Goal: Information Seeking & Learning: Learn about a topic

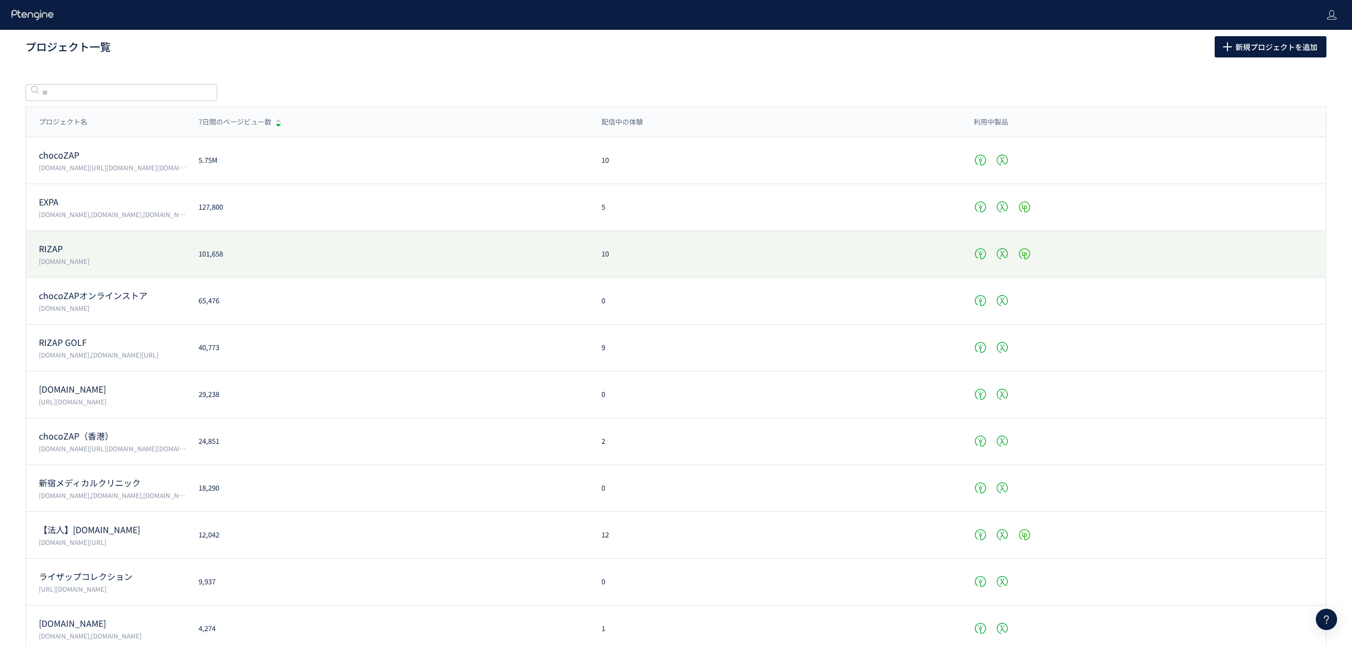
click at [67, 249] on p "RIZAP" at bounding box center [112, 249] width 147 height 12
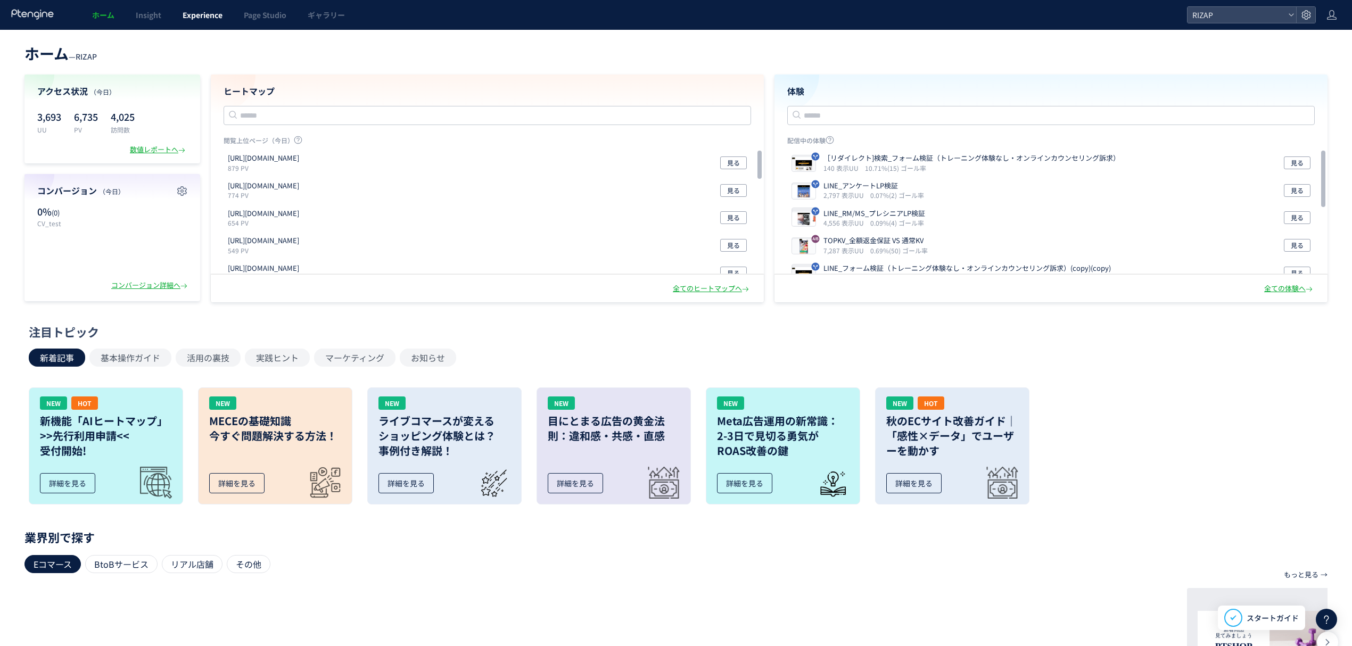
click at [213, 12] on span "Experience" at bounding box center [203, 15] width 40 height 11
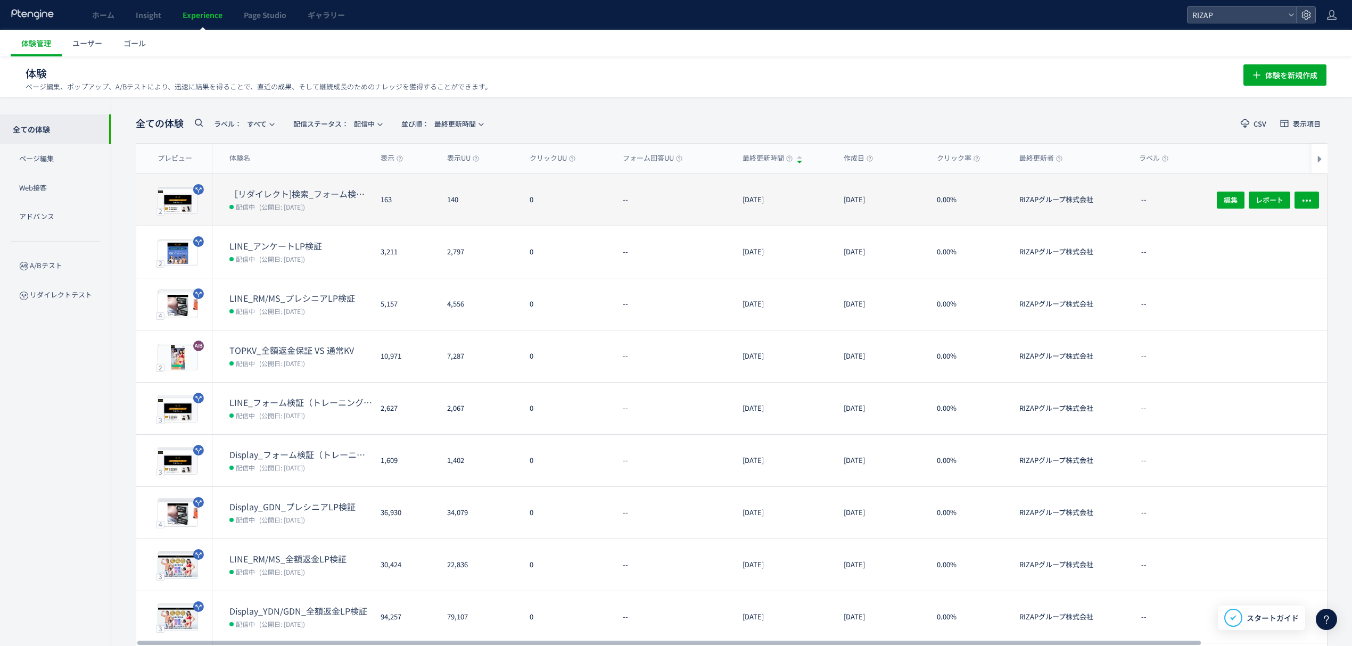
click at [305, 193] on dt "［リダイレクト]検索_フォーム検証（トレーニング体験なし・オンラインカウンセリング訴求）" at bounding box center [300, 194] width 143 height 12
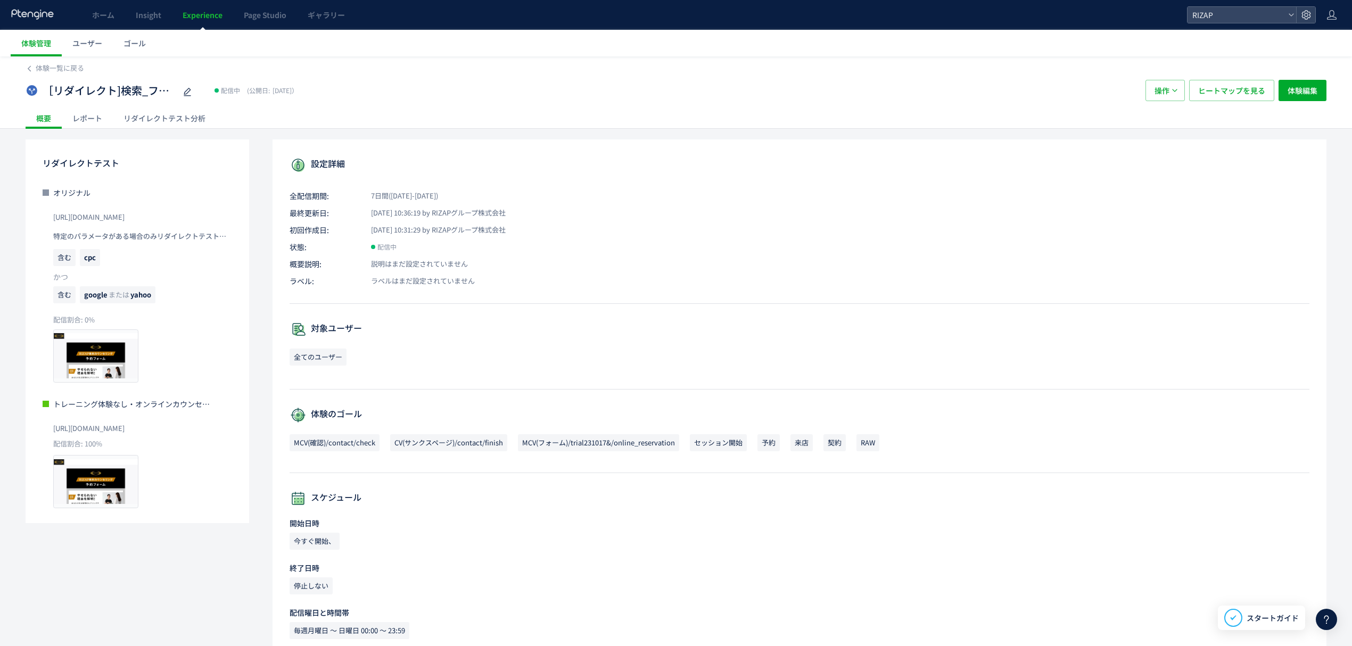
click at [93, 116] on div "レポート" at bounding box center [87, 118] width 51 height 21
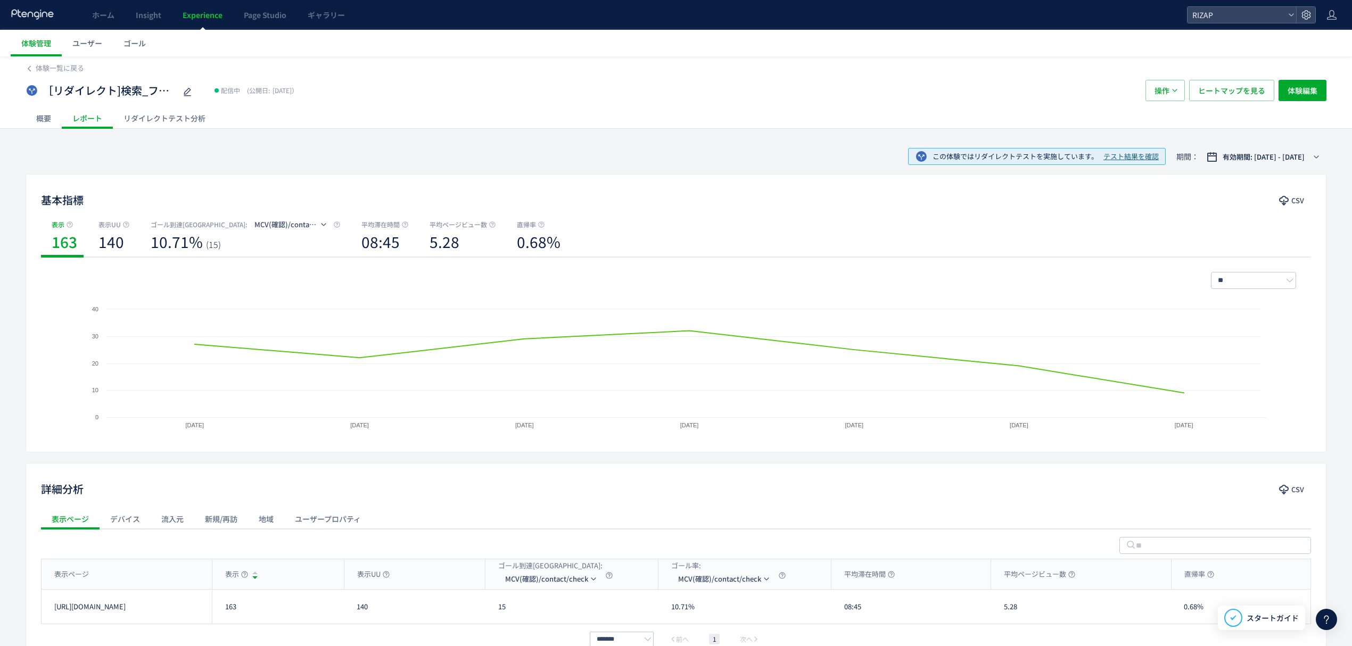
click at [36, 121] on div "概要" at bounding box center [44, 118] width 36 height 21
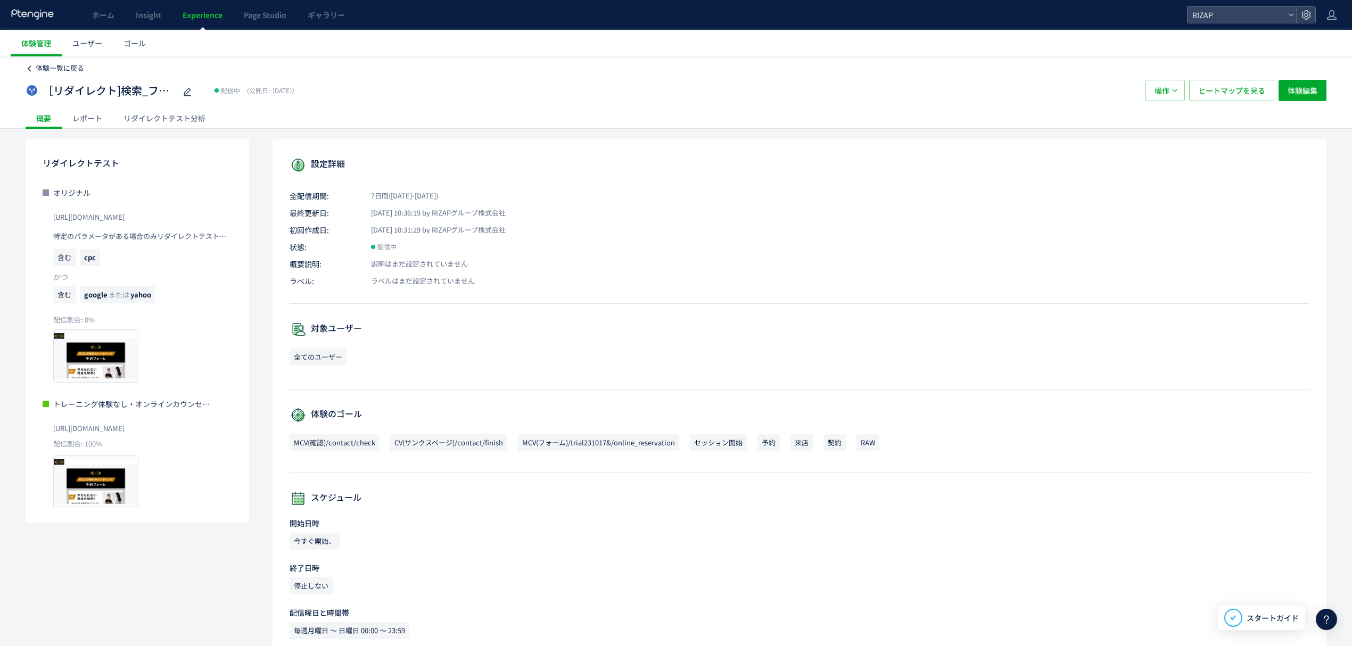
click at [59, 72] on span "体験一覧に戻る" at bounding box center [60, 68] width 48 height 10
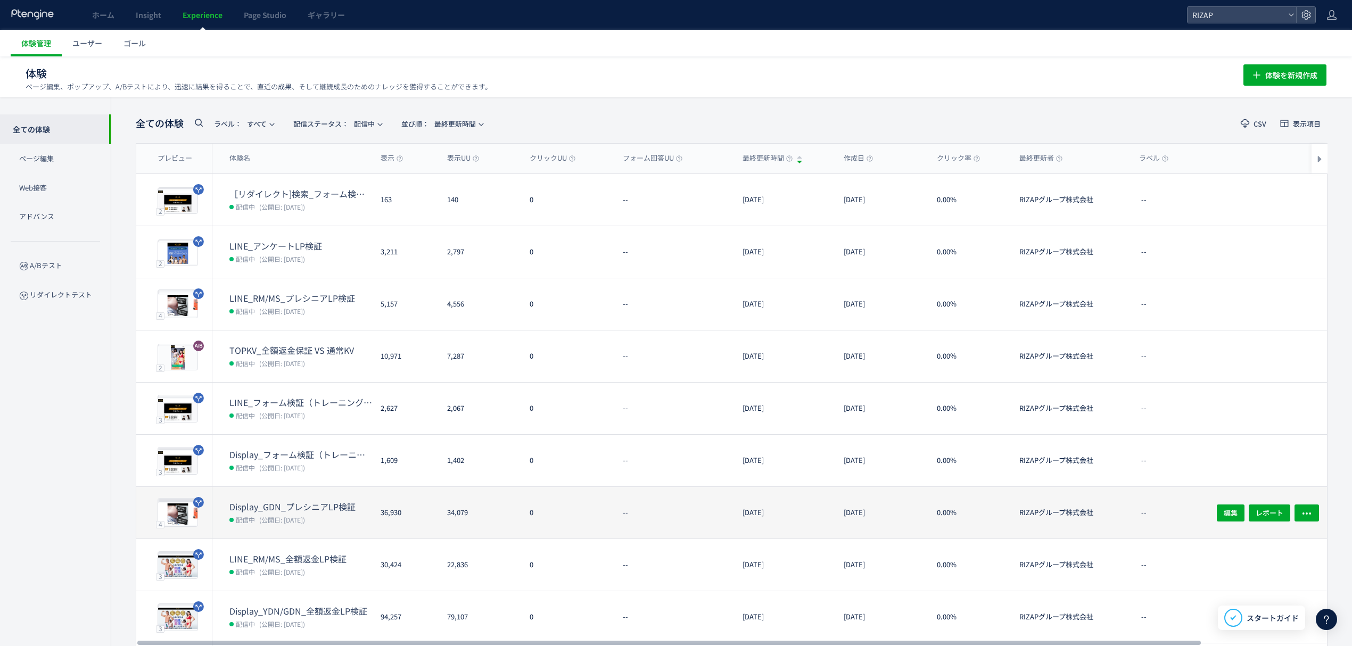
click at [295, 507] on dt "Display_GDN_プレシニアLP検証" at bounding box center [300, 507] width 143 height 12
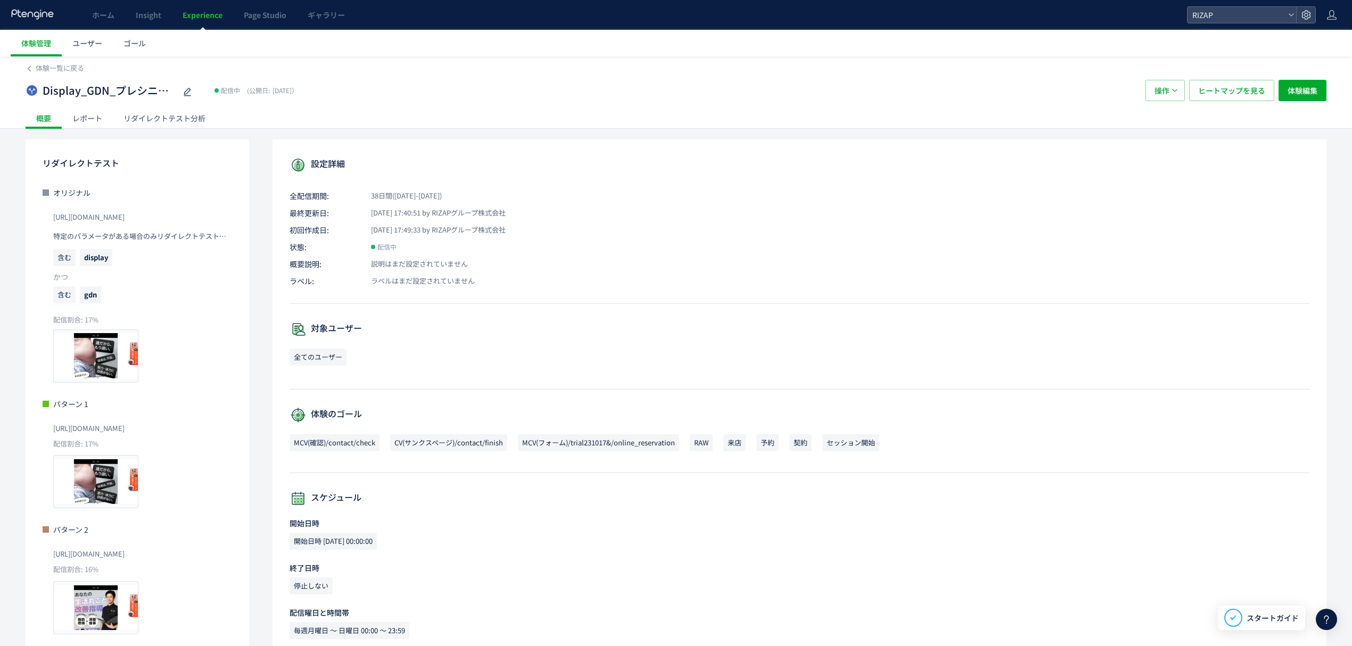
click at [96, 109] on div "レポート" at bounding box center [87, 118] width 51 height 21
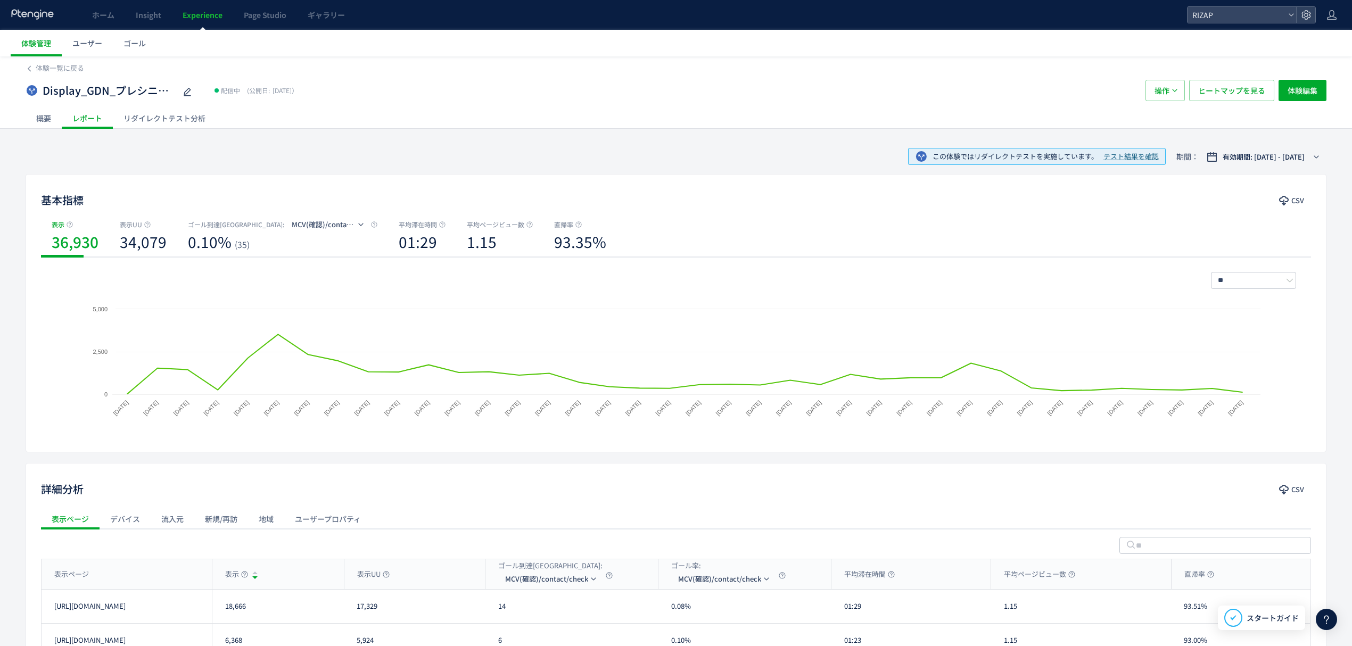
click at [186, 111] on div "リダイレクトテスト分析" at bounding box center [164, 118] width 103 height 21
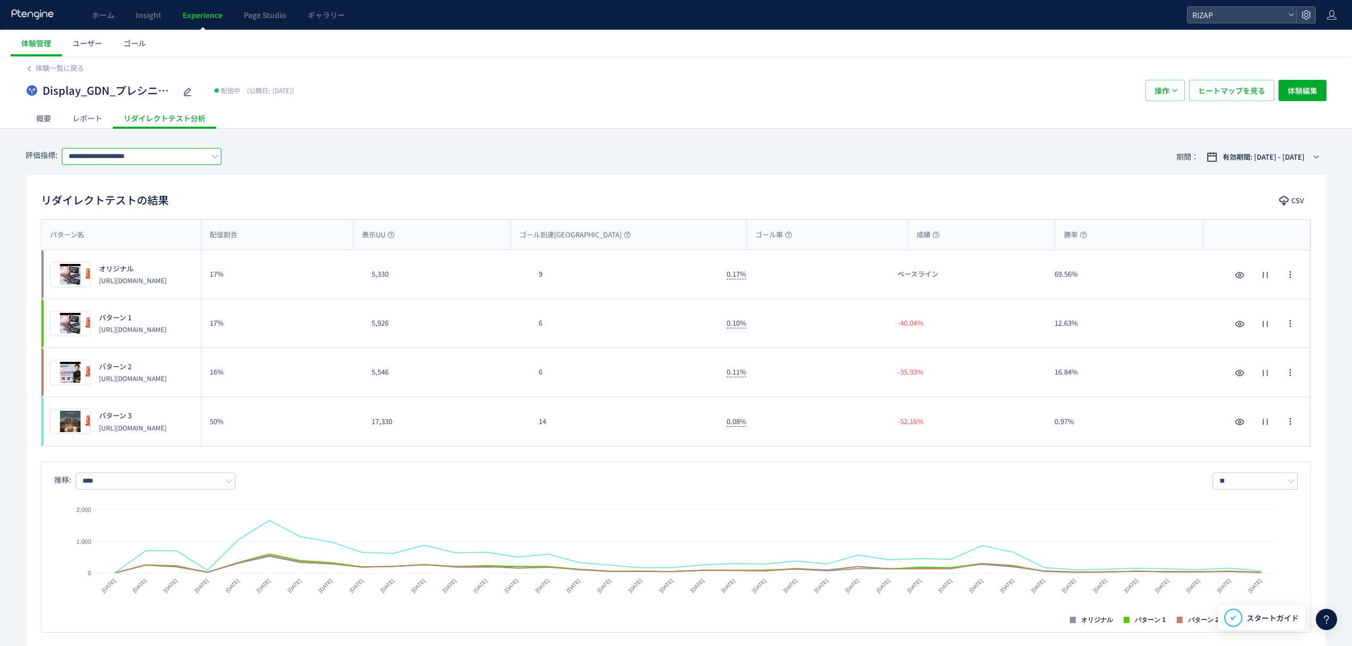
click at [160, 159] on input "**********" at bounding box center [142, 156] width 160 height 17
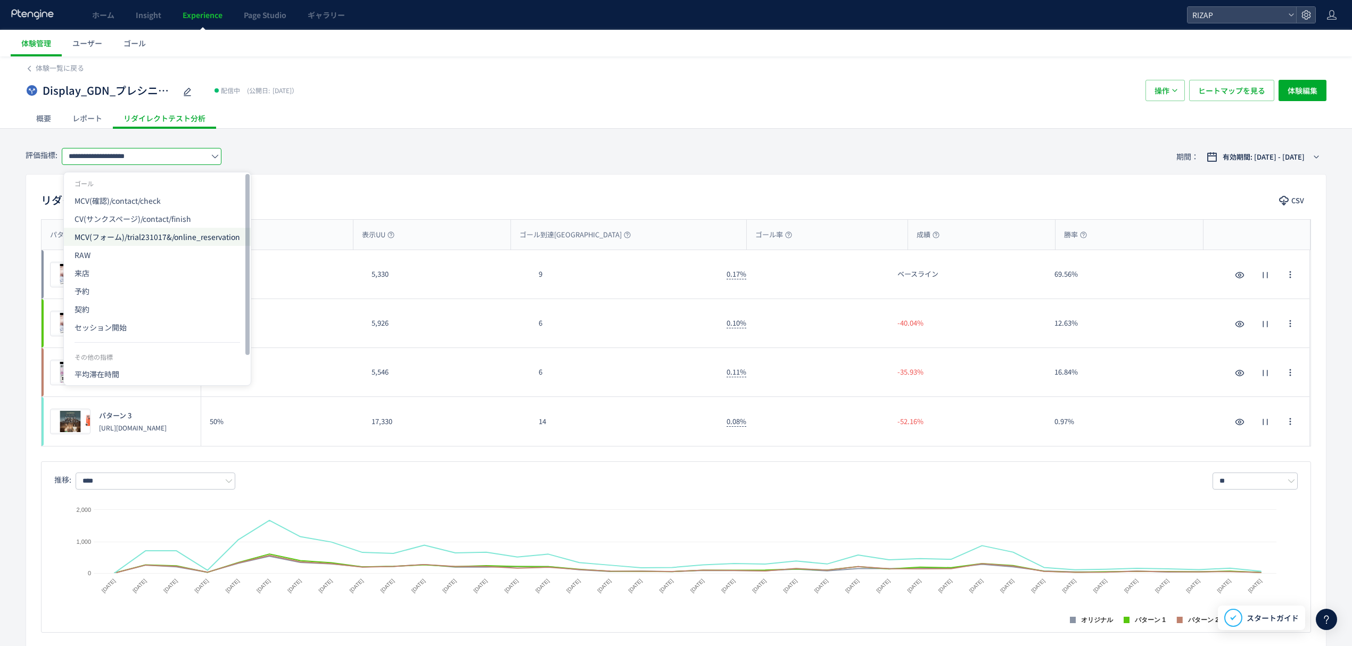
click at [135, 233] on span "MCV(フォーム)/trial231017&/online_reservation" at bounding box center [158, 237] width 166 height 18
type input "**********"
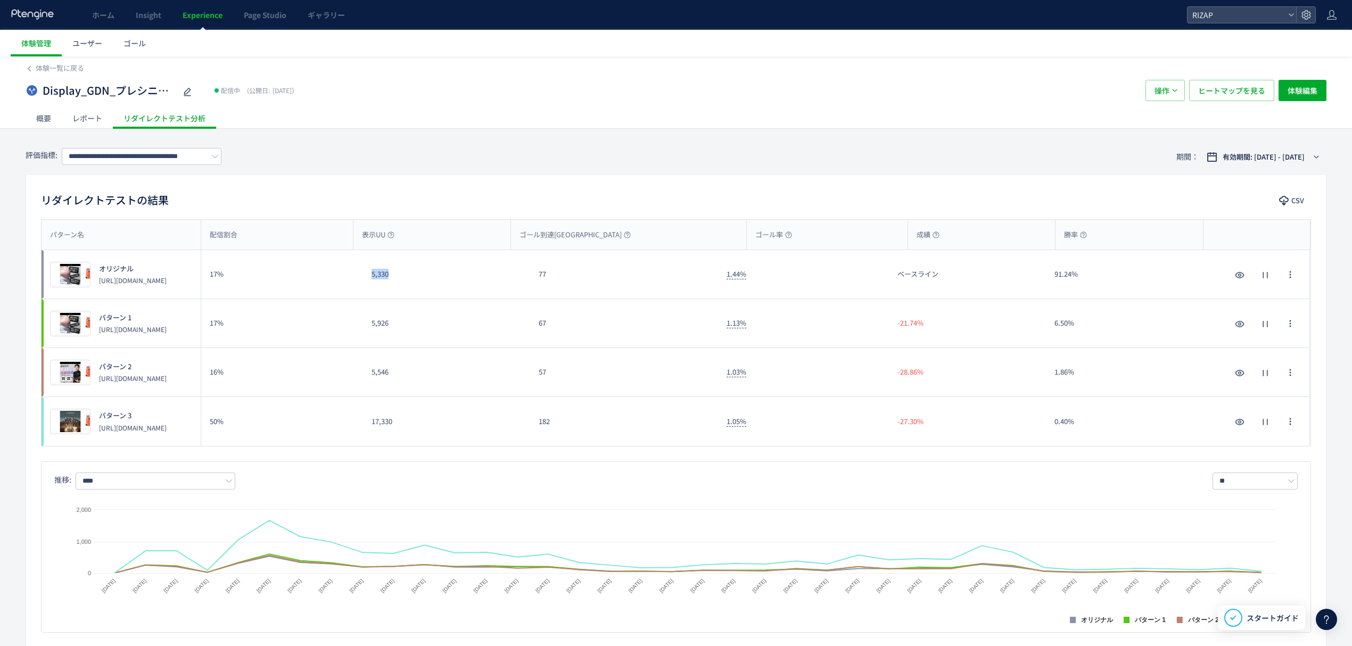
drag, startPoint x: 374, startPoint y: 279, endPoint x: 365, endPoint y: 279, distance: 8.5
click at [365, 279] on div "5,330" at bounding box center [446, 274] width 167 height 48
copy div "5,330"
click at [98, 112] on div "レポート" at bounding box center [87, 118] width 51 height 21
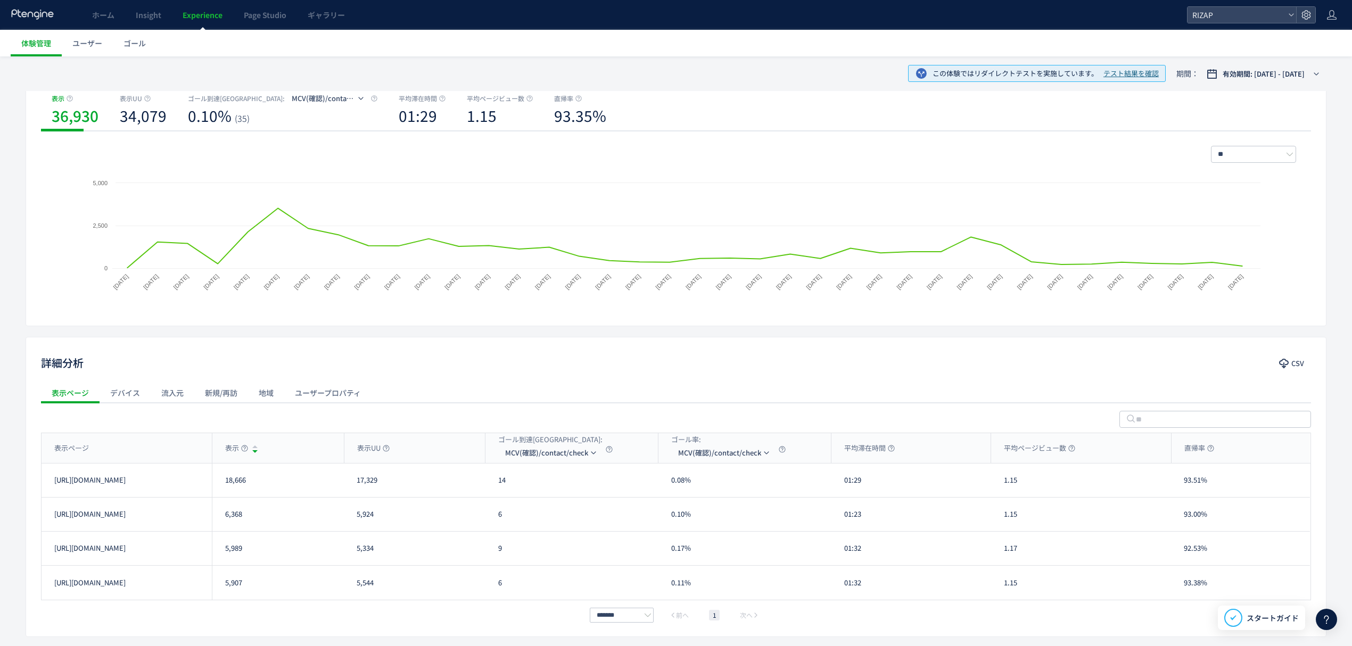
scroll to position [142, 0]
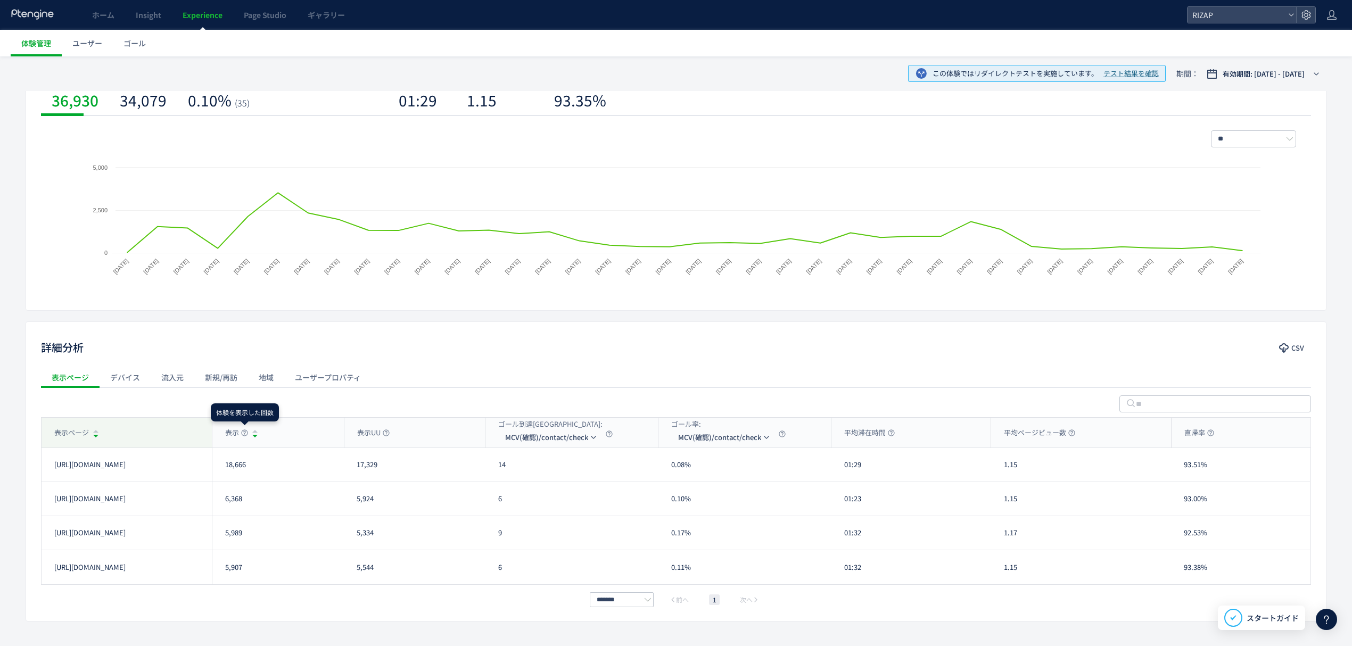
click at [156, 428] on div "表示ページ" at bounding box center [127, 433] width 170 height 30
drag, startPoint x: 245, startPoint y: 474, endPoint x: 222, endPoint y: 475, distance: 23.5
click at [222, 475] on div "5,989" at bounding box center [278, 465] width 132 height 34
copy div "5,989"
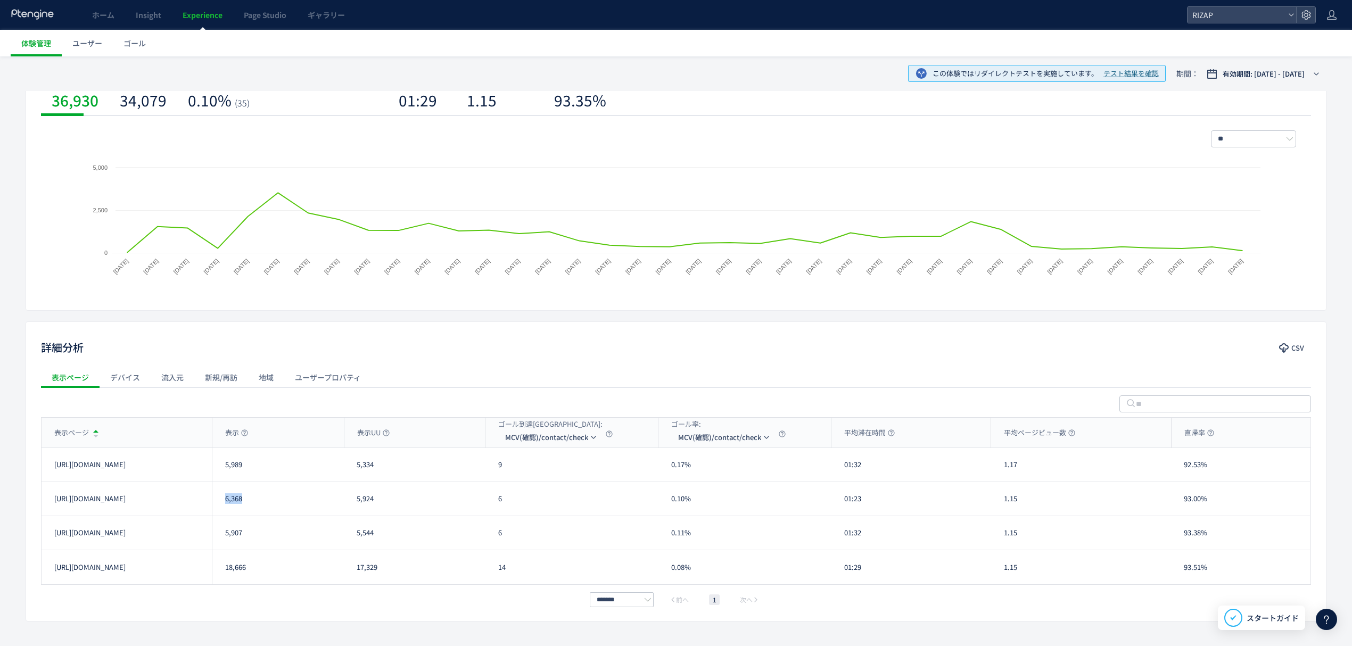
drag, startPoint x: 236, startPoint y: 507, endPoint x: 220, endPoint y: 509, distance: 16.1
click at [220, 509] on div "6,368" at bounding box center [278, 499] width 132 height 34
copy div "6,368"
drag, startPoint x: 248, startPoint y: 544, endPoint x: 224, endPoint y: 546, distance: 23.5
click at [224, 546] on div "5,907" at bounding box center [278, 533] width 132 height 34
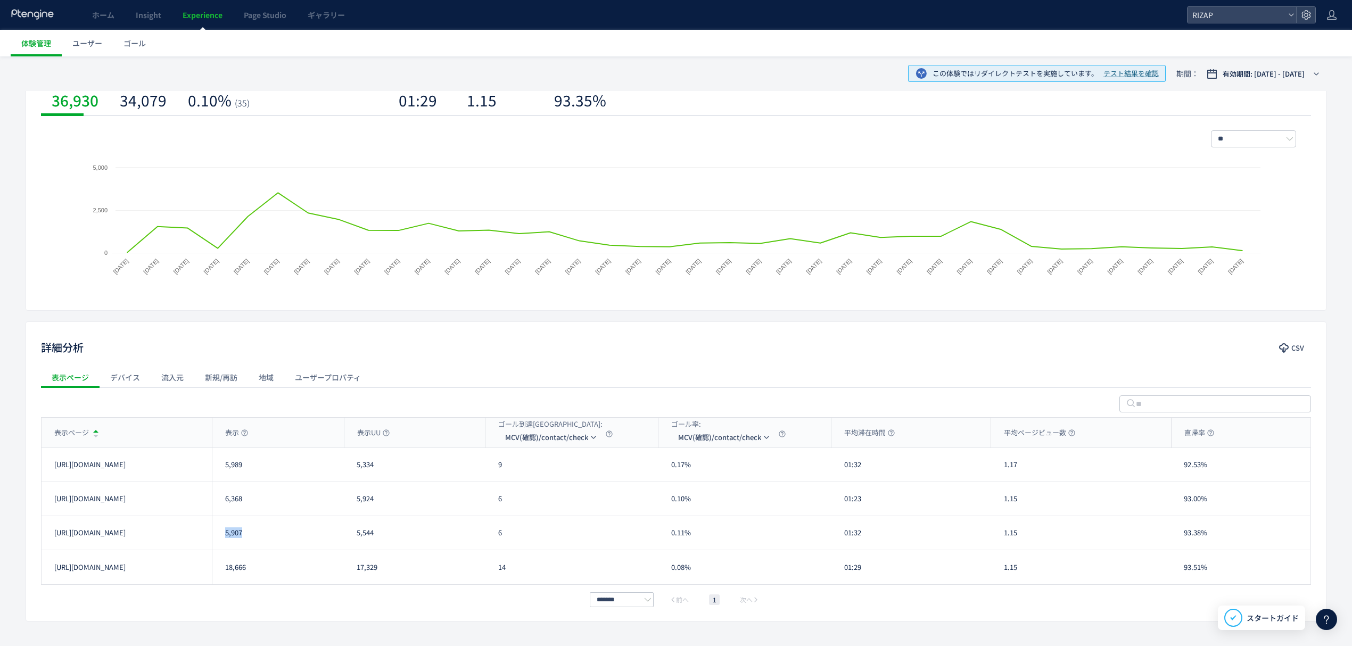
copy div "5,907"
drag, startPoint x: 253, startPoint y: 581, endPoint x: 215, endPoint y: 586, distance: 38.6
click at [215, 586] on div "表示ページ 表示 表示UU ゴール到達[GEOGRAPHIC_DATA]: MCV(確認)/contact/check ゴール率: MCV(確認)/conta…" at bounding box center [676, 511] width 1270 height 189
click at [253, 573] on div "18,666" at bounding box center [278, 567] width 132 height 34
drag, startPoint x: 258, startPoint y: 573, endPoint x: 226, endPoint y: 573, distance: 31.9
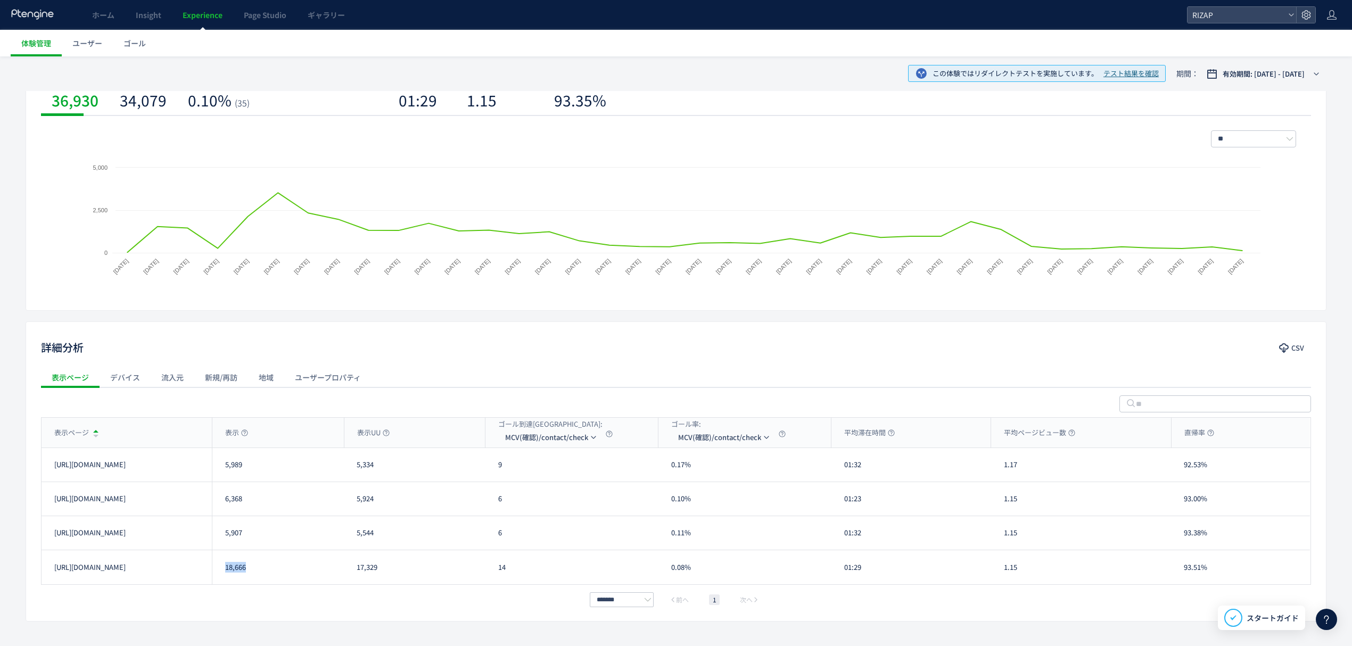
click at [226, 573] on div "18,666" at bounding box center [278, 567] width 132 height 34
copy div "18,666"
drag, startPoint x: 542, startPoint y: 489, endPoint x: 531, endPoint y: 489, distance: 10.6
click at [542, 489] on li "CV(サンクスページ)/contact/finish" at bounding box center [551, 488] width 106 height 19
drag, startPoint x: 517, startPoint y: 474, endPoint x: 499, endPoint y: 474, distance: 18.6
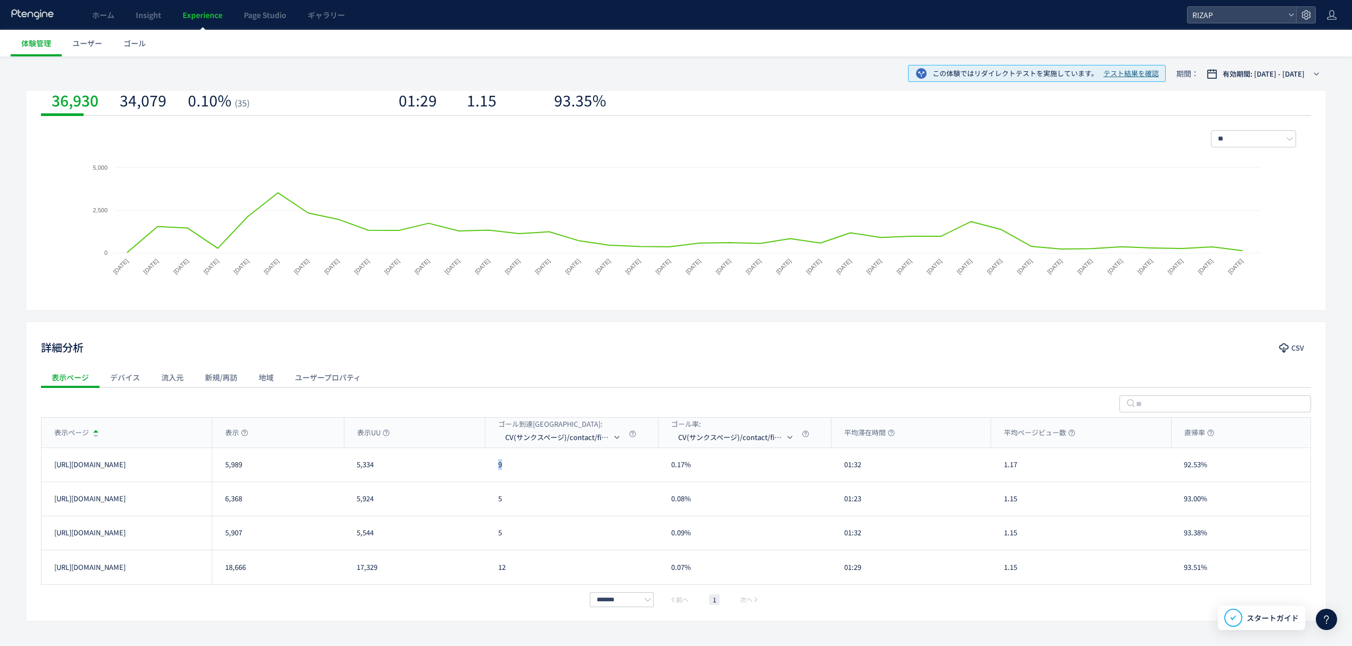
click at [499, 474] on div "9" at bounding box center [571, 465] width 173 height 34
copy div "9"
drag, startPoint x: 516, startPoint y: 499, endPoint x: 499, endPoint y: 499, distance: 16.5
click at [499, 499] on div "5" at bounding box center [571, 499] width 173 height 34
copy div "5"
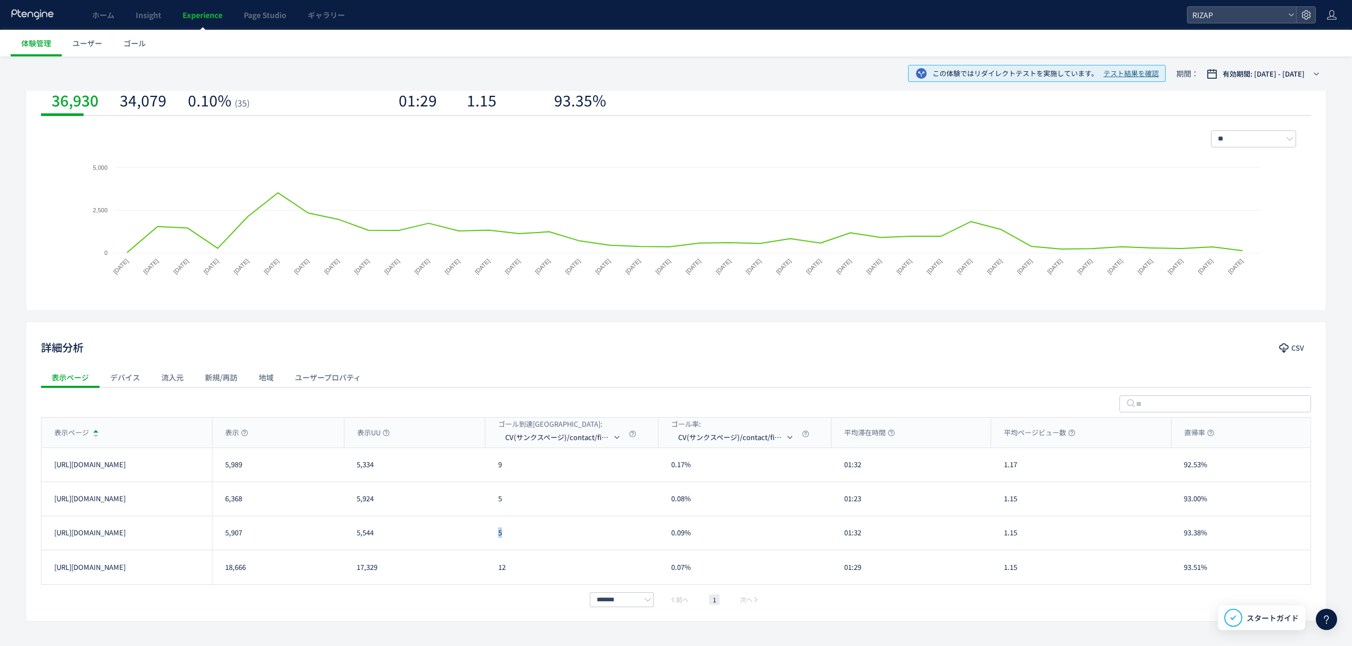
drag, startPoint x: 510, startPoint y: 541, endPoint x: 495, endPoint y: 541, distance: 14.9
click at [495, 541] on div "5" at bounding box center [571, 533] width 173 height 34
copy div "5"
drag, startPoint x: 509, startPoint y: 567, endPoint x: 497, endPoint y: 567, distance: 12.8
click at [497, 567] on div "12" at bounding box center [571, 567] width 173 height 34
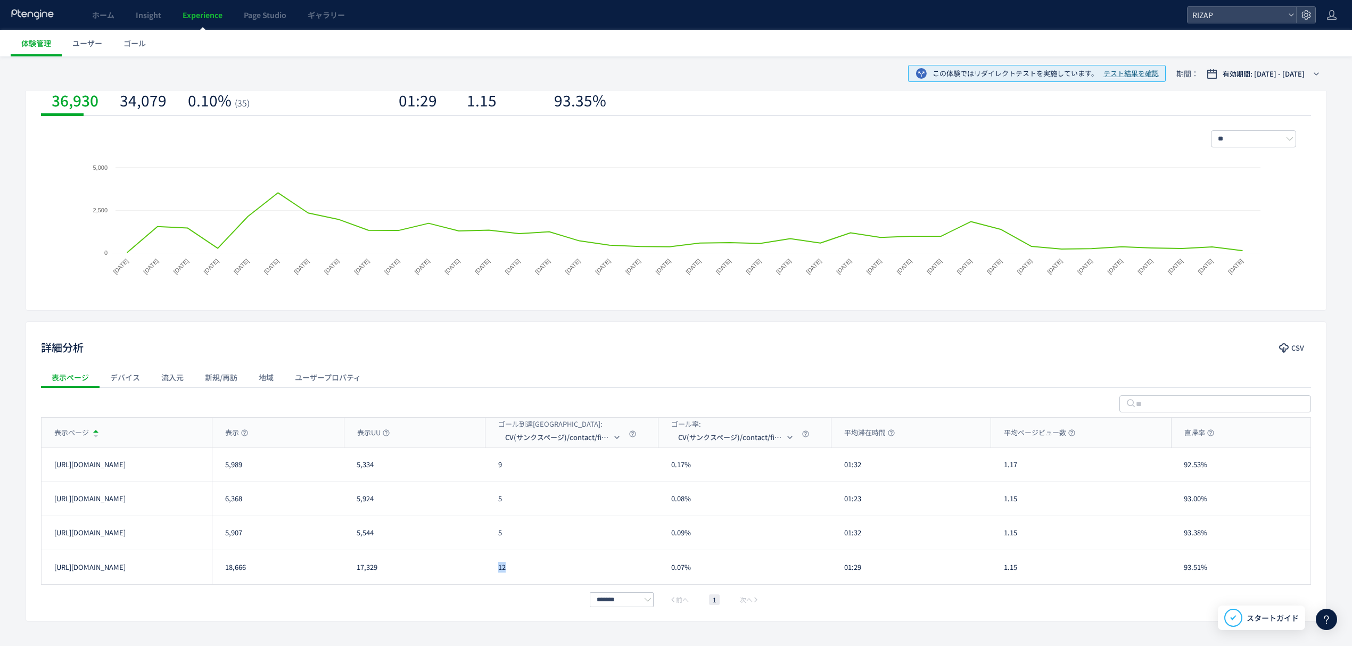
copy div "12"
click at [565, 507] on li "MCV(フォーム)/trial231017&/online_reservation" at bounding box center [564, 507] width 106 height 19
drag, startPoint x: 512, startPoint y: 473, endPoint x: 499, endPoint y: 473, distance: 13.3
click at [499, 473] on div "77" at bounding box center [571, 465] width 173 height 34
copy div "77"
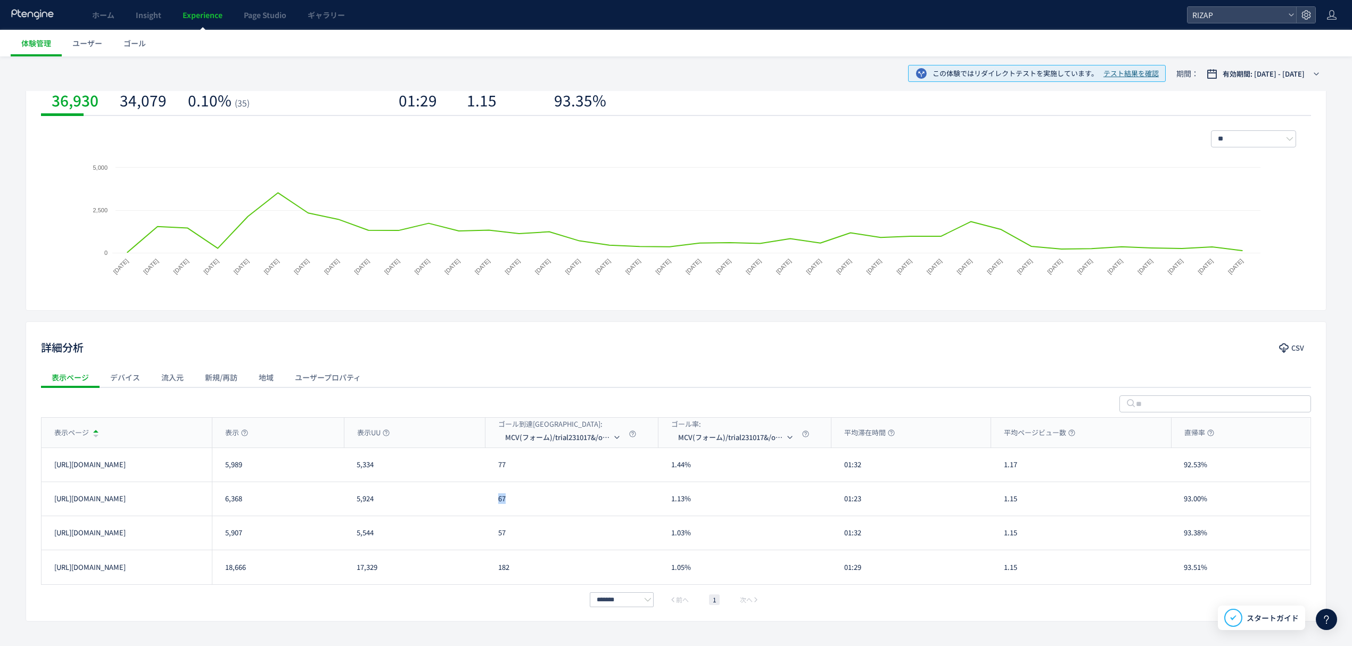
click at [493, 502] on div "67" at bounding box center [571, 499] width 173 height 34
drag, startPoint x: 524, startPoint y: 537, endPoint x: 480, endPoint y: 537, distance: 44.2
click at [480, 537] on div "[URL][DOMAIN_NAME] 5,907 5,544 57 1.03% 01:32 1.15 93.38% [URL][DOMAIN_NAME]" at bounding box center [676, 533] width 1268 height 34
drag, startPoint x: 507, startPoint y: 580, endPoint x: 497, endPoint y: 581, distance: 10.2
click at [497, 581] on div "182" at bounding box center [571, 567] width 173 height 34
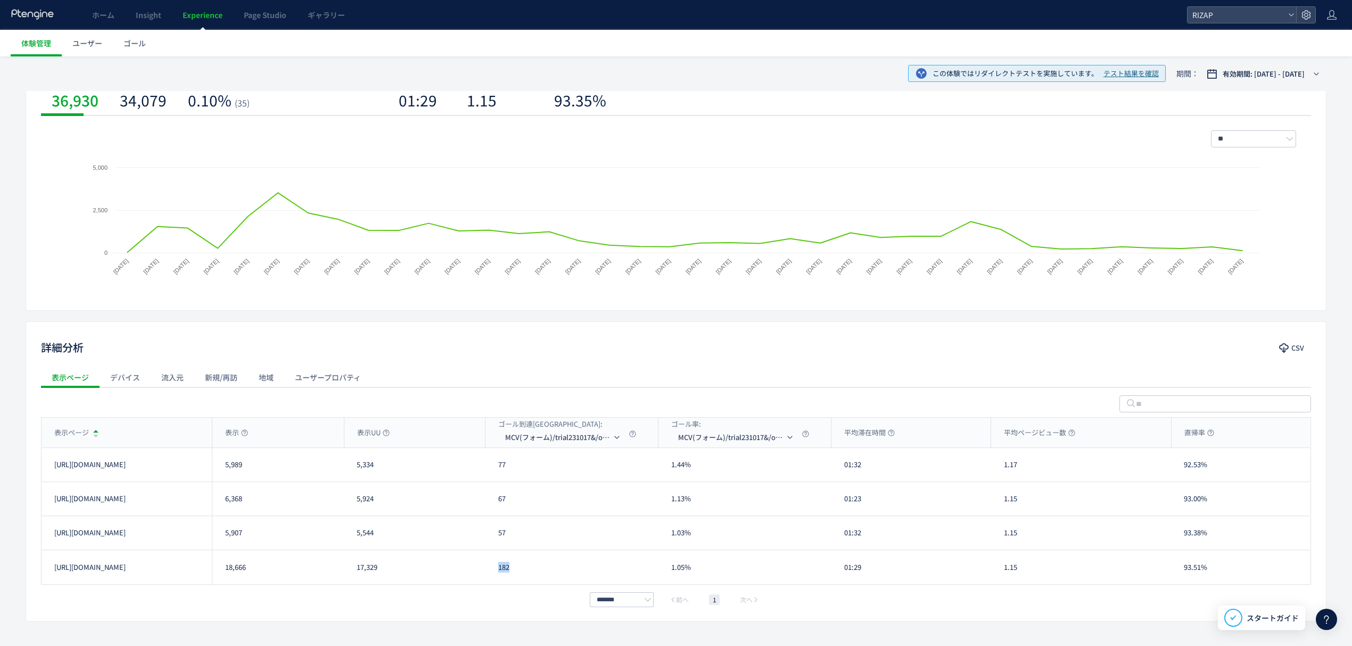
drag, startPoint x: 511, startPoint y: 571, endPoint x: 499, endPoint y: 570, distance: 12.3
click at [499, 570] on div "182" at bounding box center [571, 567] width 173 height 34
click at [542, 520] on li "RAW" at bounding box center [564, 526] width 106 height 19
drag, startPoint x: 873, startPoint y: 471, endPoint x: 839, endPoint y: 469, distance: 33.5
click at [839, 469] on div "01:32" at bounding box center [911, 465] width 160 height 34
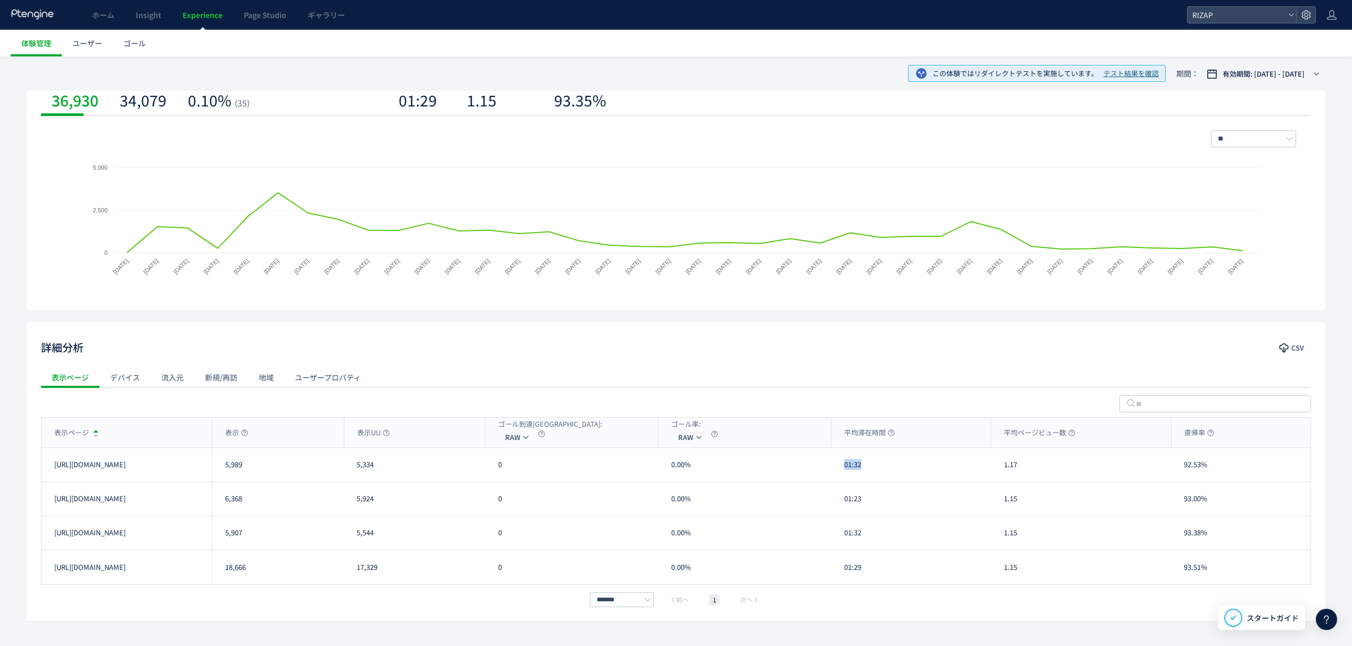
click at [862, 482] on div "[URL][DOMAIN_NAME] 5,989 5,334 0 0.00% 01:32 1.17 92.53% [URL][DOMAIN_NAME]" at bounding box center [676, 465] width 1268 height 34
drag, startPoint x: 854, startPoint y: 471, endPoint x: 839, endPoint y: 471, distance: 14.9
click at [839, 471] on div "01:32" at bounding box center [911, 465] width 160 height 34
drag, startPoint x: 869, startPoint y: 494, endPoint x: 845, endPoint y: 494, distance: 24.0
click at [845, 494] on div "01:23" at bounding box center [911, 499] width 160 height 34
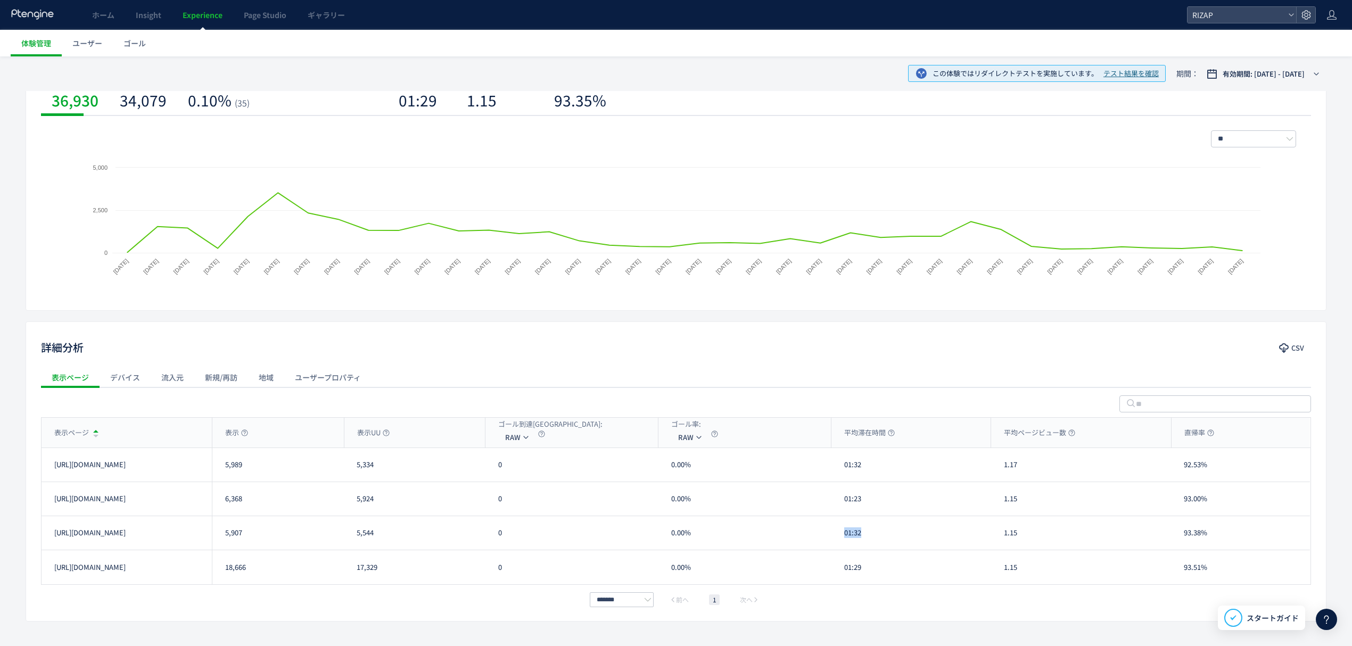
drag, startPoint x: 871, startPoint y: 543, endPoint x: 840, endPoint y: 542, distance: 30.9
click at [840, 542] on div "01:32" at bounding box center [911, 533] width 160 height 34
drag, startPoint x: 877, startPoint y: 573, endPoint x: 843, endPoint y: 573, distance: 34.1
click at [843, 573] on div "01:29" at bounding box center [911, 567] width 160 height 34
drag, startPoint x: 1046, startPoint y: 465, endPoint x: 993, endPoint y: 469, distance: 52.9
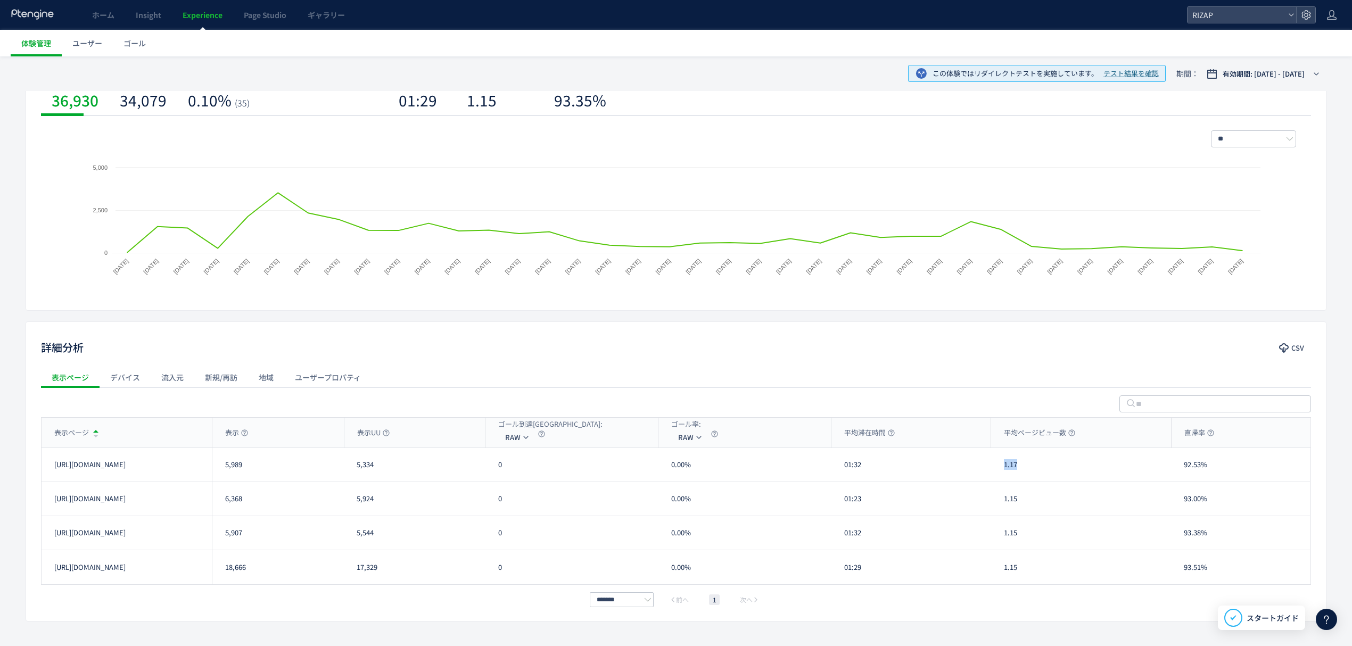
click at [993, 469] on div "1.17" at bounding box center [1081, 465] width 180 height 34
click at [996, 508] on div "1.15" at bounding box center [1081, 499] width 180 height 34
drag, startPoint x: 1037, startPoint y: 542, endPoint x: 995, endPoint y: 542, distance: 41.5
click at [995, 542] on div "1.15" at bounding box center [1081, 533] width 180 height 34
drag, startPoint x: 1012, startPoint y: 578, endPoint x: 1002, endPoint y: 578, distance: 10.6
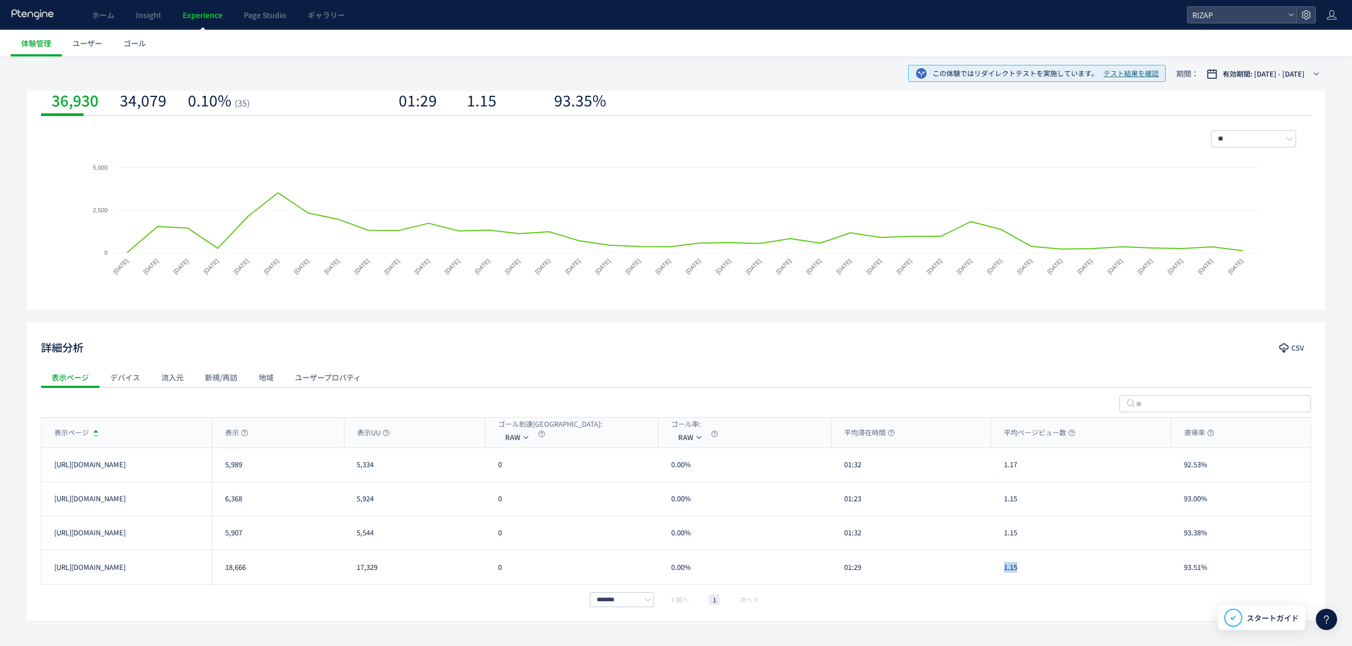
click at [1002, 578] on div "1.15" at bounding box center [1081, 567] width 180 height 34
drag, startPoint x: 1192, startPoint y: 475, endPoint x: 1183, endPoint y: 475, distance: 9.6
click at [1183, 475] on div "92.53%" at bounding box center [1240, 465] width 139 height 34
drag, startPoint x: 1220, startPoint y: 508, endPoint x: 1167, endPoint y: 506, distance: 53.3
click at [1167, 506] on div "[URL][DOMAIN_NAME] 6,368 5,924 0 0.00% 01:23 1.15 93.00% [URL][DOMAIN_NAME]" at bounding box center [676, 499] width 1268 height 34
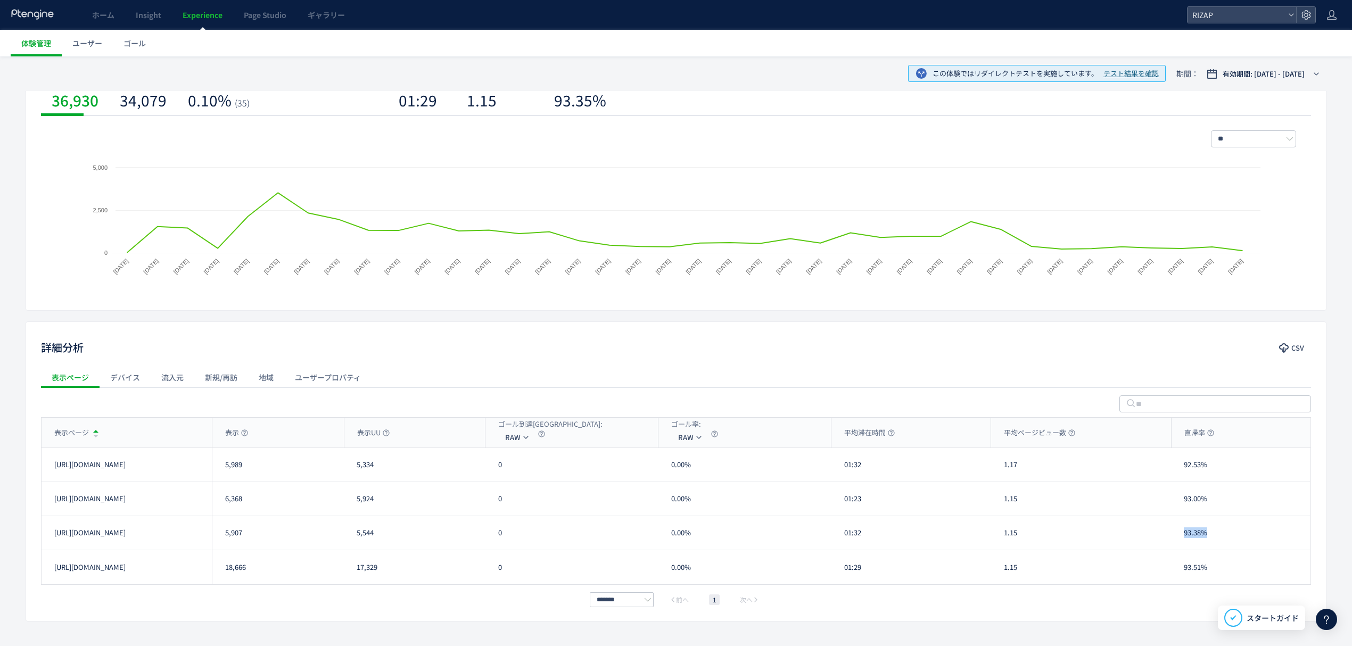
drag, startPoint x: 1214, startPoint y: 541, endPoint x: 1178, endPoint y: 541, distance: 36.2
click at [1178, 541] on div "93.38%" at bounding box center [1240, 533] width 139 height 34
drag, startPoint x: 1205, startPoint y: 578, endPoint x: 1182, endPoint y: 575, distance: 23.0
click at [1182, 575] on div "93.51%" at bounding box center [1240, 567] width 139 height 34
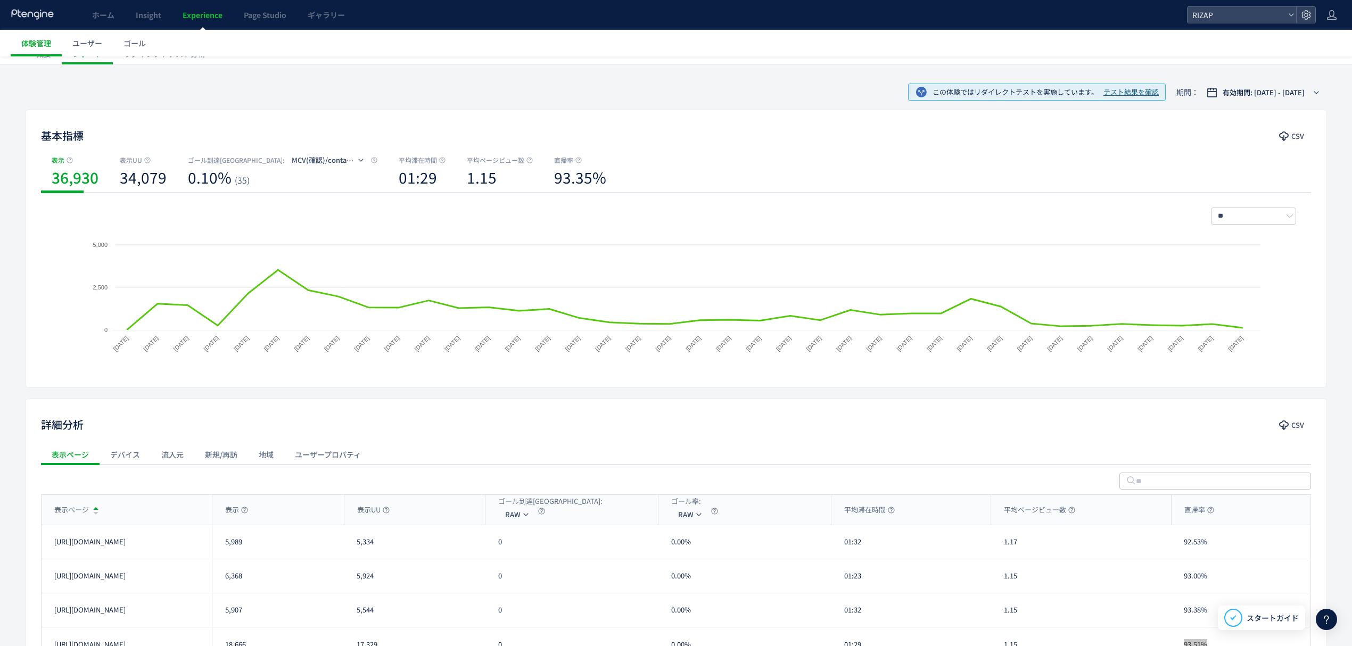
scroll to position [0, 0]
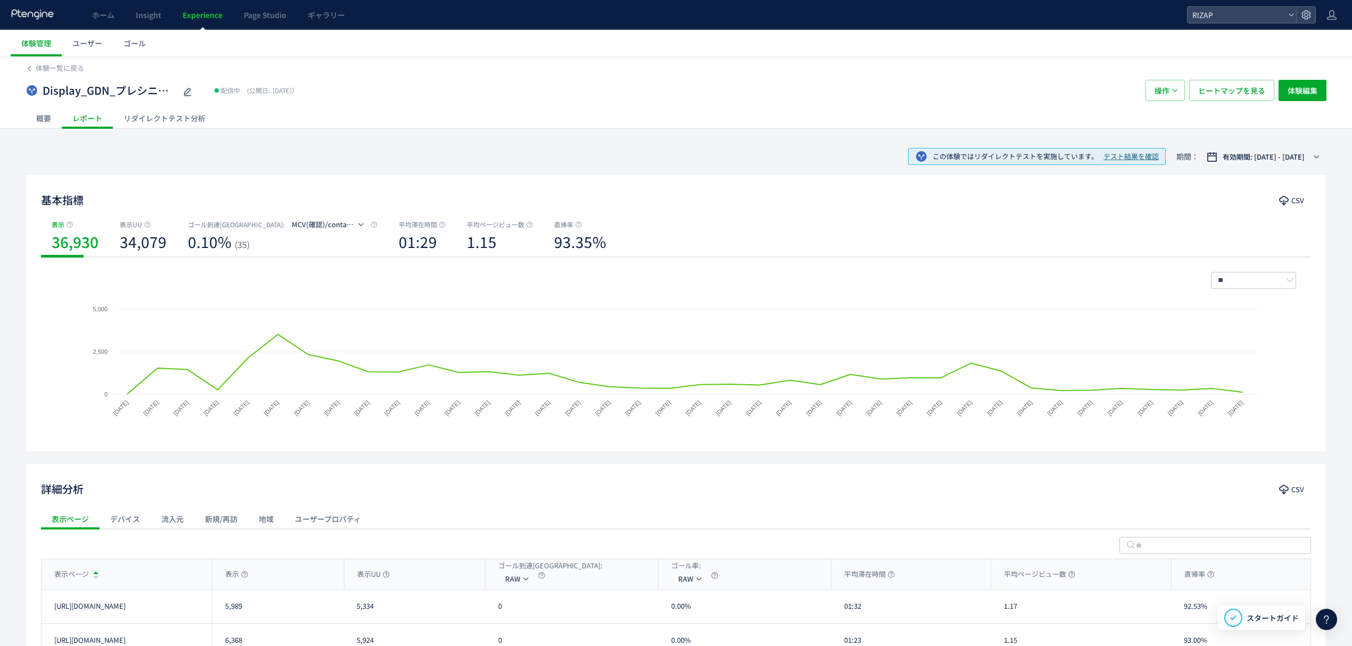
click at [185, 122] on div "リダイレクトテスト分析" at bounding box center [164, 118] width 103 height 21
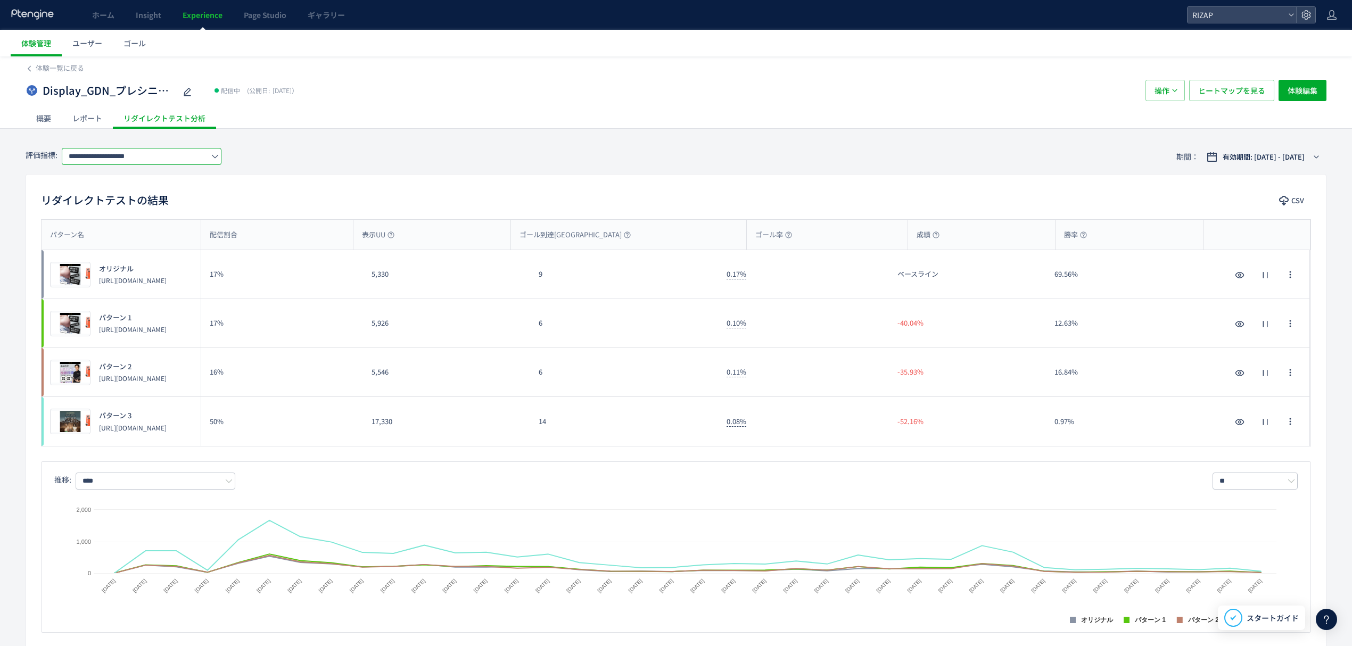
click at [183, 154] on input "**********" at bounding box center [142, 156] width 160 height 17
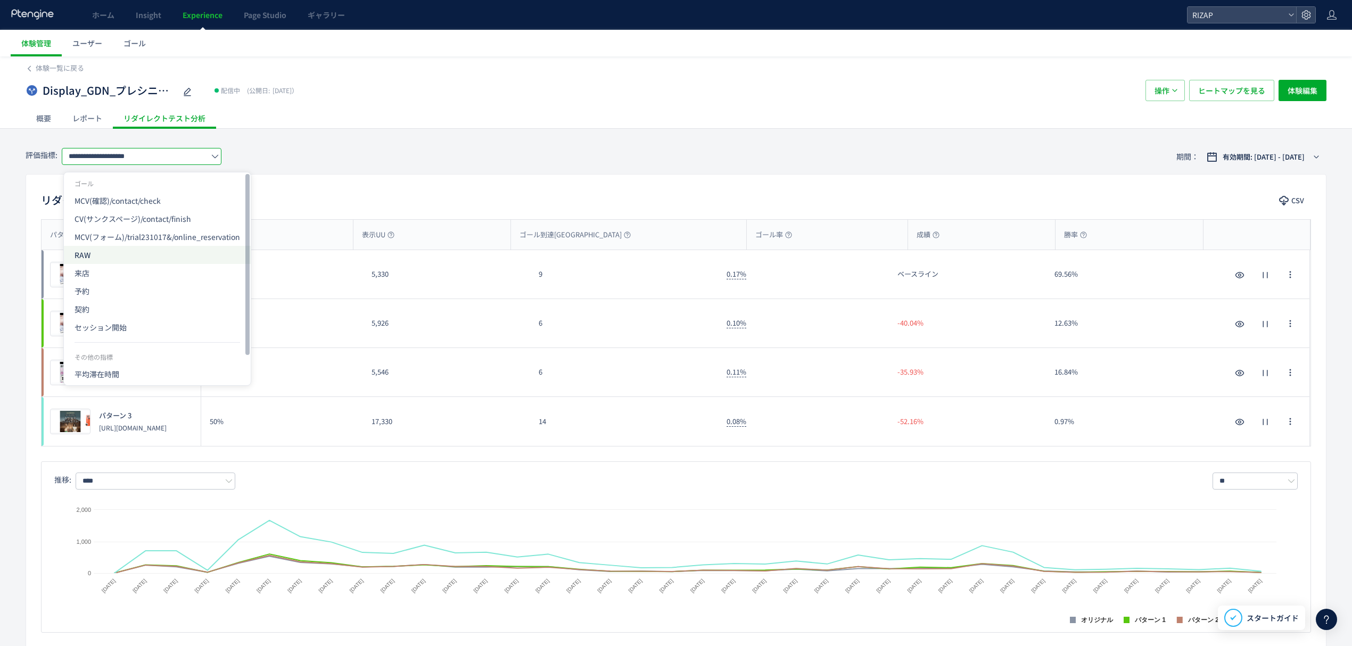
click at [139, 254] on span "RAW" at bounding box center [158, 255] width 166 height 18
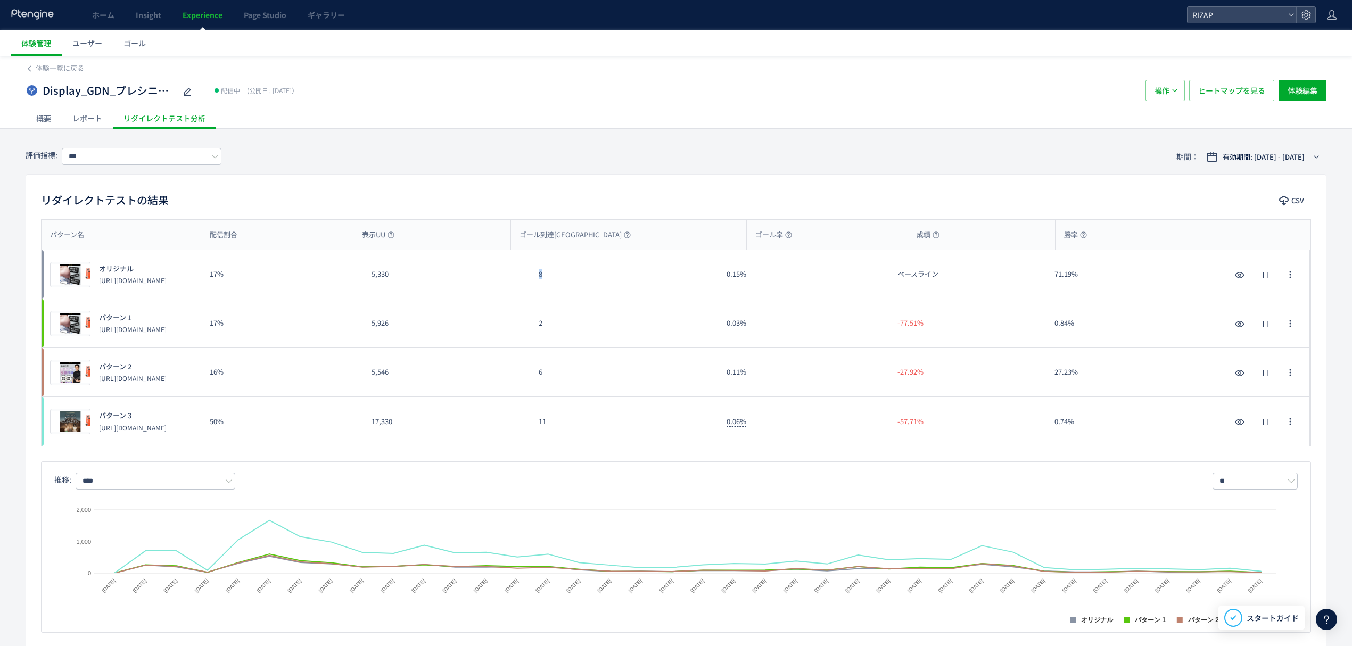
drag, startPoint x: 541, startPoint y: 279, endPoint x: 535, endPoint y: 279, distance: 6.4
click at [535, 279] on div "8" at bounding box center [624, 274] width 188 height 48
drag, startPoint x: 571, startPoint y: 323, endPoint x: 529, endPoint y: 323, distance: 42.6
click at [529, 323] on div "プレビュー パターン 1 [URL][DOMAIN_NAME] 17% 5,926 2 0.03% -77.51% 0.84% プレビュー パターン 1 [U…" at bounding box center [676, 323] width 1268 height 49
click at [532, 373] on div "6" at bounding box center [624, 372] width 188 height 48
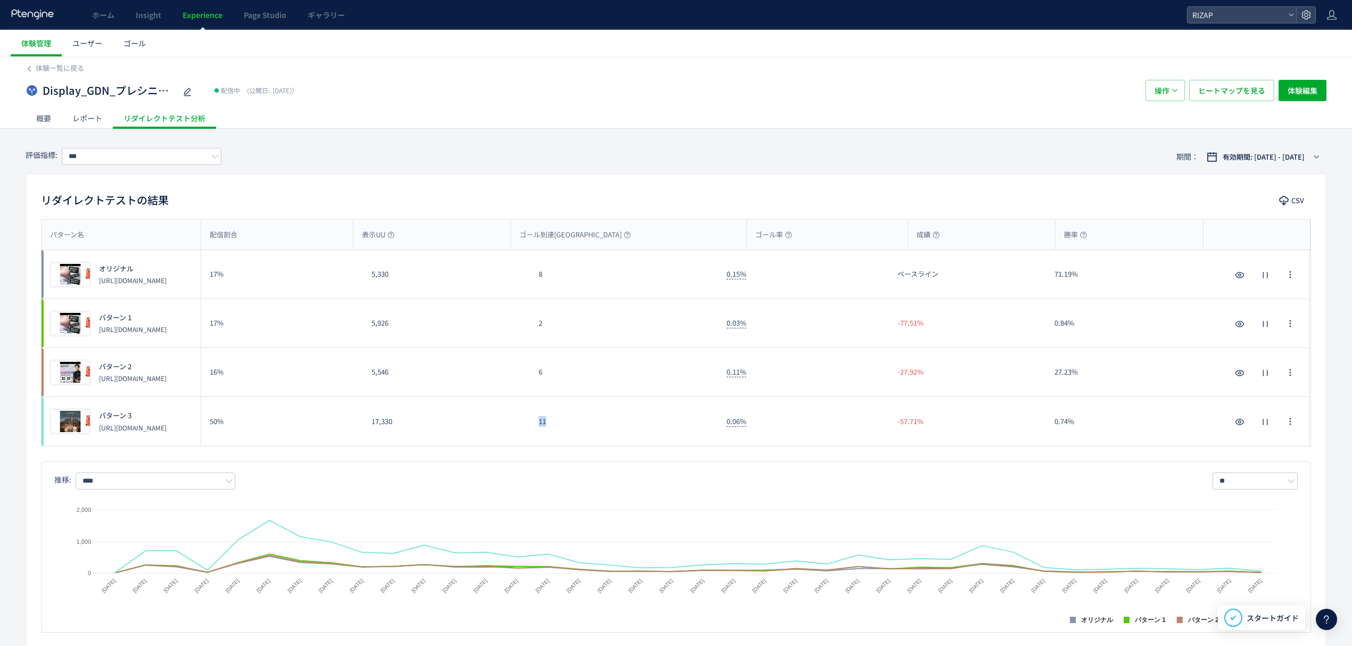
drag, startPoint x: 556, startPoint y: 424, endPoint x: 535, endPoint y: 425, distance: 20.2
click at [537, 424] on div "11" at bounding box center [624, 421] width 188 height 49
click at [133, 155] on input "***" at bounding box center [142, 156] width 160 height 17
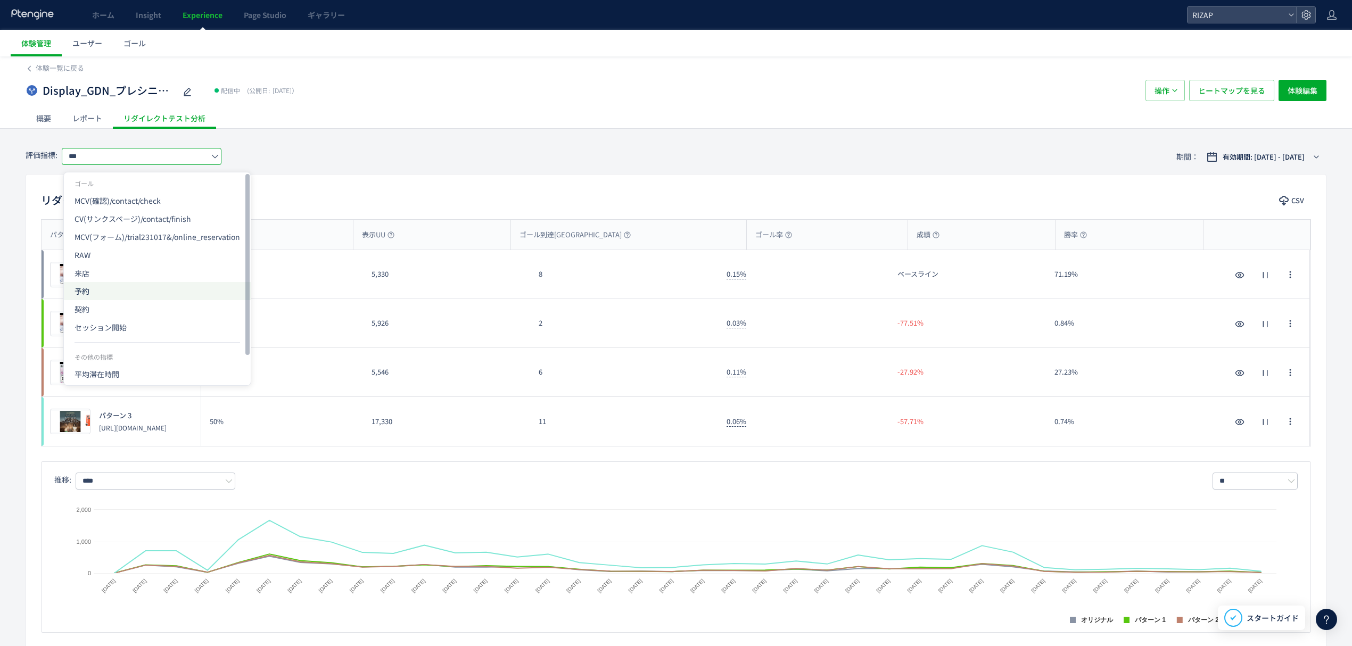
click at [104, 292] on span "予約" at bounding box center [158, 291] width 166 height 18
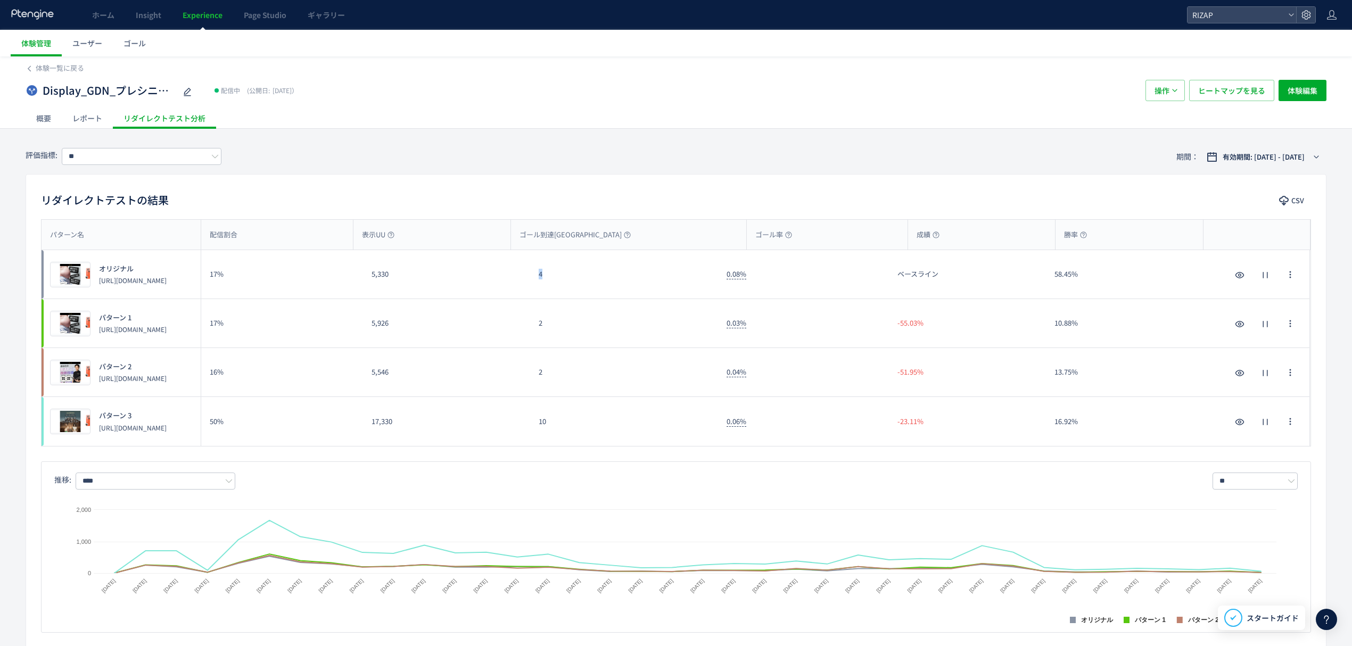
drag, startPoint x: 542, startPoint y: 275, endPoint x: 535, endPoint y: 275, distance: 6.9
click at [535, 275] on div "4" at bounding box center [624, 274] width 188 height 48
drag, startPoint x: 551, startPoint y: 323, endPoint x: 538, endPoint y: 323, distance: 13.8
click at [538, 323] on div "2" at bounding box center [624, 323] width 188 height 48
drag, startPoint x: 544, startPoint y: 373, endPoint x: 531, endPoint y: 373, distance: 12.8
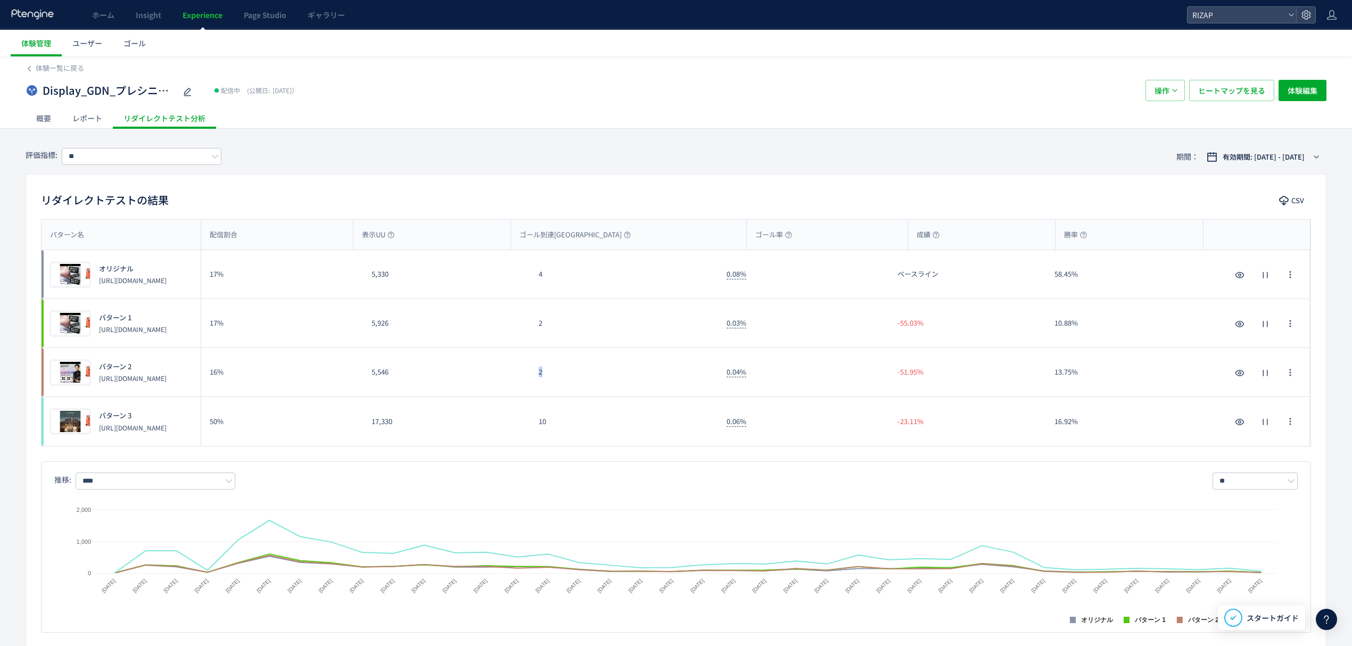
click at [531, 373] on div "2" at bounding box center [624, 372] width 188 height 48
drag, startPoint x: 579, startPoint y: 428, endPoint x: 499, endPoint y: 428, distance: 79.8
click at [499, 428] on div "プレビュー パターン 3 [URL][DOMAIN_NAME] 50% 17,330 10 0.06% -23.11% 16.92% プレビュー パターン 3…" at bounding box center [676, 421] width 1268 height 49
click at [106, 158] on input "**" at bounding box center [142, 156] width 160 height 17
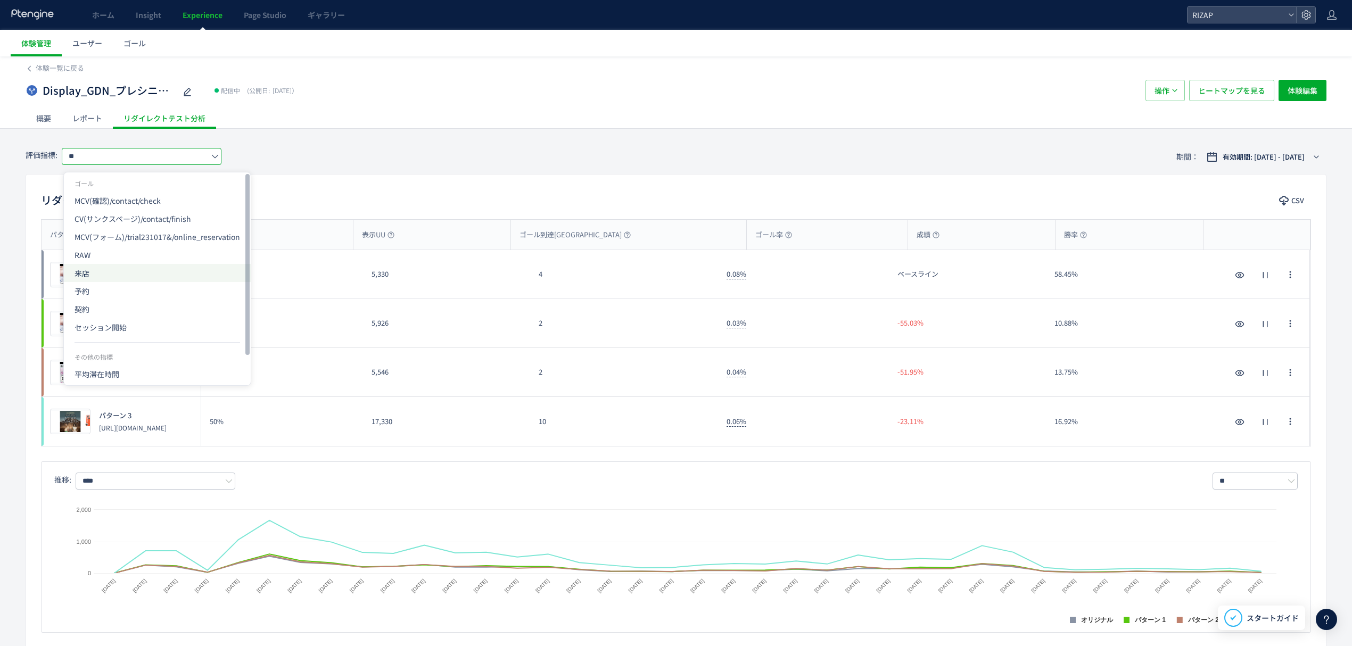
click at [105, 276] on span "来店" at bounding box center [158, 273] width 166 height 18
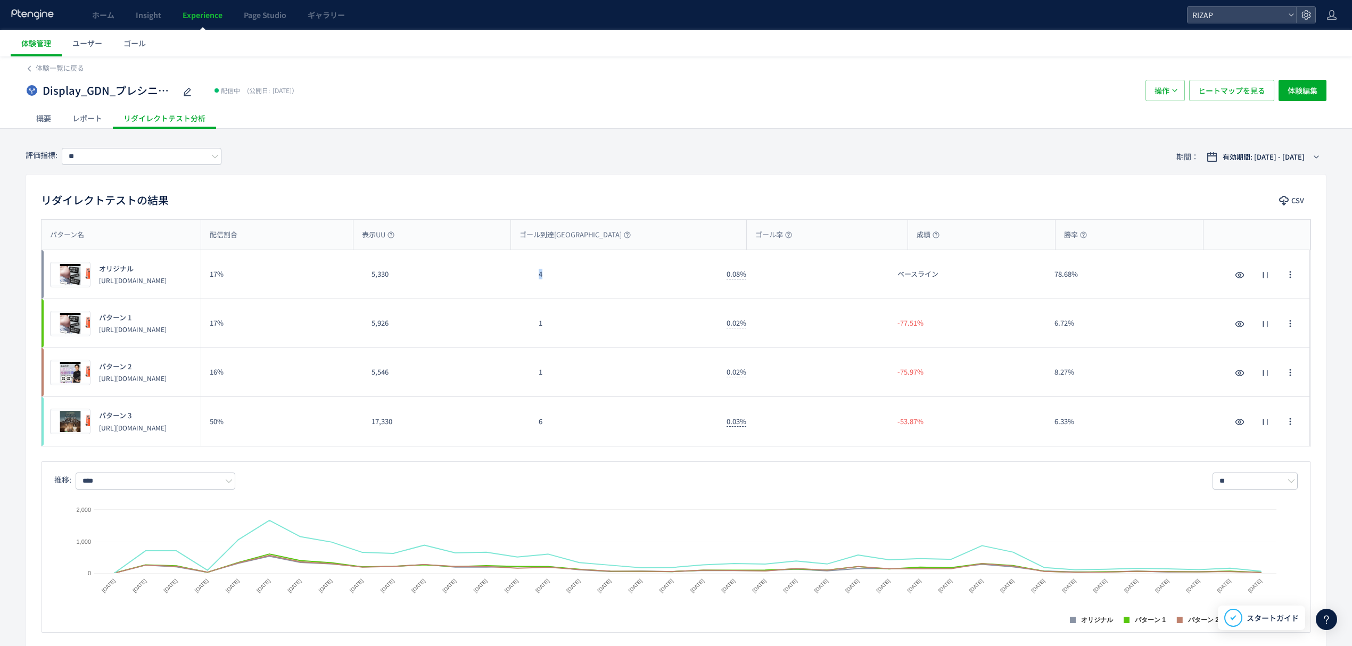
drag, startPoint x: 552, startPoint y: 284, endPoint x: 533, endPoint y: 279, distance: 20.3
click at [533, 279] on div "4" at bounding box center [624, 274] width 188 height 48
drag, startPoint x: 550, startPoint y: 324, endPoint x: 535, endPoint y: 323, distance: 15.0
click at [535, 323] on div "1" at bounding box center [624, 323] width 188 height 48
click at [531, 375] on div "1" at bounding box center [624, 372] width 188 height 48
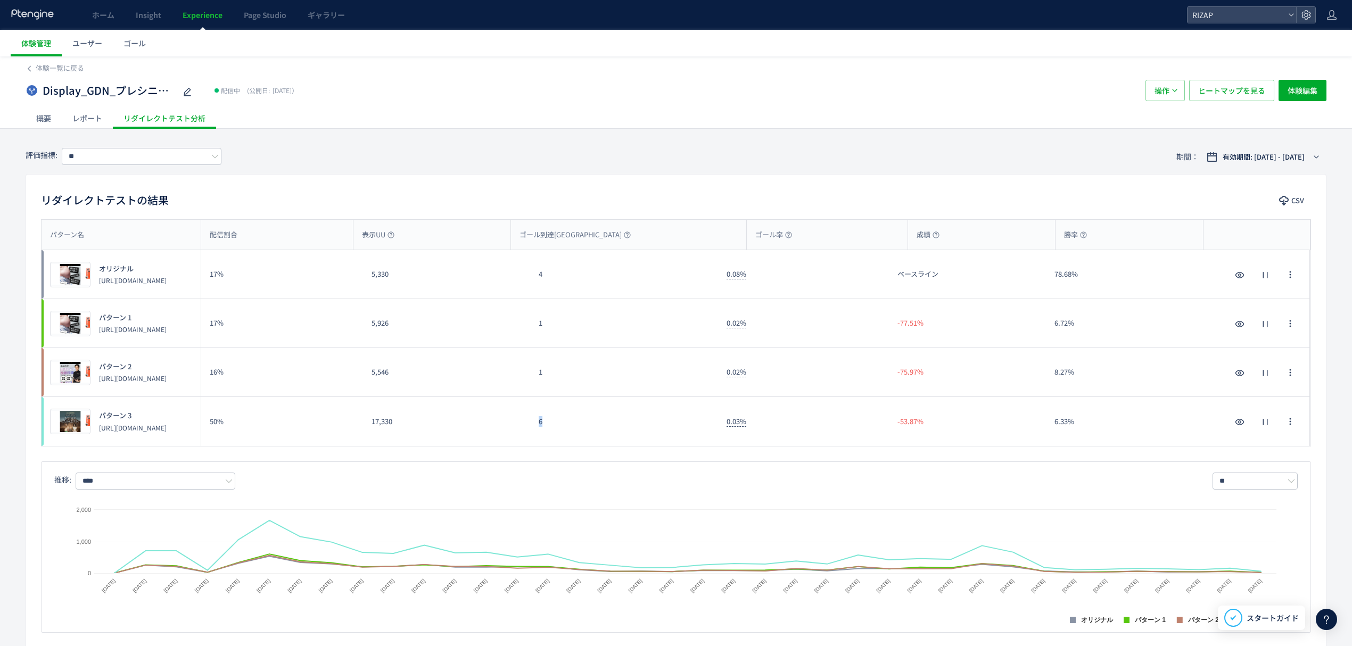
drag, startPoint x: 567, startPoint y: 429, endPoint x: 533, endPoint y: 430, distance: 34.1
click at [533, 430] on div "6" at bounding box center [624, 421] width 188 height 49
click at [139, 156] on input "**" at bounding box center [142, 156] width 160 height 17
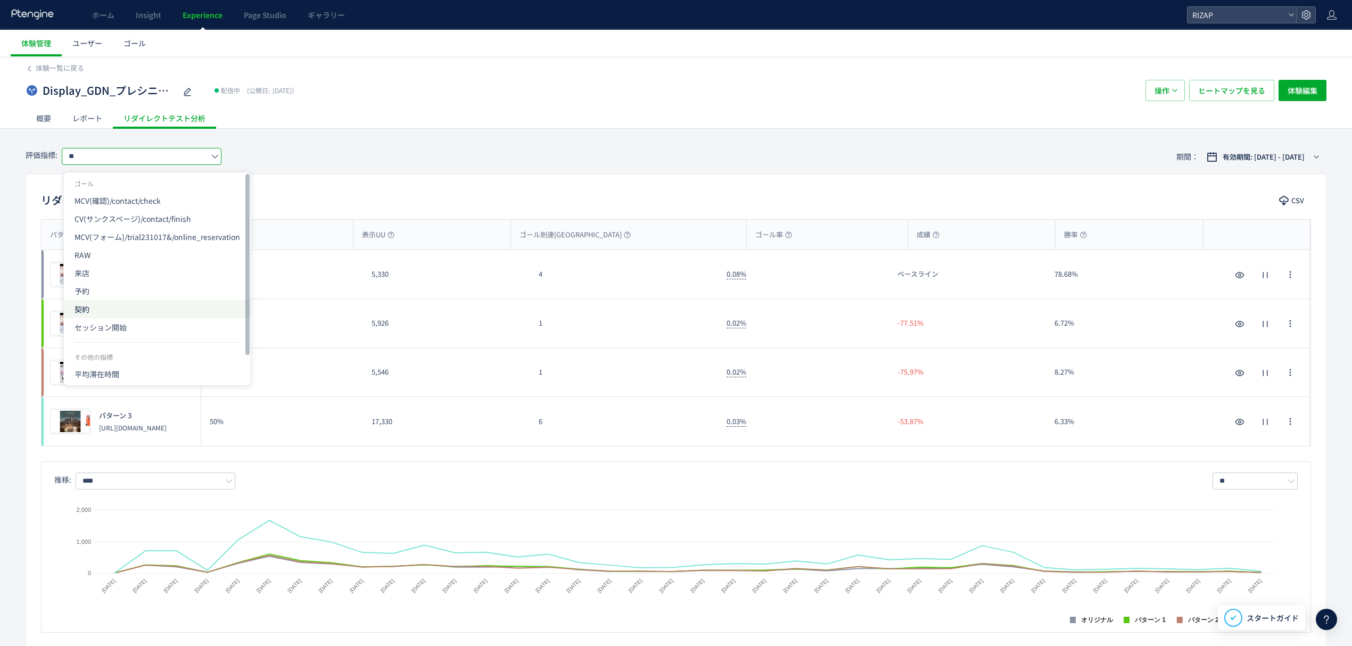
click at [90, 310] on span "契約" at bounding box center [158, 309] width 166 height 18
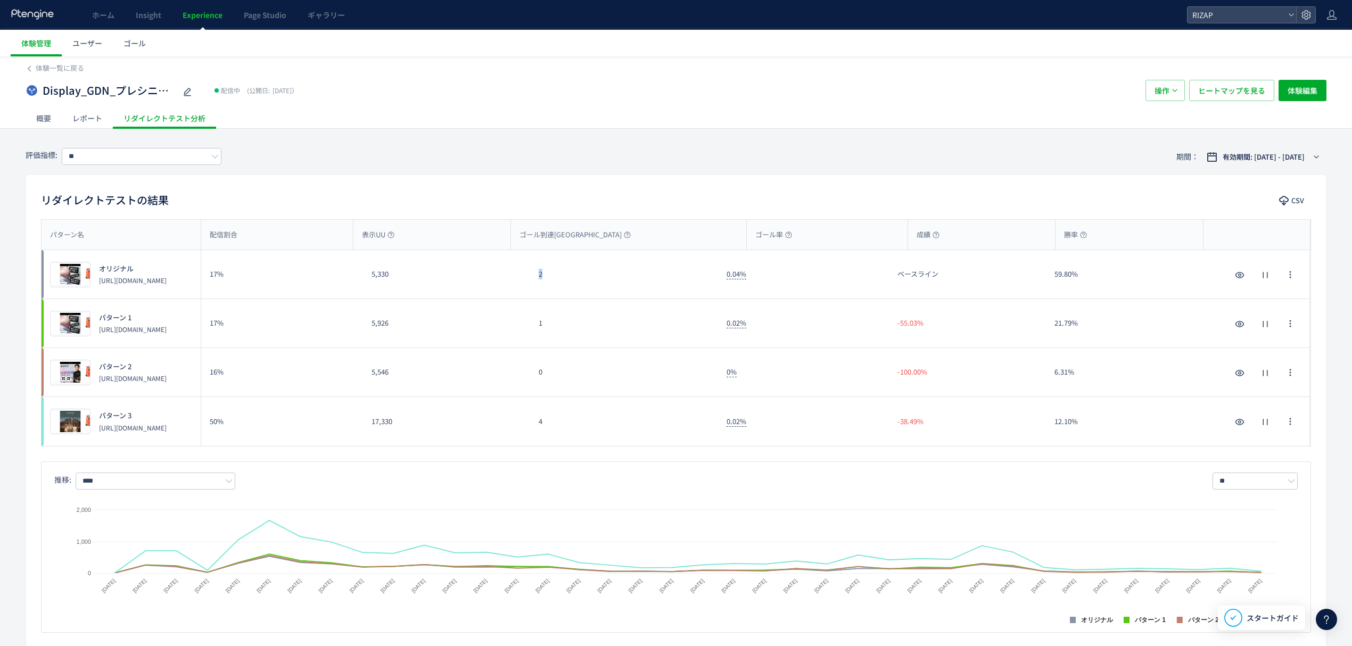
drag, startPoint x: 546, startPoint y: 278, endPoint x: 531, endPoint y: 277, distance: 14.9
click at [531, 277] on div "2" at bounding box center [624, 274] width 188 height 48
drag, startPoint x: 554, startPoint y: 321, endPoint x: 532, endPoint y: 321, distance: 21.3
click at [532, 321] on div "1" at bounding box center [624, 323] width 188 height 48
drag, startPoint x: 556, startPoint y: 380, endPoint x: 541, endPoint y: 376, distance: 15.4
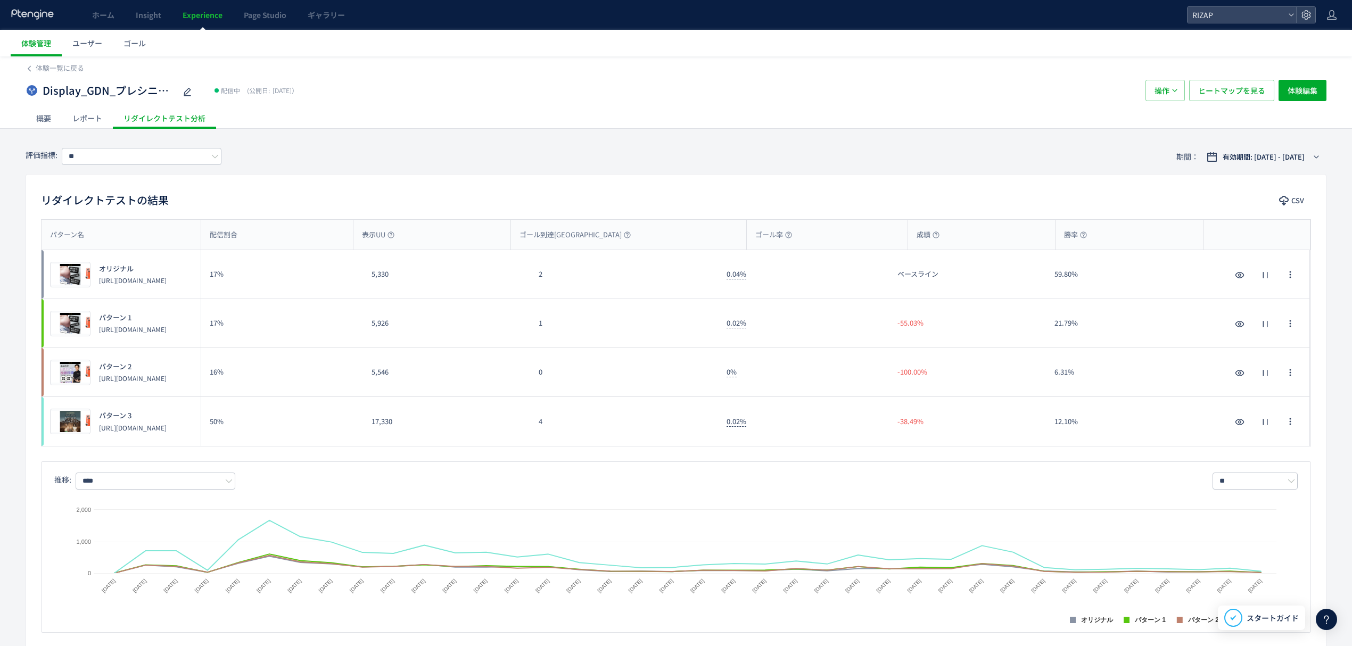
click at [541, 376] on div "0" at bounding box center [624, 372] width 188 height 48
drag, startPoint x: 549, startPoint y: 428, endPoint x: 516, endPoint y: 434, distance: 33.5
click at [528, 429] on div "プレビュー パターン 3 [URL][DOMAIN_NAME] 50% 17,330 4 0.02% -38.49% 12.10% プレビュー パターン 3 …" at bounding box center [676, 421] width 1268 height 49
click at [129, 155] on input "**" at bounding box center [142, 156] width 160 height 17
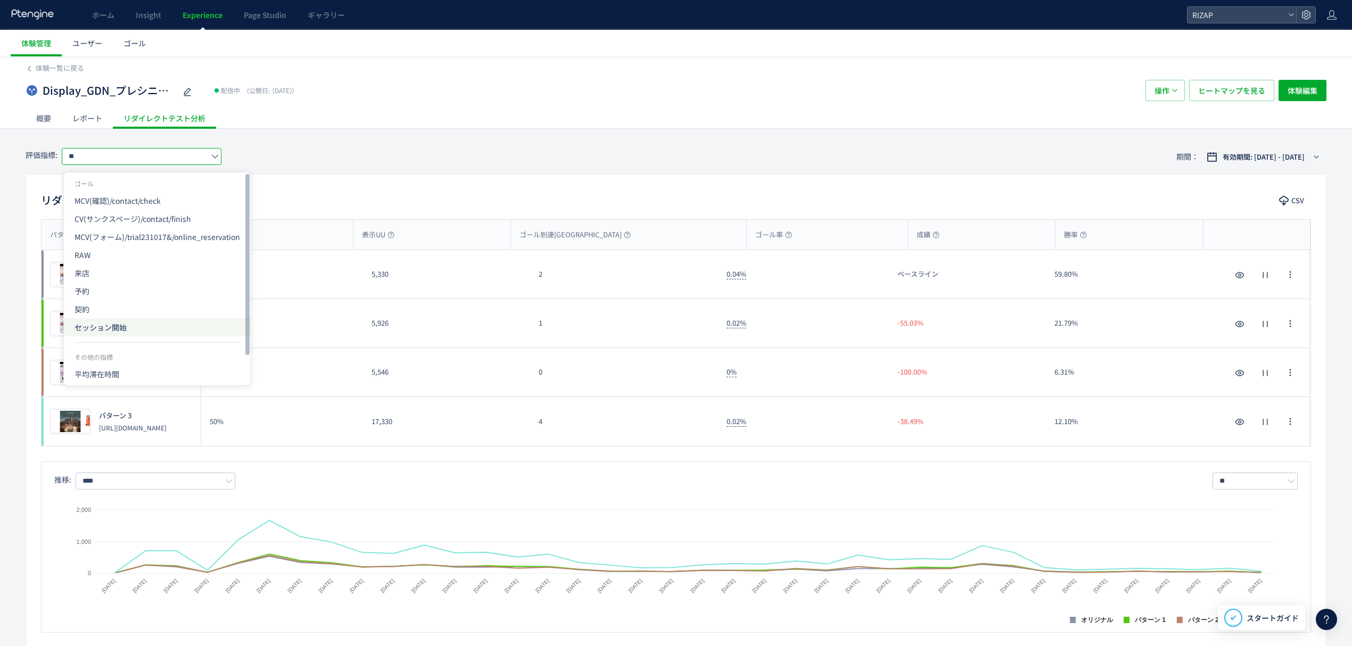
click at [98, 320] on span "セッション開始" at bounding box center [158, 327] width 166 height 18
type input "*******"
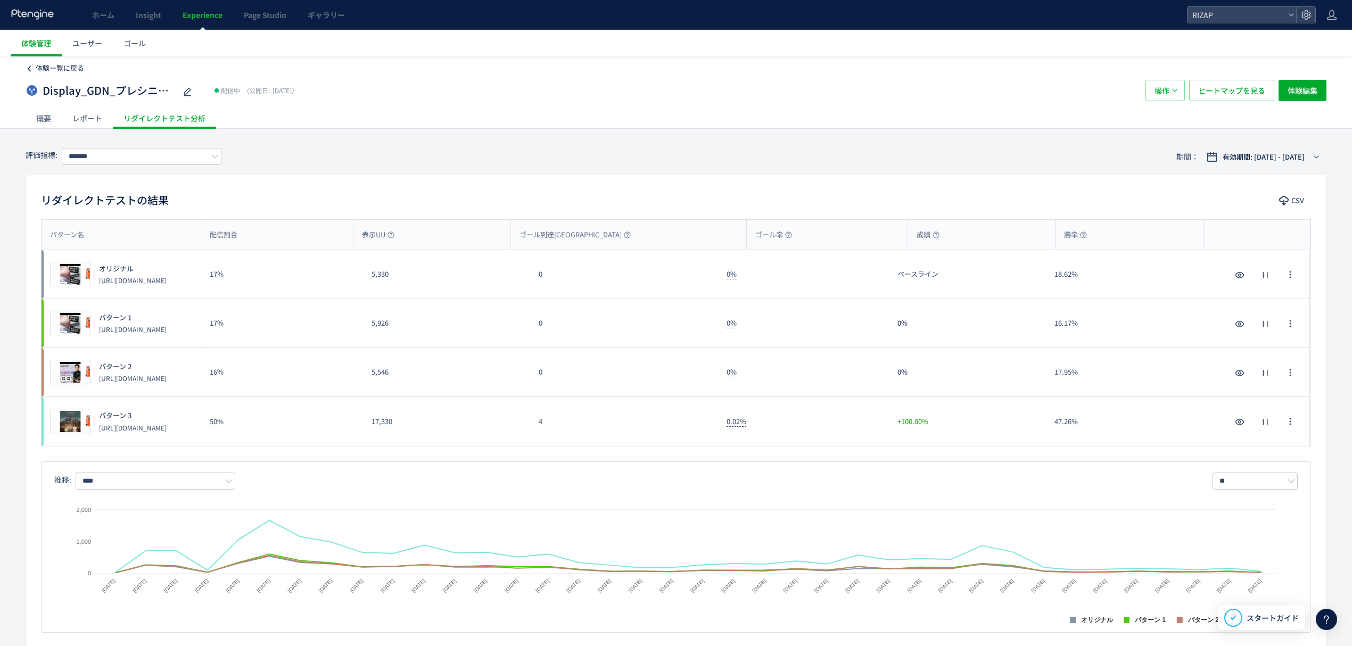
click at [48, 67] on span "体験一覧に戻る" at bounding box center [60, 68] width 48 height 10
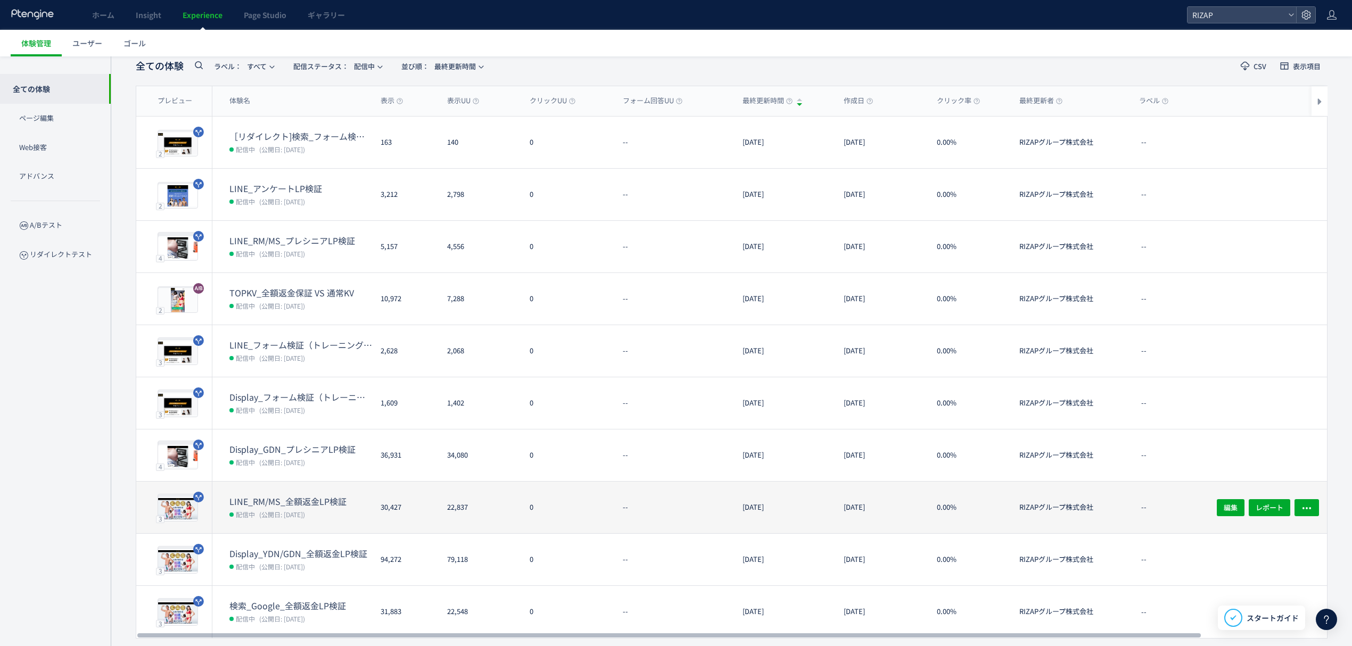
scroll to position [71, 0]
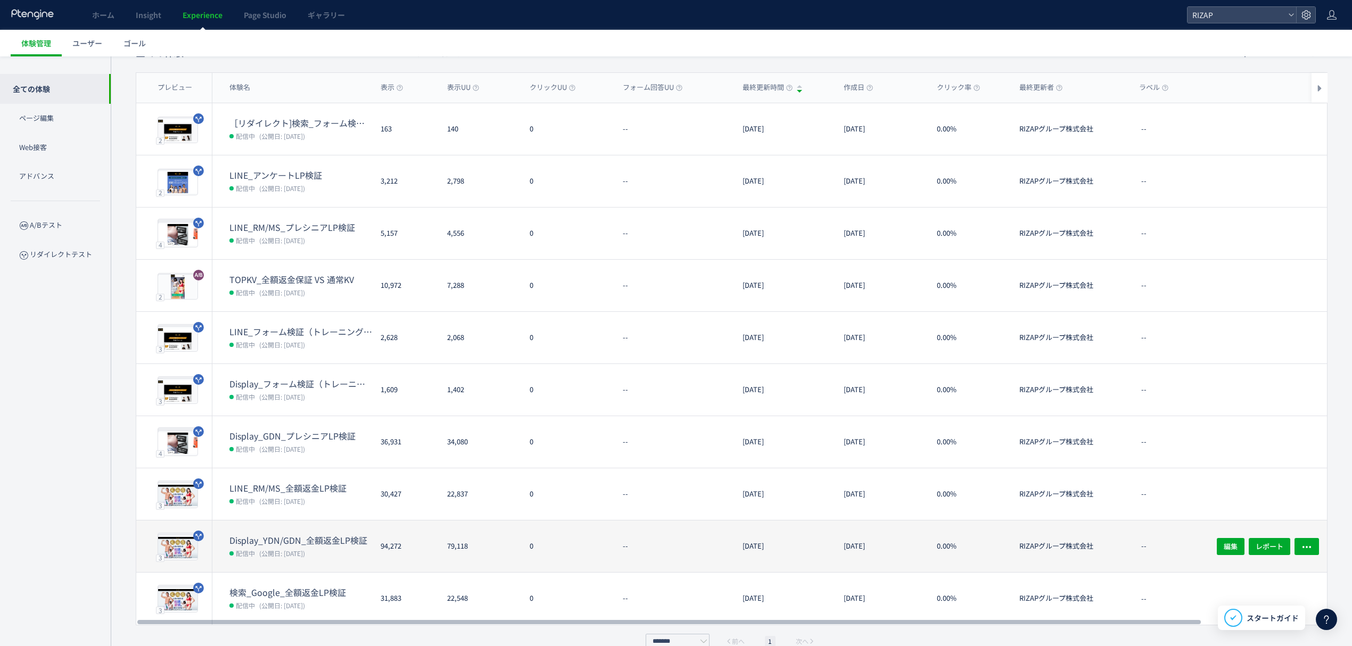
click at [286, 549] on span "(公開日: [DATE])" at bounding box center [282, 553] width 46 height 9
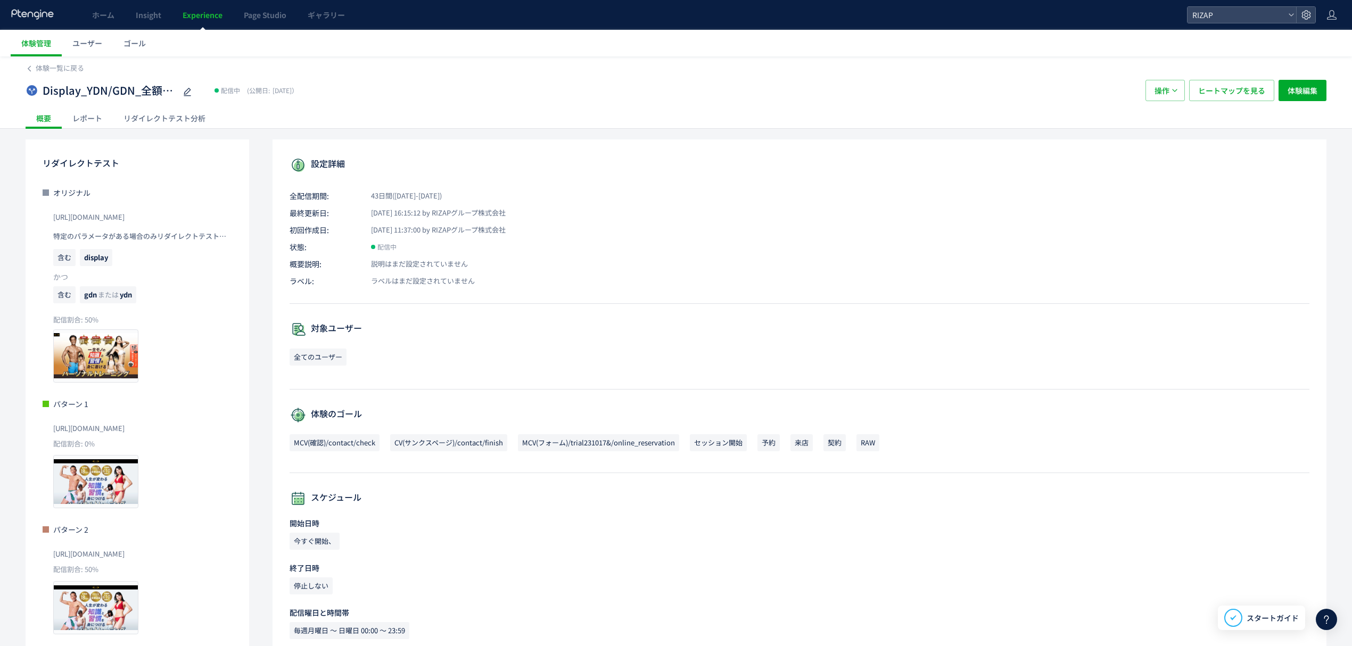
click at [81, 119] on div "レポート" at bounding box center [87, 118] width 51 height 21
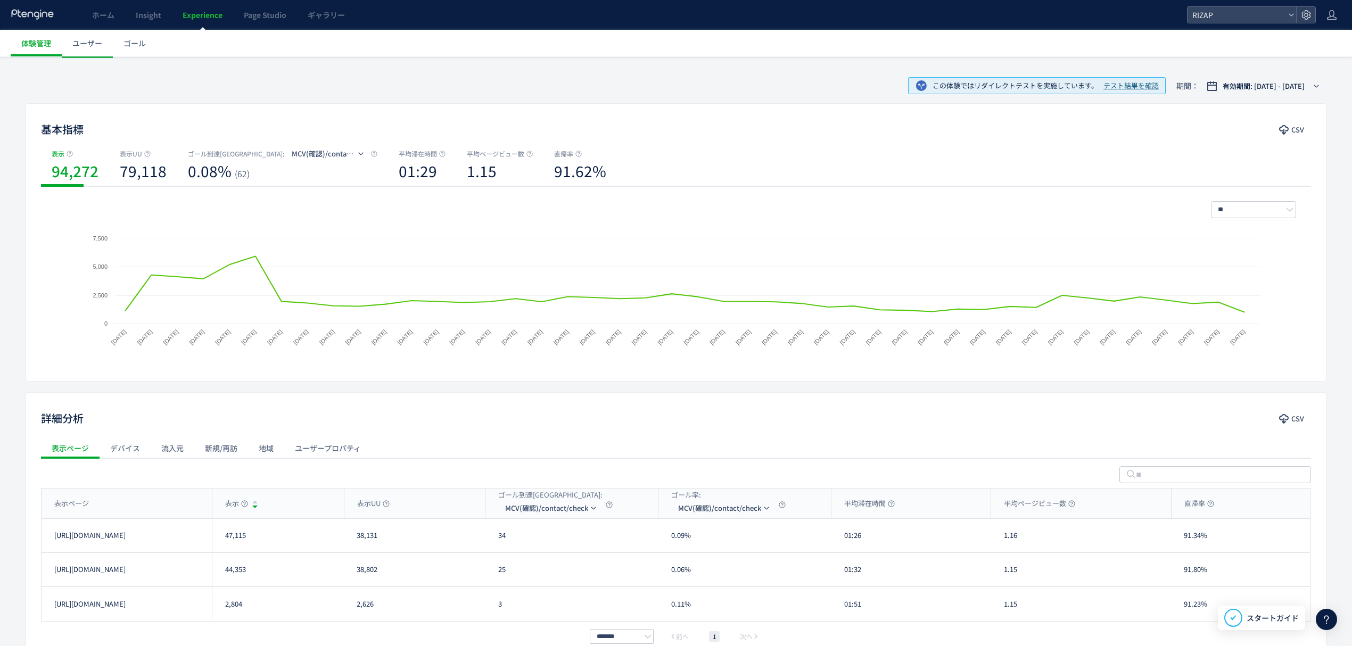
scroll to position [137, 0]
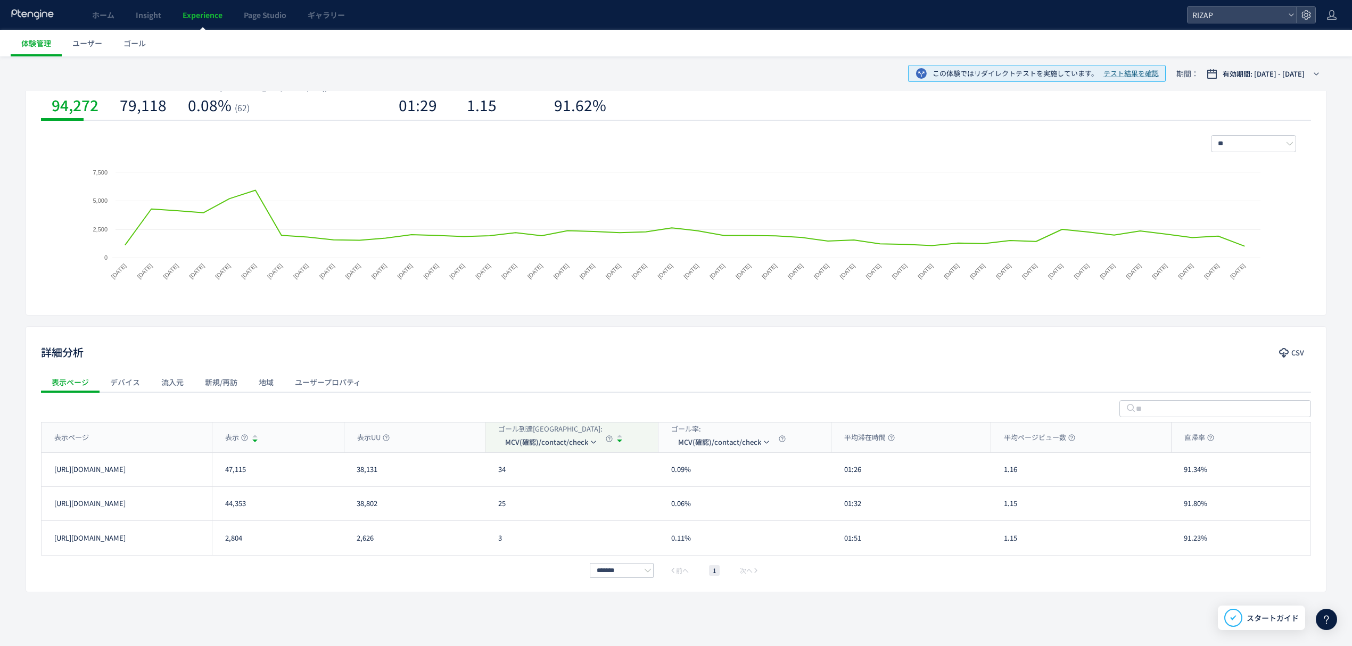
click at [527, 451] on div "ゴール到達[GEOGRAPHIC_DATA]: MCV(確認)/contact/check" at bounding box center [571, 438] width 172 height 30
click at [533, 446] on span "MCV(確認)/contact/check" at bounding box center [546, 442] width 83 height 17
click at [539, 494] on li "CV(サンクスページ)/contact/finish" at bounding box center [551, 493] width 106 height 19
click at [525, 450] on button "CV(サンクスページ)/contact/finish" at bounding box center [562, 442] width 129 height 17
click at [558, 509] on li "MCV(フォーム)/trial231017&/online_reservation" at bounding box center [564, 512] width 106 height 19
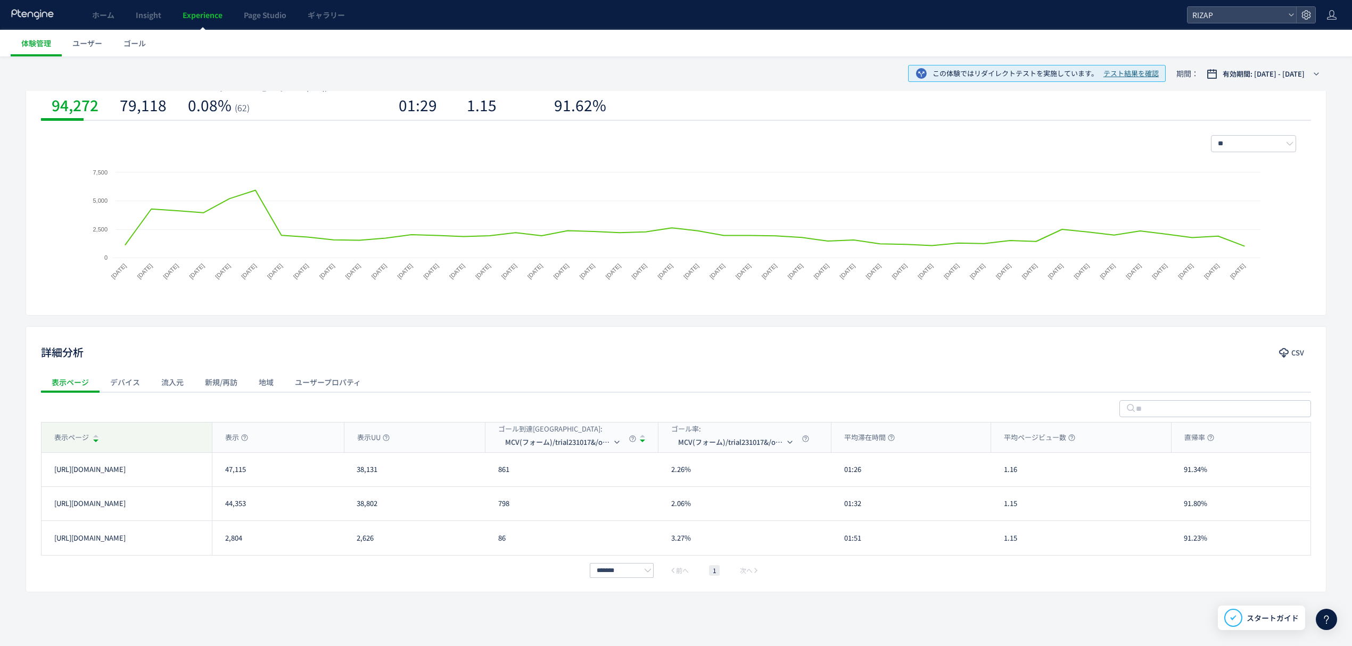
click at [182, 439] on div "表示ページ" at bounding box center [127, 438] width 170 height 30
drag, startPoint x: 276, startPoint y: 473, endPoint x: 224, endPoint y: 473, distance: 51.6
click at [224, 473] on div "47,115" at bounding box center [278, 470] width 132 height 34
drag, startPoint x: 262, startPoint y: 510, endPoint x: 225, endPoint y: 510, distance: 37.8
click at [225, 510] on div "44,353" at bounding box center [278, 504] width 132 height 34
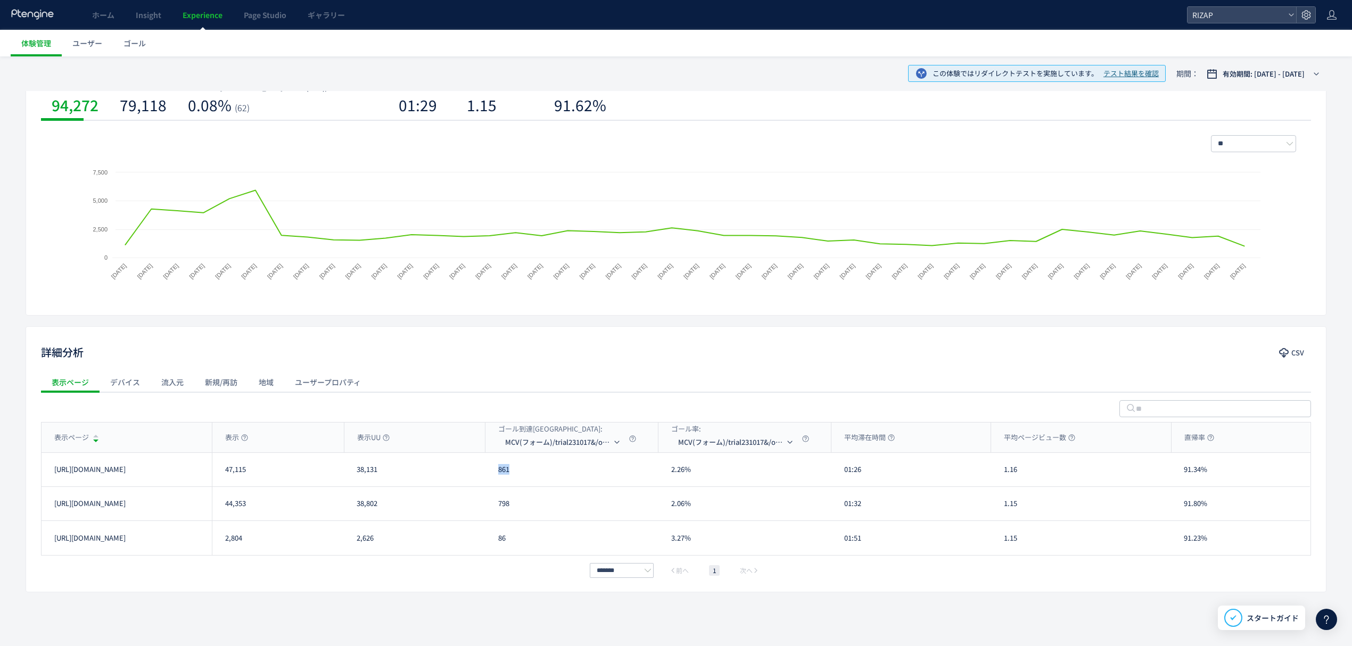
drag, startPoint x: 510, startPoint y: 475, endPoint x: 488, endPoint y: 475, distance: 22.4
click at [488, 475] on div "861" at bounding box center [571, 470] width 173 height 34
drag, startPoint x: 509, startPoint y: 504, endPoint x: 499, endPoint y: 504, distance: 10.6
click at [499, 504] on div "798" at bounding box center [571, 504] width 173 height 34
drag, startPoint x: 877, startPoint y: 471, endPoint x: 829, endPoint y: 471, distance: 47.9
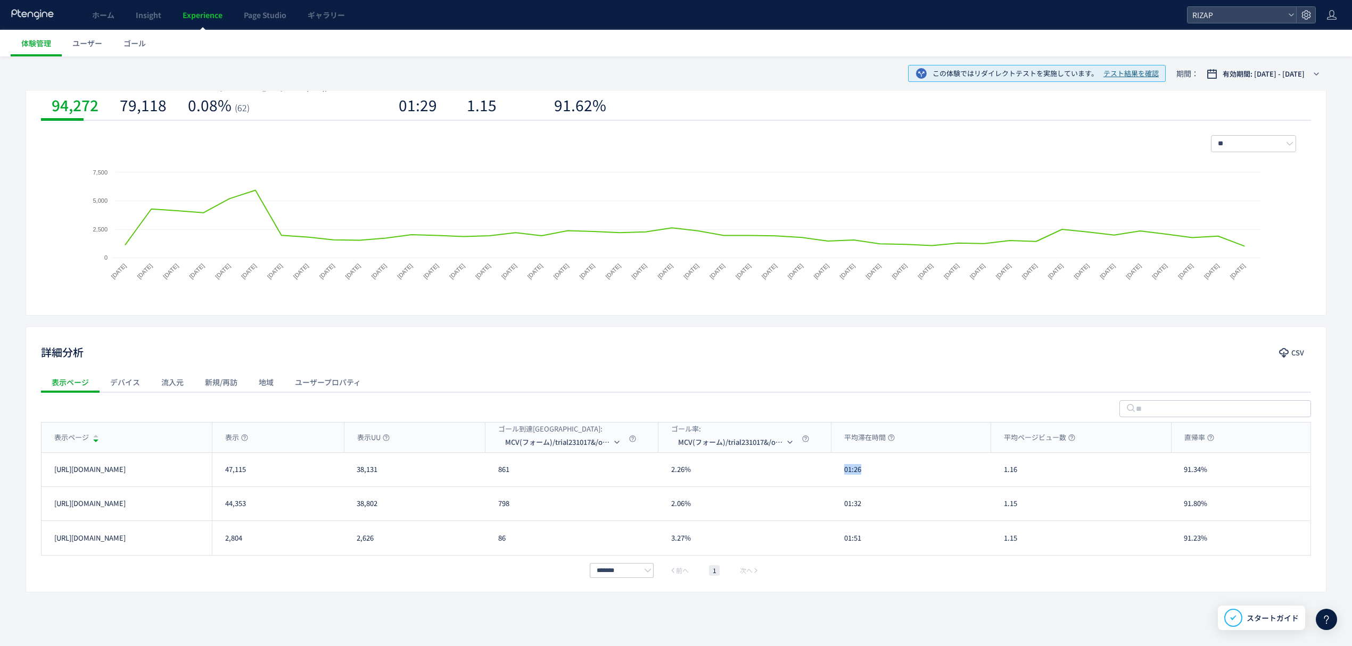
click at [829, 471] on div "[URL][DOMAIN_NAME] 47,115 38,131 861 2.26% 01:26 1.16 91.34% [URL][DOMAIN_NAME]" at bounding box center [676, 470] width 1268 height 34
drag, startPoint x: 873, startPoint y: 504, endPoint x: 845, endPoint y: 504, distance: 27.7
click at [845, 504] on div "01:32" at bounding box center [911, 504] width 160 height 34
drag, startPoint x: 1014, startPoint y: 471, endPoint x: 992, endPoint y: 469, distance: 21.9
click at [992, 469] on div "1.16" at bounding box center [1081, 470] width 180 height 34
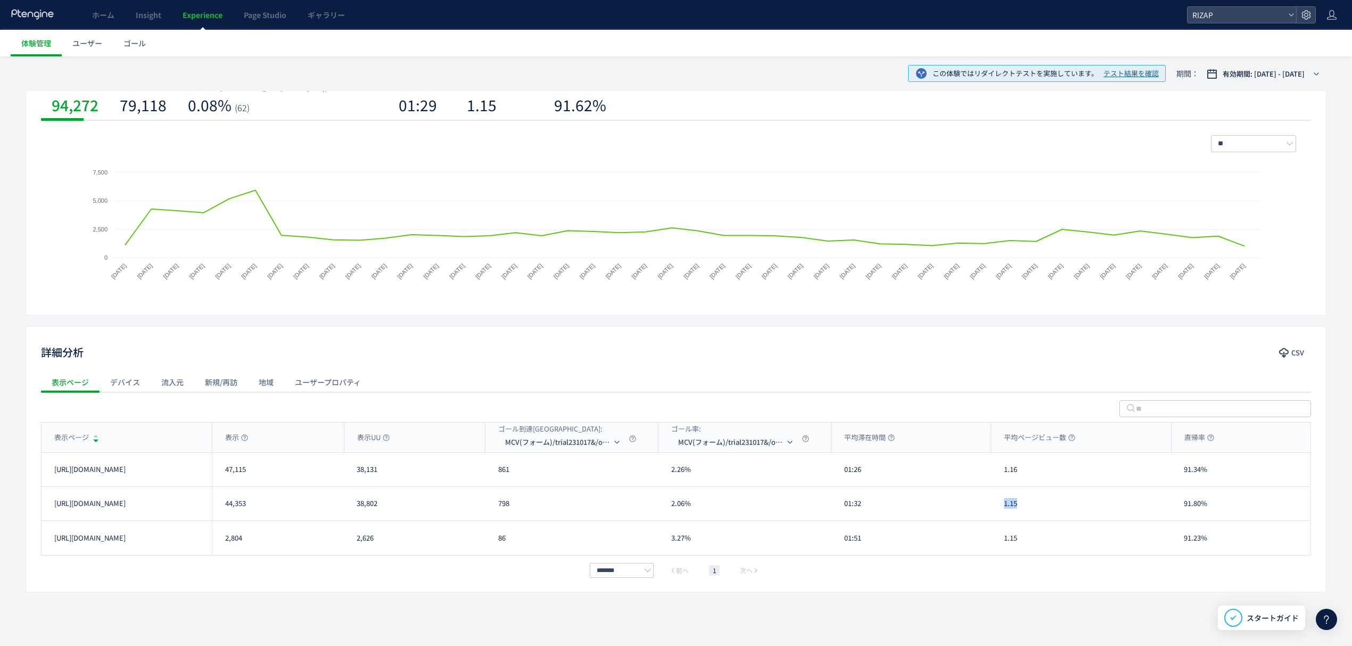
drag, startPoint x: 1010, startPoint y: 507, endPoint x: 997, endPoint y: 507, distance: 12.2
click at [997, 507] on div "1.15" at bounding box center [1081, 504] width 180 height 34
drag, startPoint x: 1188, startPoint y: 475, endPoint x: 1169, endPoint y: 475, distance: 19.2
click at [1169, 475] on div "[URL][DOMAIN_NAME] 47,115 38,131 861 2.26% 01:26 1.16 91.34% [URL][DOMAIN_NAME]" at bounding box center [676, 470] width 1268 height 34
drag, startPoint x: 1215, startPoint y: 500, endPoint x: 1186, endPoint y: 500, distance: 28.7
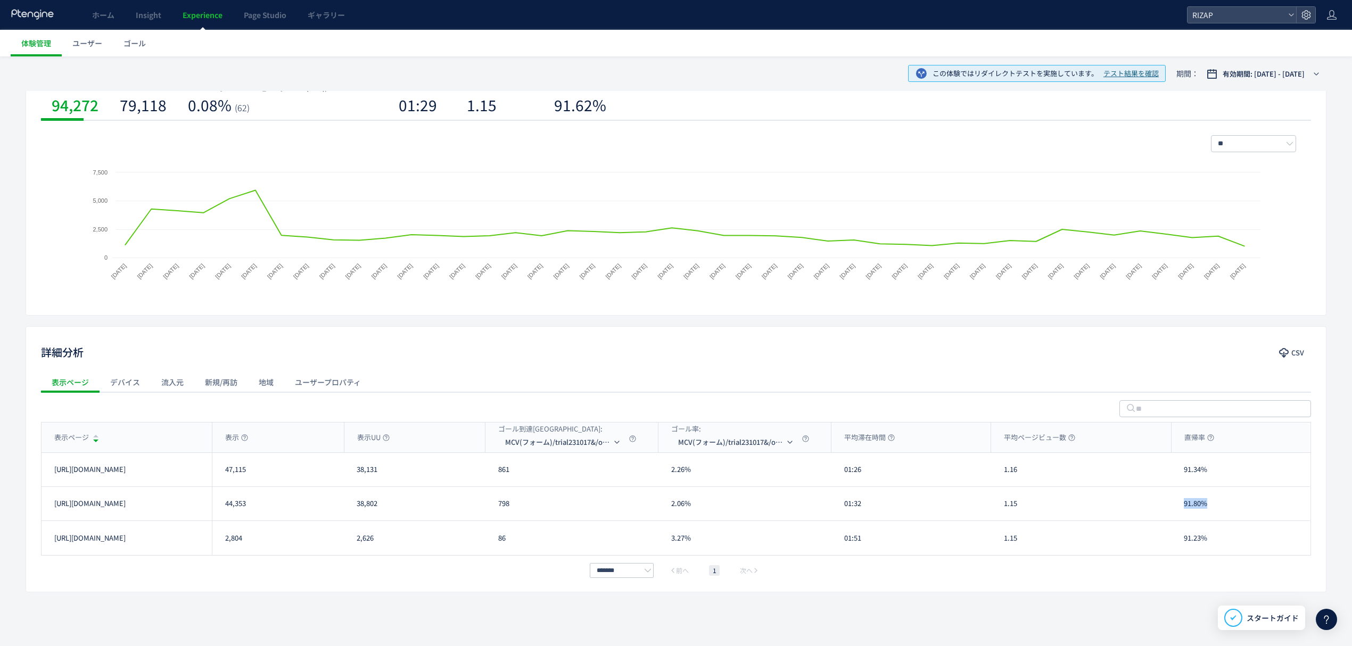
click at [1186, 500] on div "91.80%" at bounding box center [1240, 504] width 139 height 34
click at [544, 489] on li "CV(サンクスページ)/contact/finish" at bounding box center [564, 493] width 106 height 19
drag, startPoint x: 514, startPoint y: 477, endPoint x: 492, endPoint y: 476, distance: 21.4
click at [492, 476] on div "30" at bounding box center [571, 470] width 173 height 34
drag, startPoint x: 512, startPoint y: 502, endPoint x: 498, endPoint y: 503, distance: 13.8
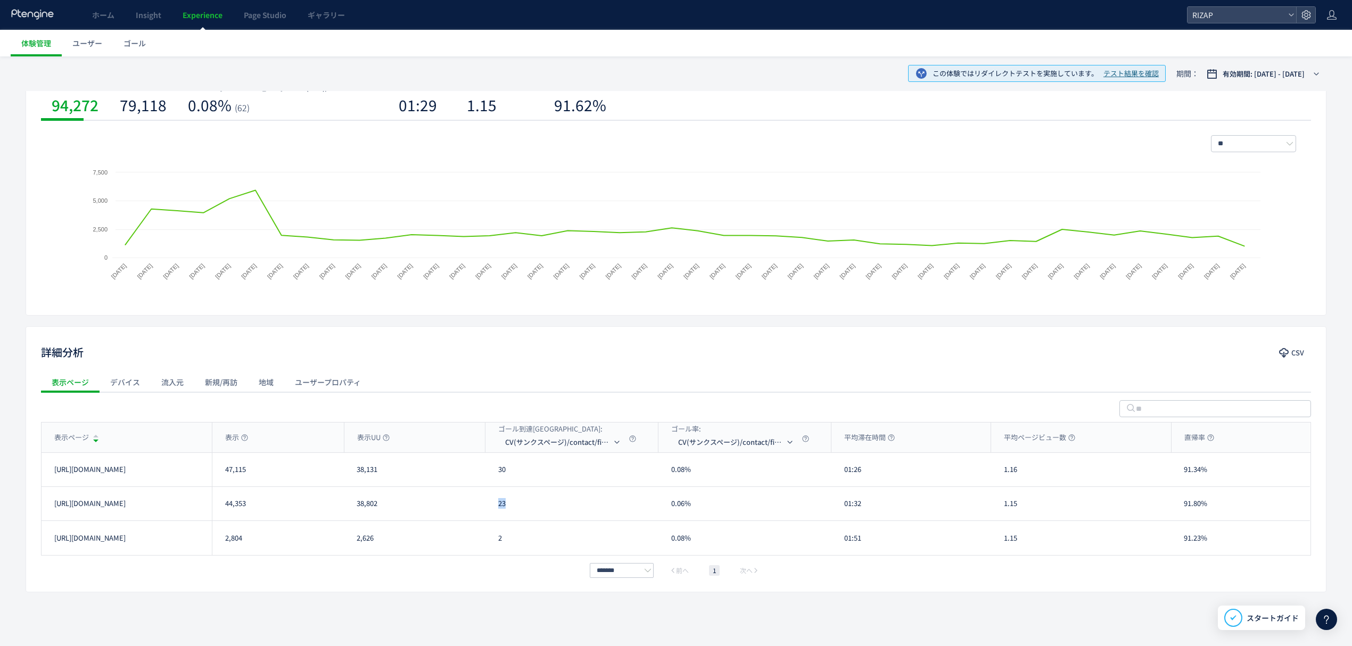
click at [498, 503] on div "23" at bounding box center [571, 504] width 173 height 34
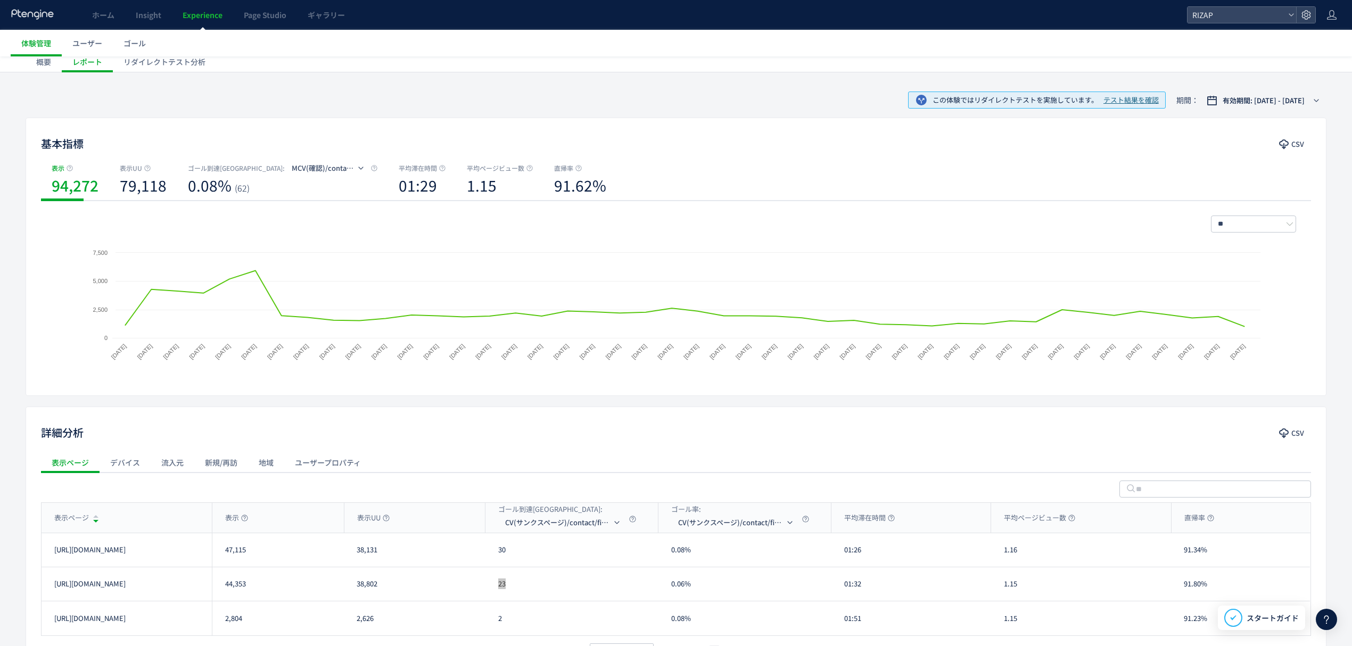
scroll to position [0, 0]
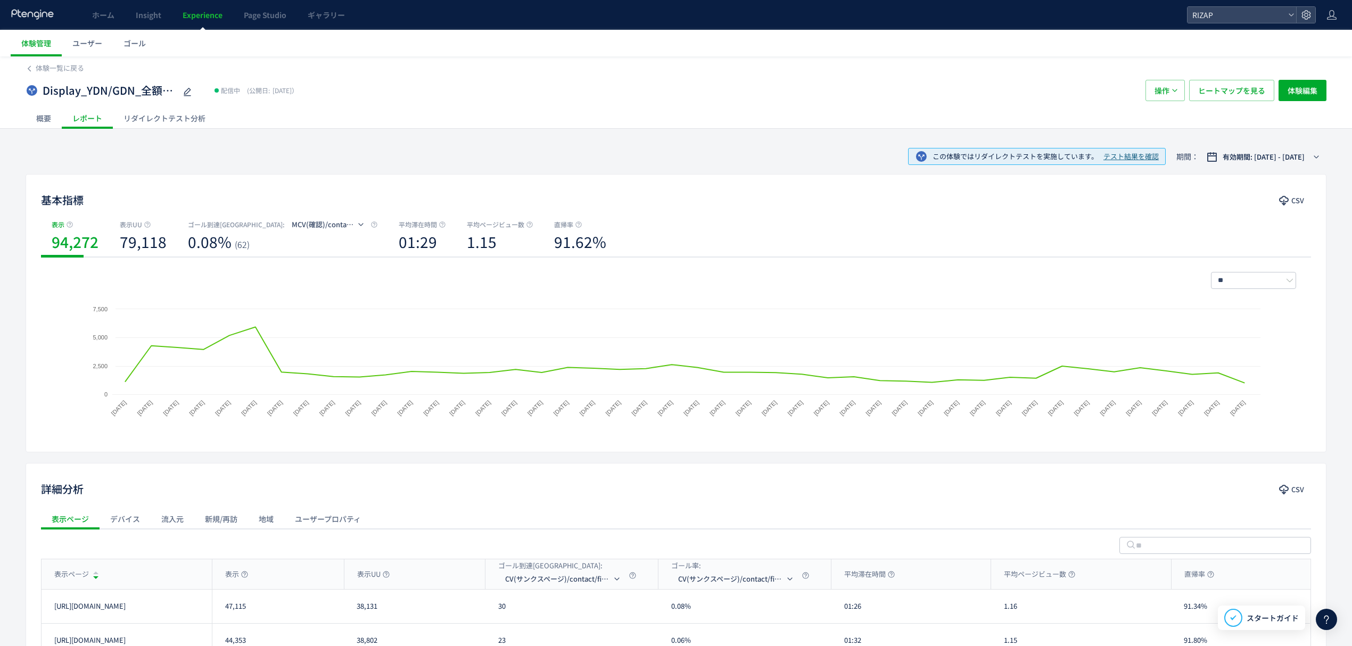
click at [162, 122] on div "リダイレクトテスト分析" at bounding box center [164, 118] width 103 height 21
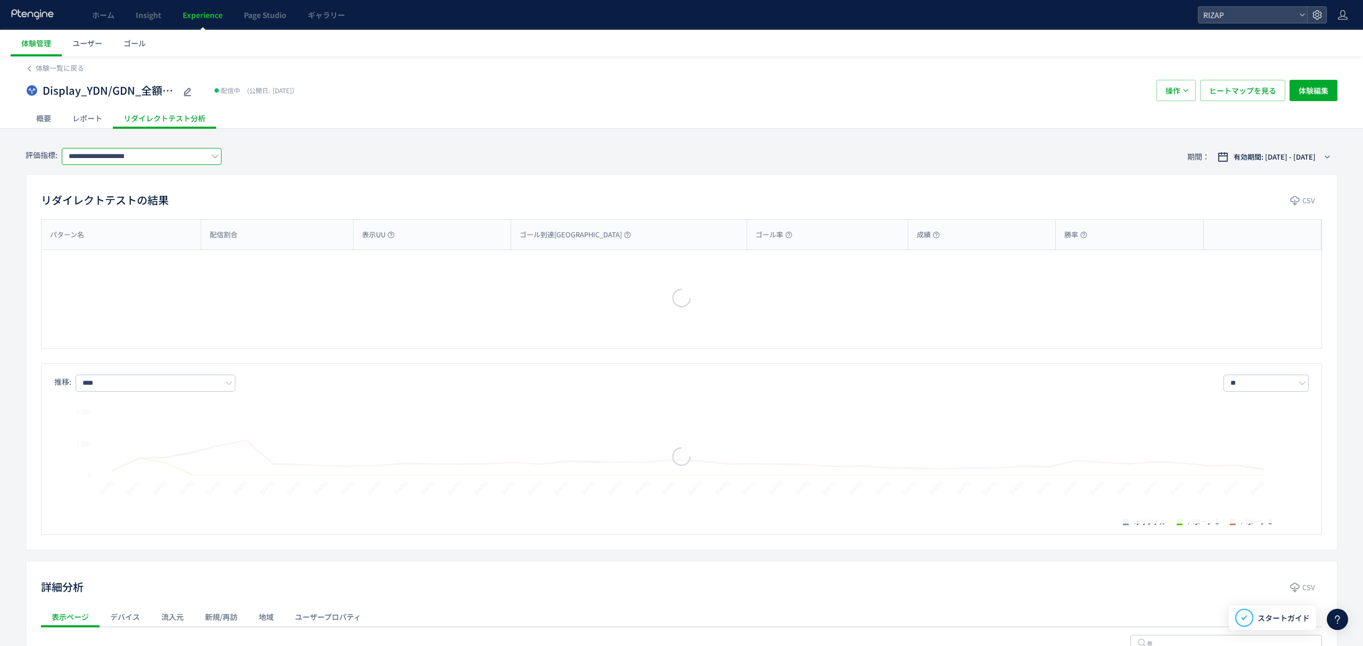
click at [150, 156] on input "**********" at bounding box center [142, 156] width 160 height 17
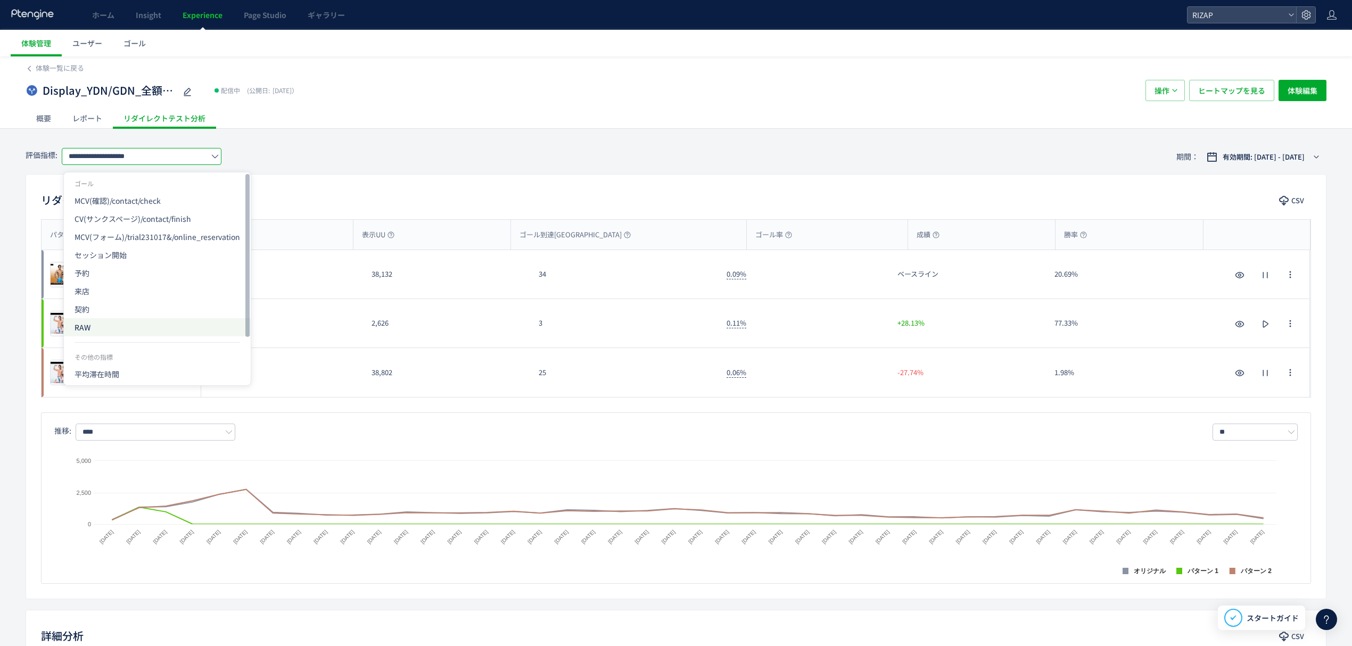
click at [84, 325] on span "RAW" at bounding box center [158, 327] width 166 height 18
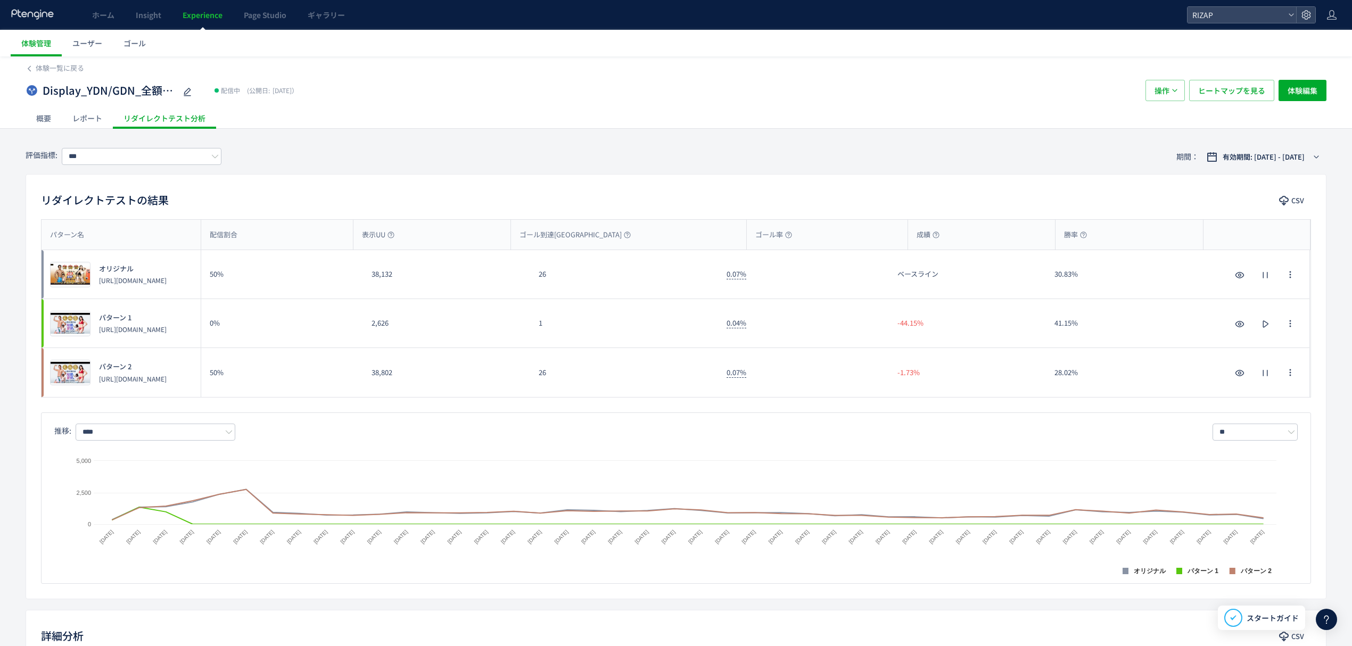
click at [95, 241] on div "パターン名" at bounding box center [121, 235] width 159 height 30
click at [79, 226] on div "パターン名" at bounding box center [121, 235] width 159 height 30
drag, startPoint x: 538, startPoint y: 284, endPoint x: 527, endPoint y: 284, distance: 10.6
click at [527, 284] on div "プレビュー オリジナル [URL][DOMAIN_NAME] 50% 38,132 26 0.07% ベースライン 30.83% プレビュー オリジナル [U…" at bounding box center [676, 274] width 1268 height 49
drag, startPoint x: 546, startPoint y: 377, endPoint x: 528, endPoint y: 376, distance: 18.2
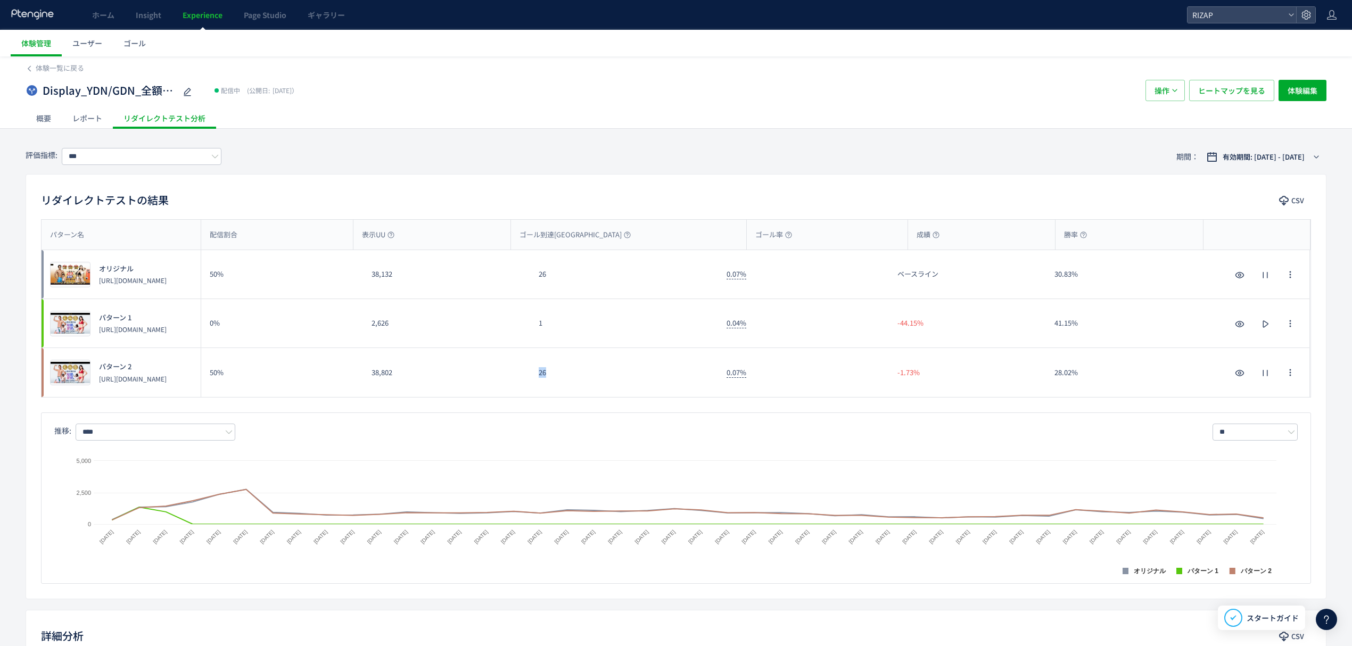
click at [528, 376] on div "プレビュー パターン 2 [URL][DOMAIN_NAME] 50% 38,802 26 0.07% -1.73% 28.02% プレビュー パターン 2 …" at bounding box center [676, 372] width 1268 height 49
click at [154, 151] on input "***" at bounding box center [142, 156] width 160 height 17
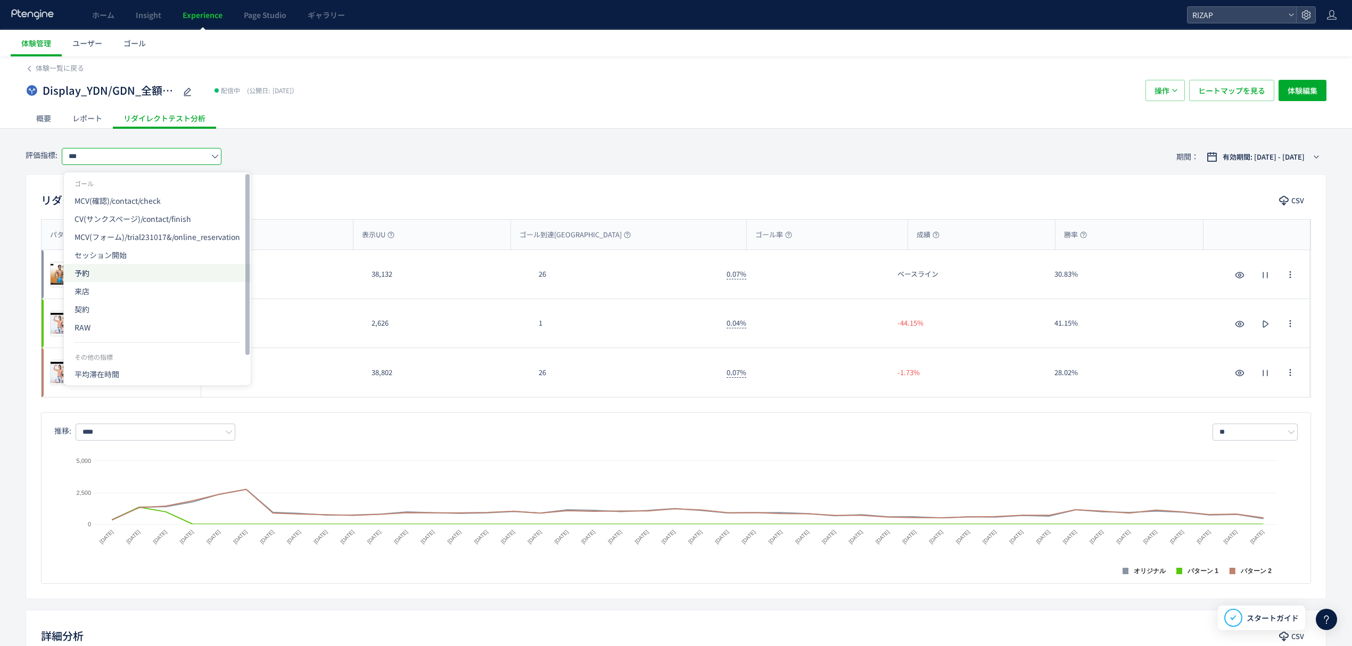
click at [95, 277] on span "予約" at bounding box center [158, 273] width 166 height 18
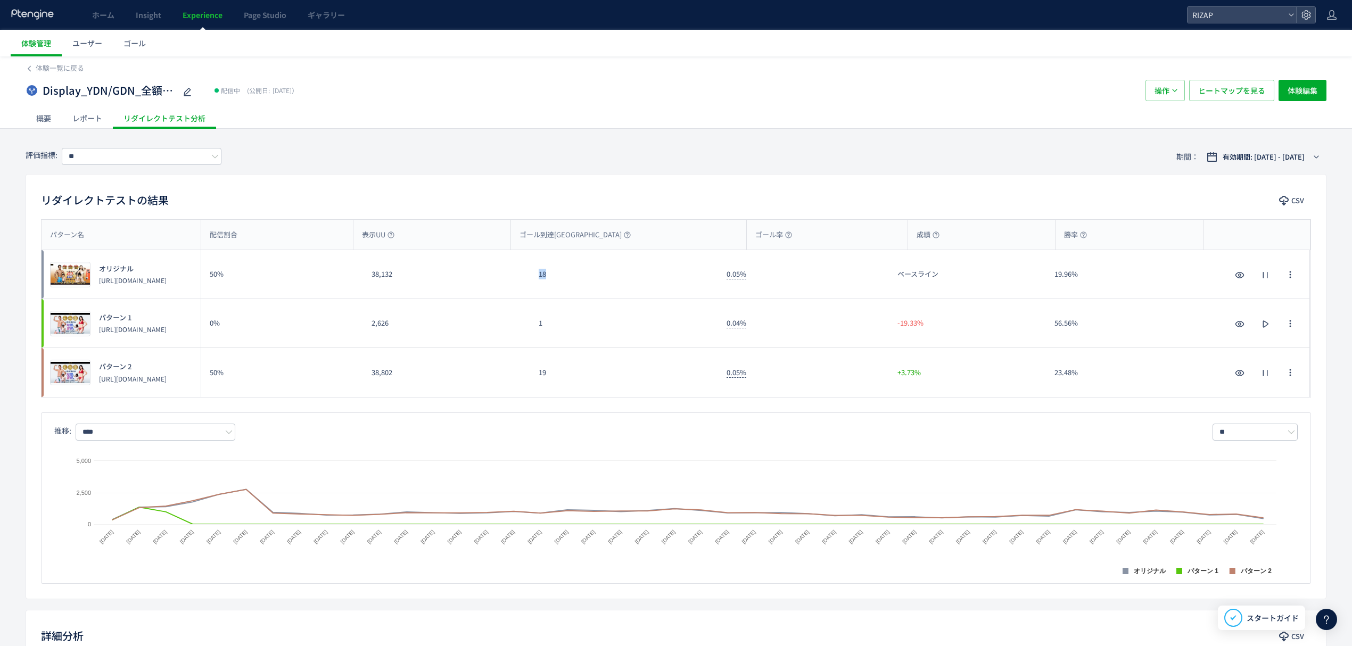
drag, startPoint x: 548, startPoint y: 281, endPoint x: 531, endPoint y: 281, distance: 16.5
click at [531, 281] on div "18" at bounding box center [624, 274] width 188 height 48
drag, startPoint x: 550, startPoint y: 375, endPoint x: 533, endPoint y: 373, distance: 17.1
click at [533, 373] on div "19" at bounding box center [624, 372] width 188 height 49
click at [156, 167] on div "評価指標: ** 期間： 有効期間: [DATE] - [DATE]" at bounding box center [676, 156] width 1301 height 35
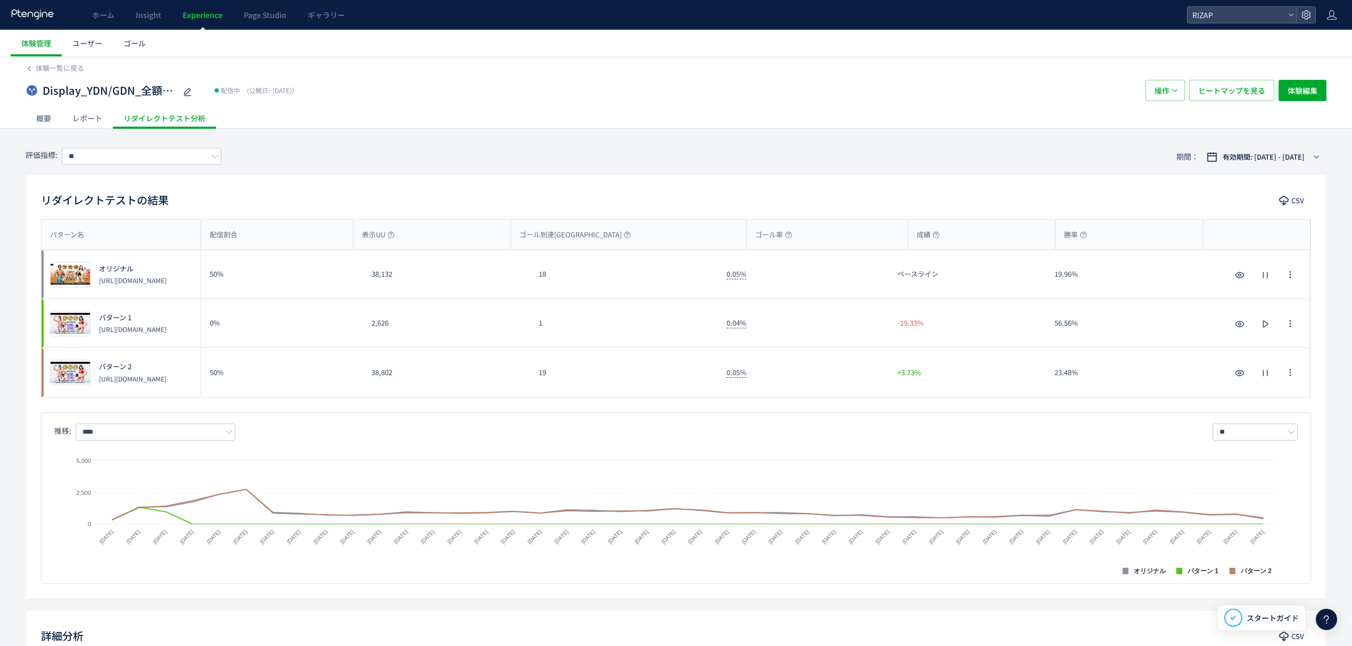
click at [152, 167] on div "評価指標: ** 期間： 有効期間: [DATE] - [DATE]" at bounding box center [676, 156] width 1301 height 35
click at [152, 161] on input "**" at bounding box center [142, 156] width 160 height 17
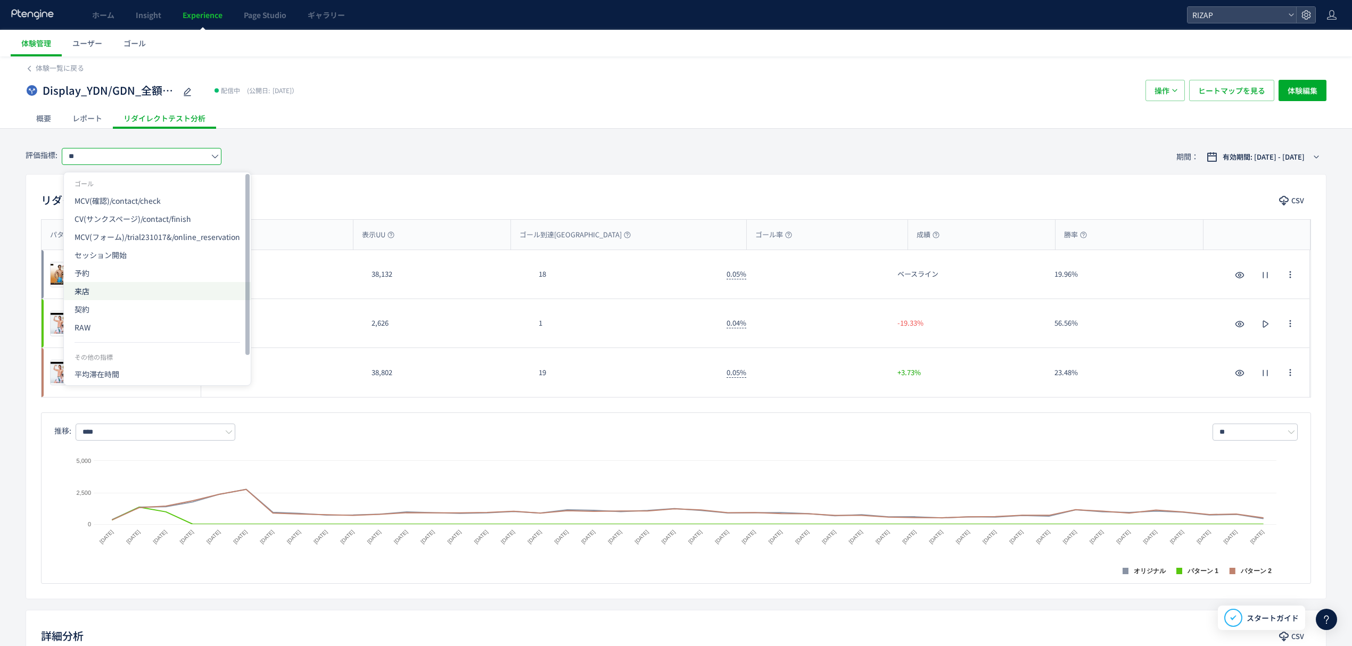
click at [98, 294] on span "来店" at bounding box center [158, 291] width 166 height 18
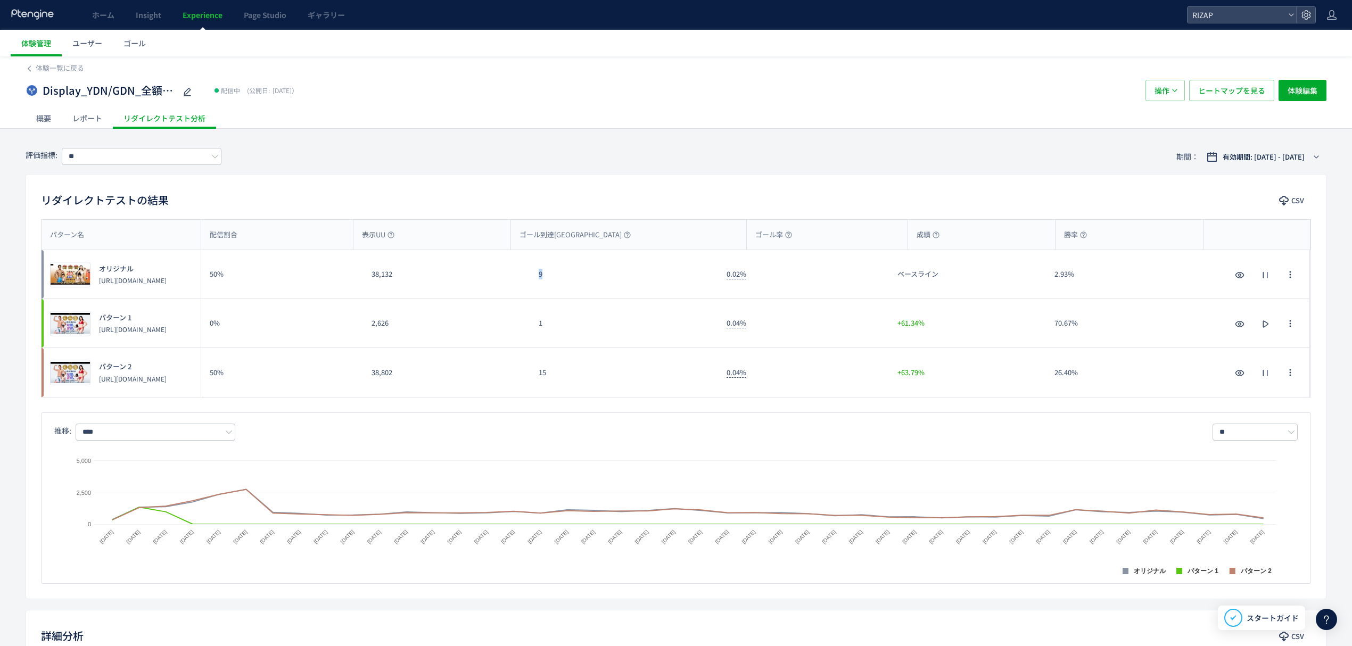
drag, startPoint x: 549, startPoint y: 281, endPoint x: 533, endPoint y: 281, distance: 16.5
click at [533, 281] on div "9" at bounding box center [624, 274] width 188 height 48
drag, startPoint x: 554, startPoint y: 377, endPoint x: 533, endPoint y: 377, distance: 20.2
click at [533, 377] on div "15" at bounding box center [624, 372] width 188 height 49
click at [102, 158] on input "**" at bounding box center [142, 156] width 160 height 17
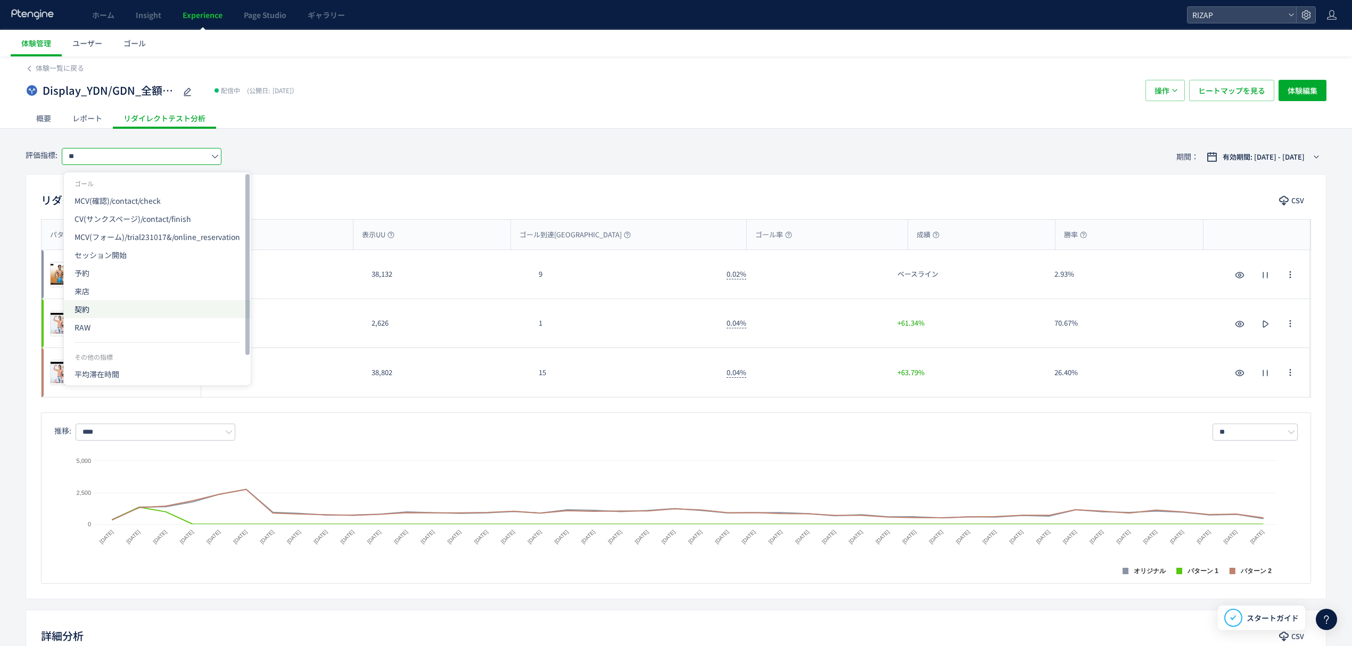
click at [94, 312] on span "契約" at bounding box center [158, 309] width 166 height 18
type input "**"
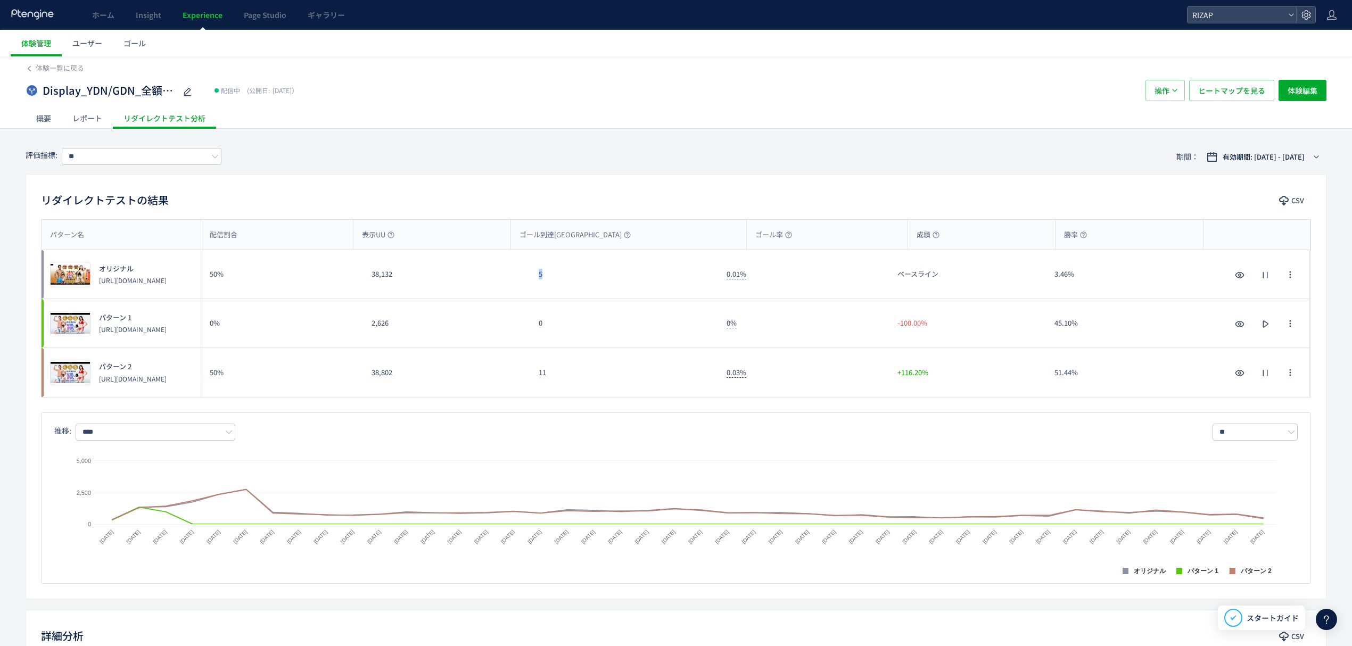
drag, startPoint x: 544, startPoint y: 274, endPoint x: 535, endPoint y: 277, distance: 9.8
click at [531, 271] on div "5" at bounding box center [624, 274] width 188 height 48
drag, startPoint x: 552, startPoint y: 377, endPoint x: 534, endPoint y: 375, distance: 18.2
click at [534, 375] on div "11" at bounding box center [624, 372] width 188 height 49
click at [1231, 92] on span "ヒートマップを見る" at bounding box center [1231, 90] width 67 height 21
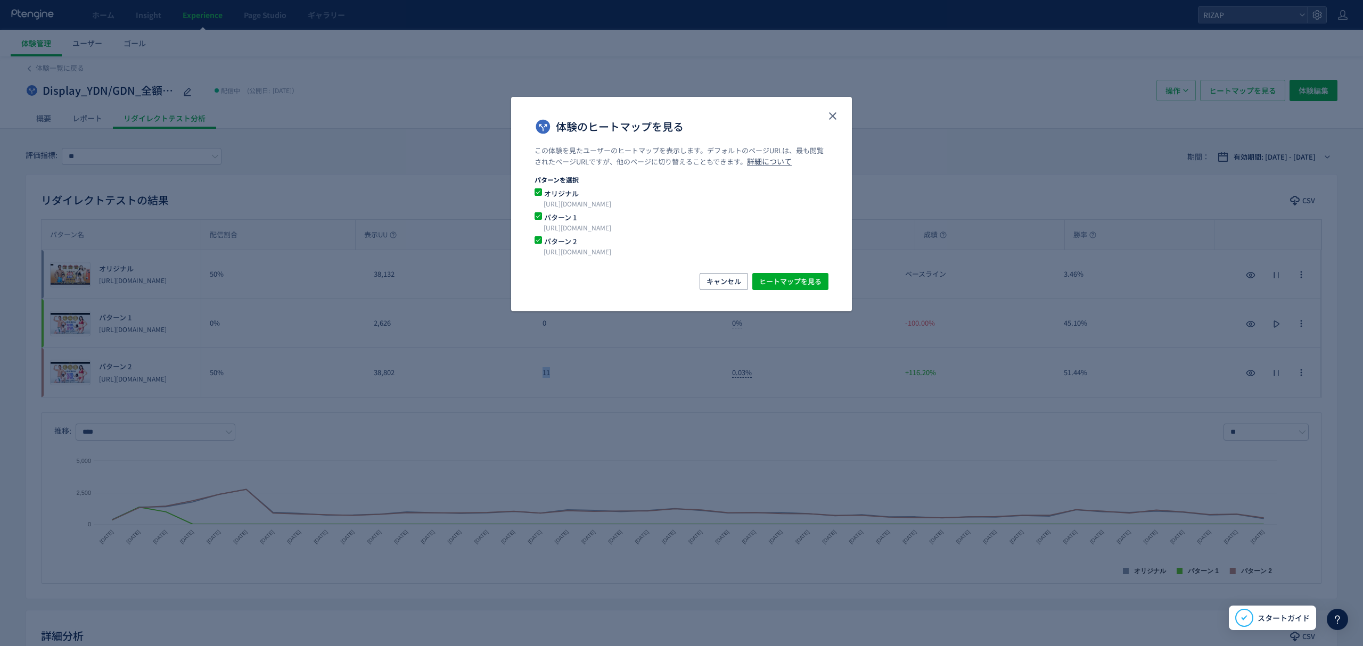
click at [563, 221] on span "パターン 1" at bounding box center [675, 217] width 266 height 10
click at [795, 279] on span "ヒートマップを見る" at bounding box center [790, 281] width 62 height 17
click at [837, 115] on icon "close" at bounding box center [832, 116] width 13 height 13
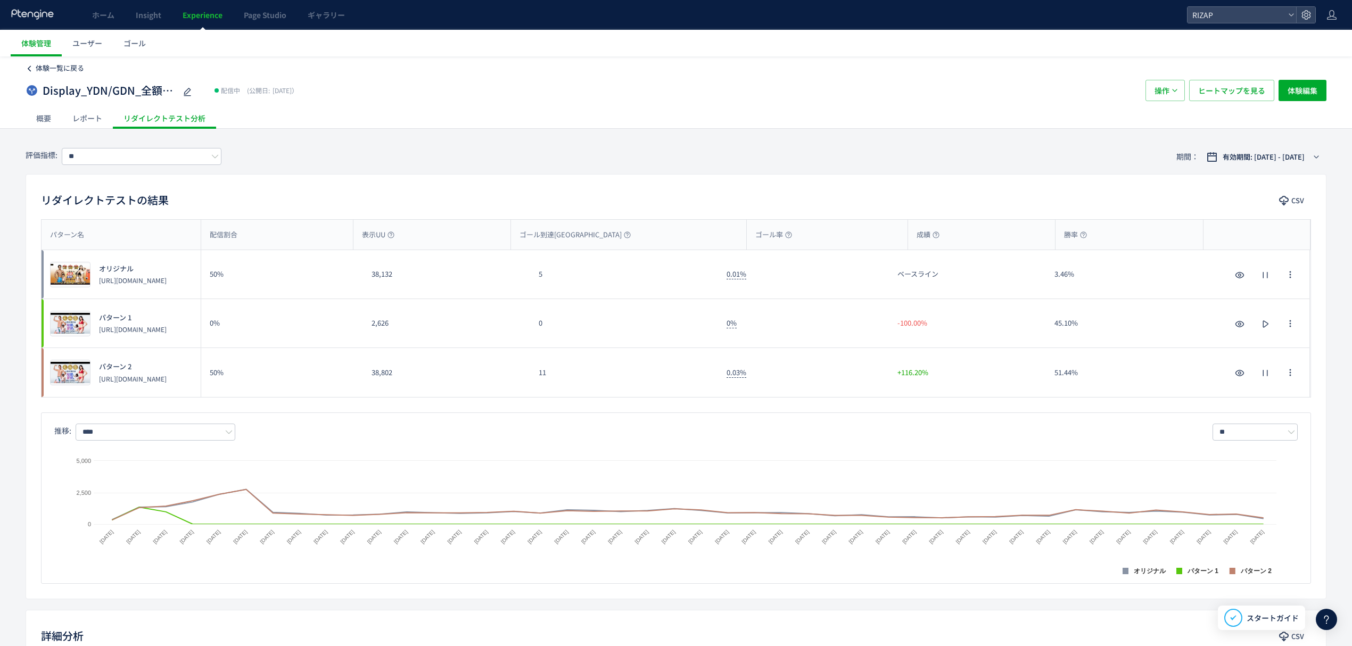
click at [73, 70] on span "体験一覧に戻る" at bounding box center [60, 68] width 48 height 10
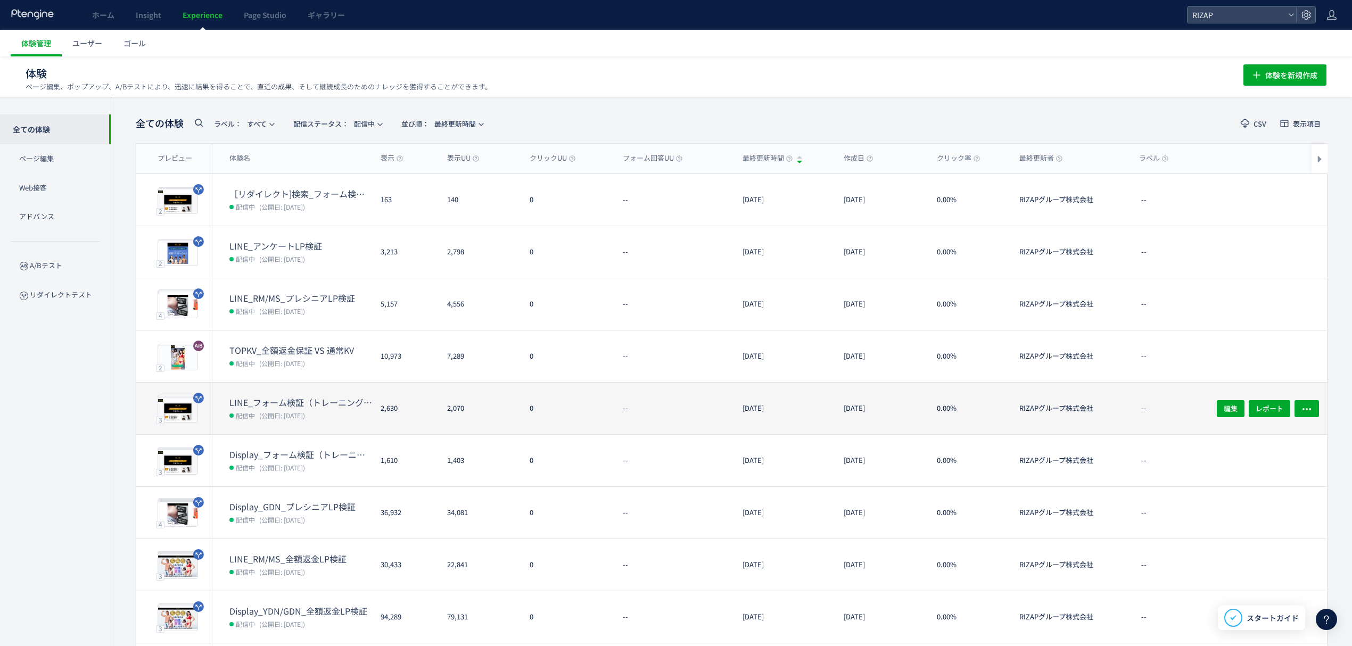
scroll to position [71, 0]
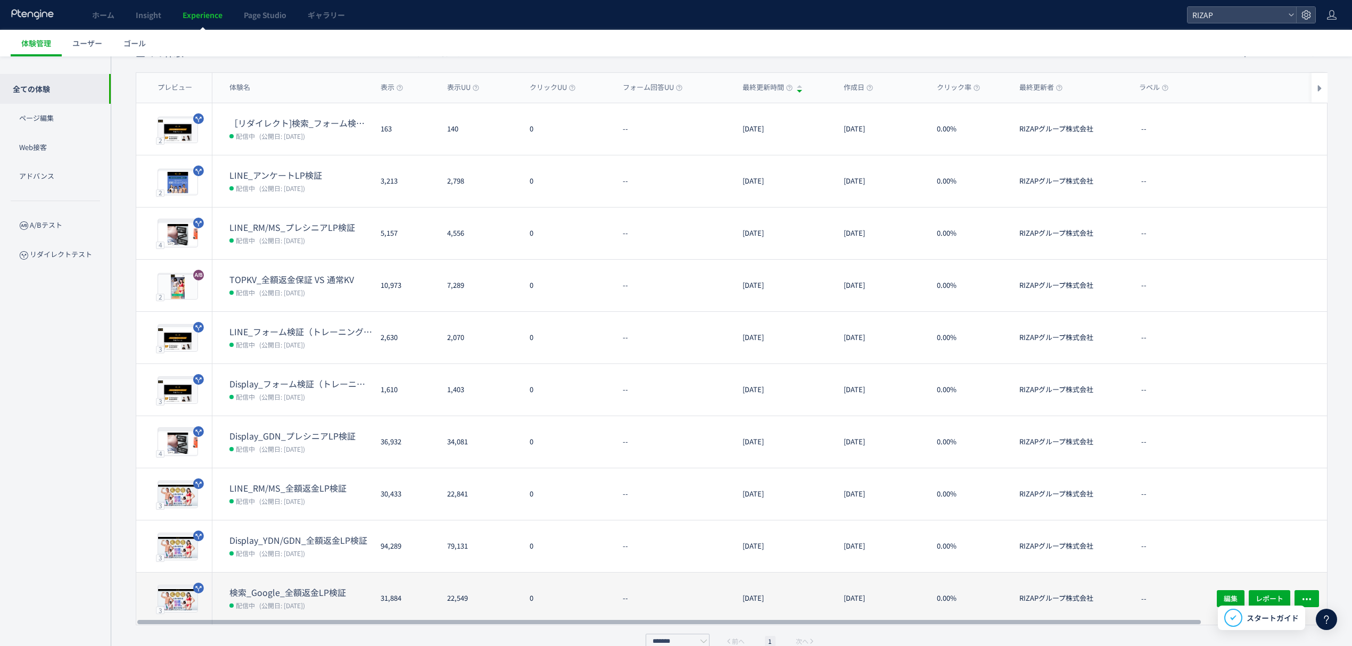
click at [326, 595] on dt "検索_Google_全額返金LP検証" at bounding box center [300, 593] width 143 height 12
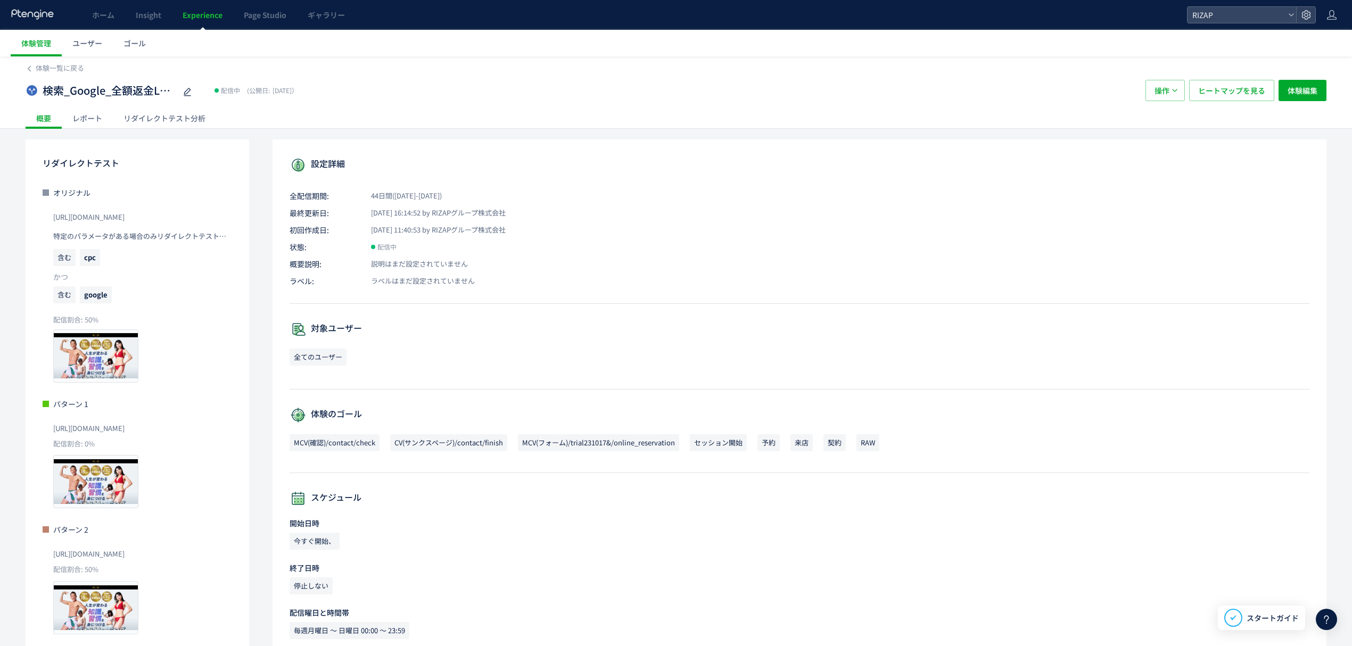
click at [94, 119] on div "レポート" at bounding box center [87, 118] width 51 height 21
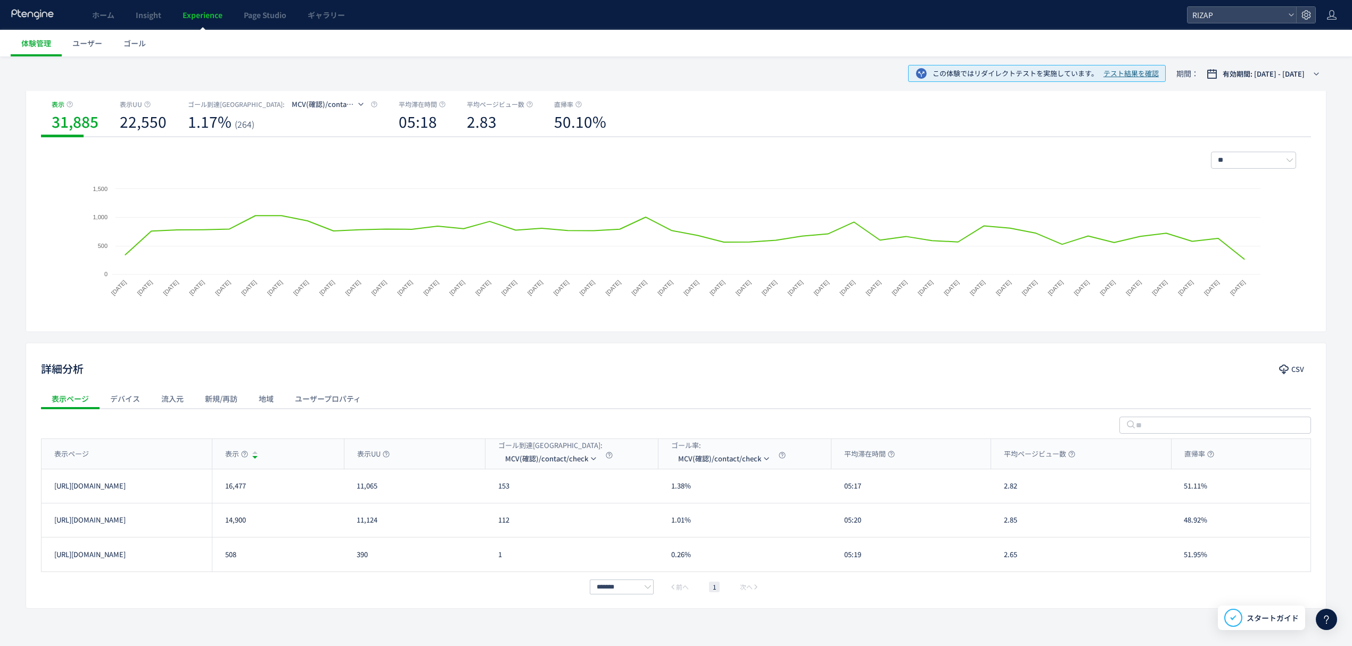
scroll to position [137, 0]
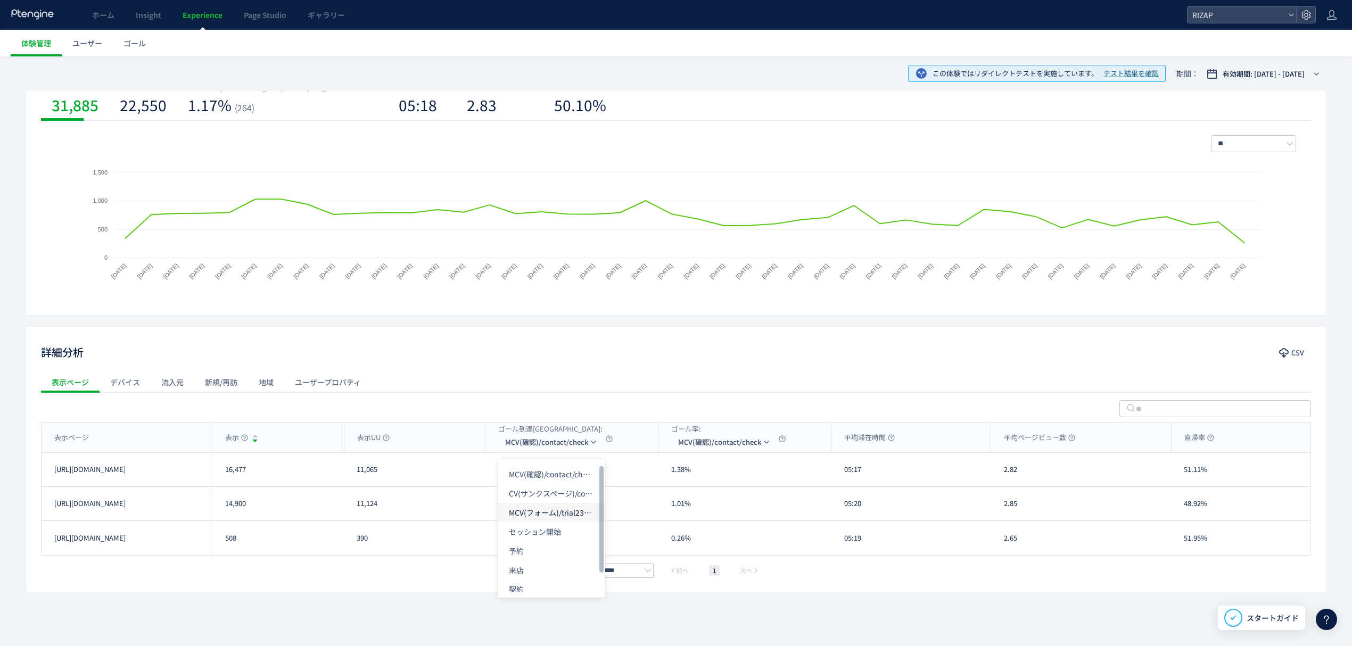
click at [548, 509] on li "MCV(フォーム)/trial231017&/online_reservation" at bounding box center [551, 512] width 106 height 19
click at [159, 438] on div "表示ページ" at bounding box center [127, 438] width 170 height 30
click at [158, 438] on div "表示ページ" at bounding box center [127, 438] width 170 height 30
drag, startPoint x: 257, startPoint y: 482, endPoint x: 224, endPoint y: 479, distance: 33.1
click at [224, 479] on div "16,477" at bounding box center [278, 470] width 132 height 34
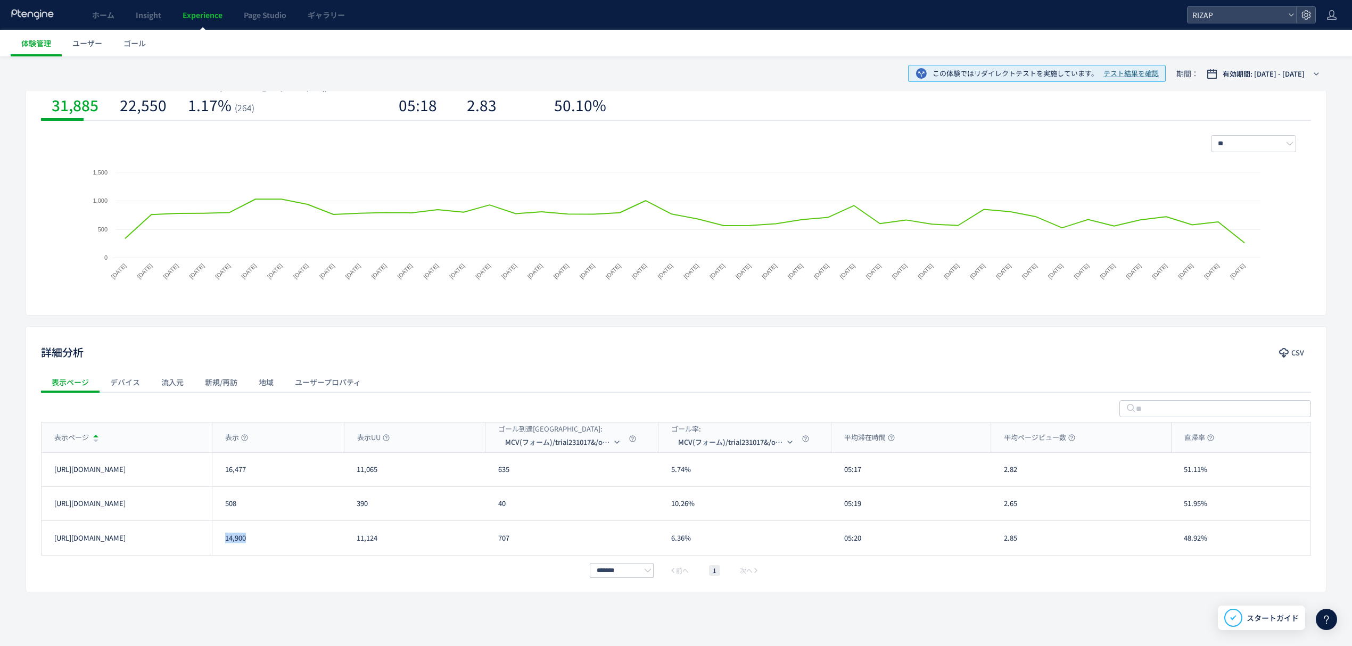
drag, startPoint x: 265, startPoint y: 539, endPoint x: 226, endPoint y: 541, distance: 38.9
click at [226, 541] on div "14,900" at bounding box center [278, 538] width 132 height 34
drag, startPoint x: 533, startPoint y: 475, endPoint x: 489, endPoint y: 476, distance: 44.2
click at [489, 476] on div "635" at bounding box center [571, 470] width 173 height 34
click at [497, 543] on div "707" at bounding box center [571, 538] width 173 height 34
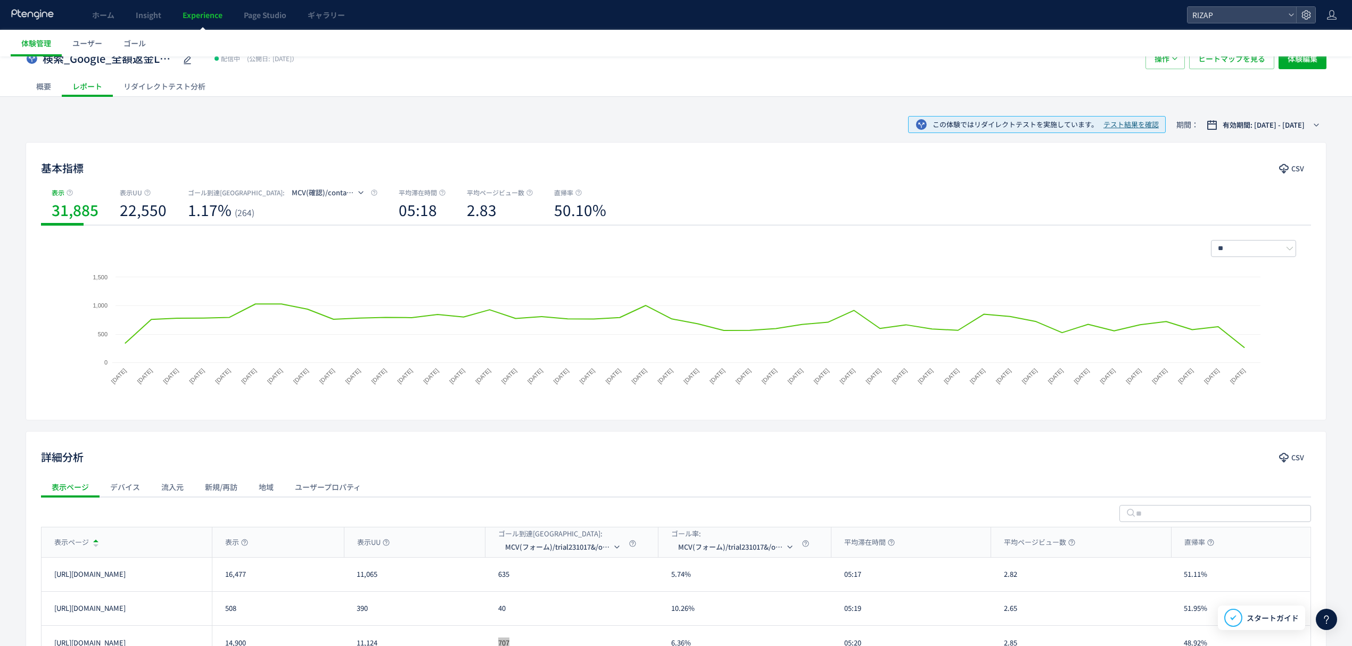
scroll to position [0, 0]
